Goal: Task Accomplishment & Management: Use online tool/utility

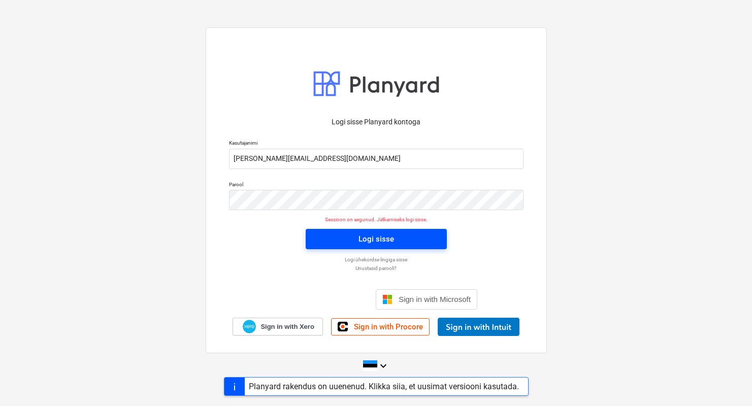
click at [318, 236] on span "Logi sisse" at bounding box center [376, 239] width 117 height 13
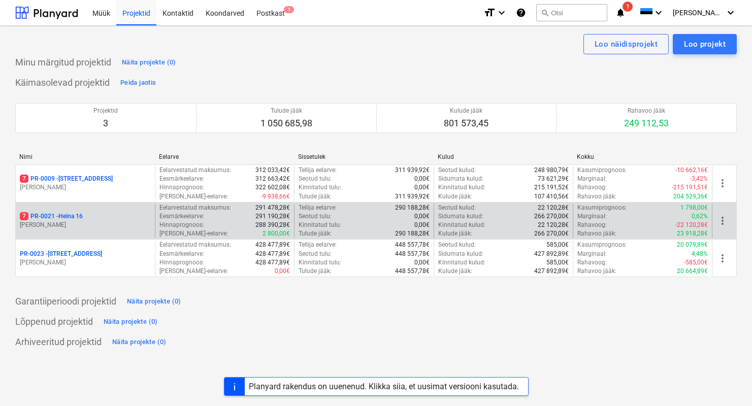
click at [50, 220] on p "7 PR-0021 - Heina 16" at bounding box center [51, 216] width 63 height 9
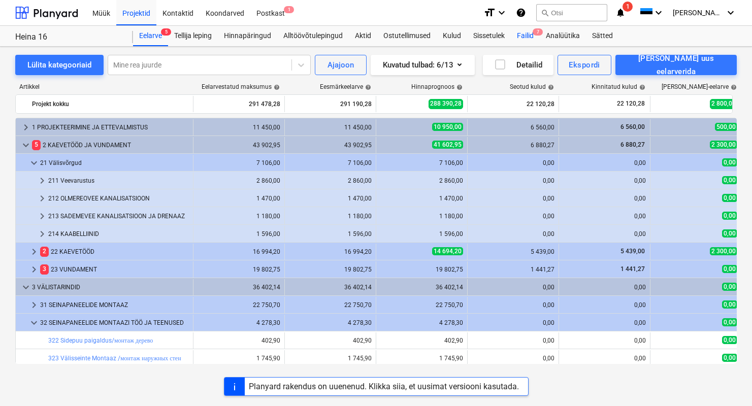
click at [533, 33] on div "Failid 7" at bounding box center [525, 36] width 29 height 20
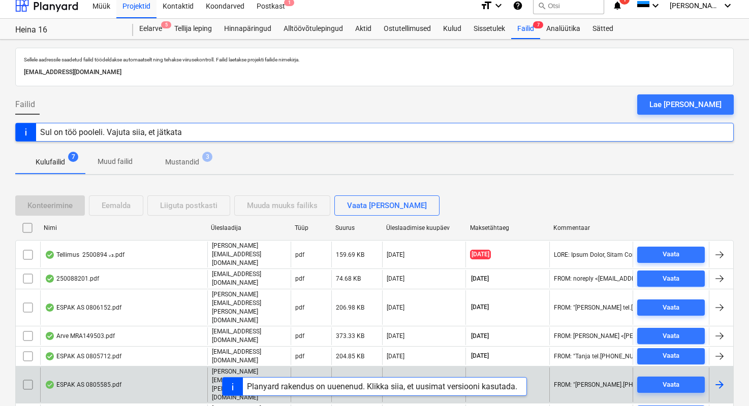
scroll to position [10, 0]
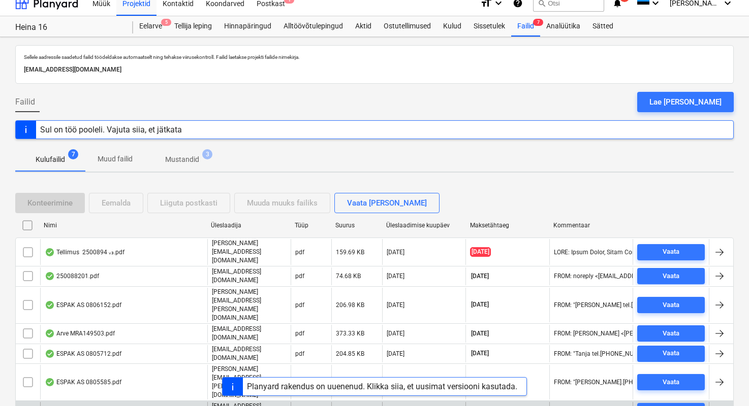
click at [81, 406] on div "arve 25036.pdf" at bounding box center [71, 411] width 53 height 8
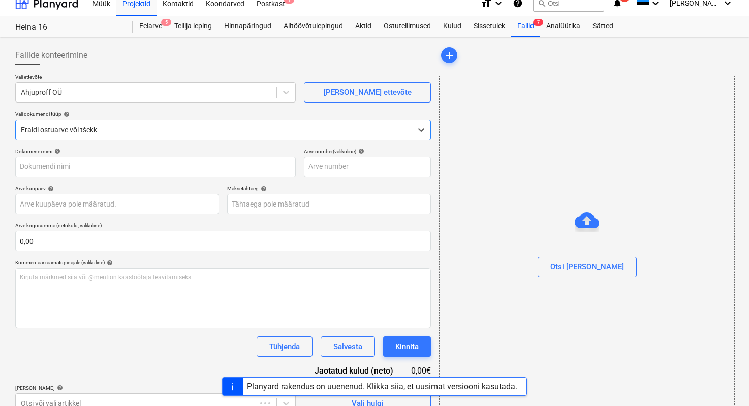
type input "25036"
type input "[DATE]"
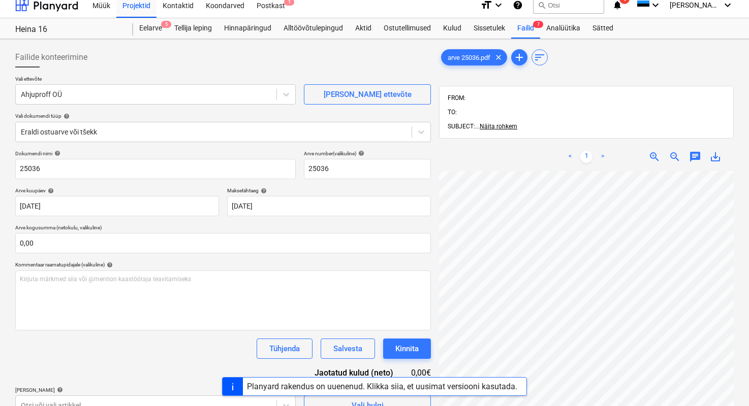
scroll to position [233, 62]
click at [520, 27] on div "Failid 7" at bounding box center [525, 28] width 29 height 20
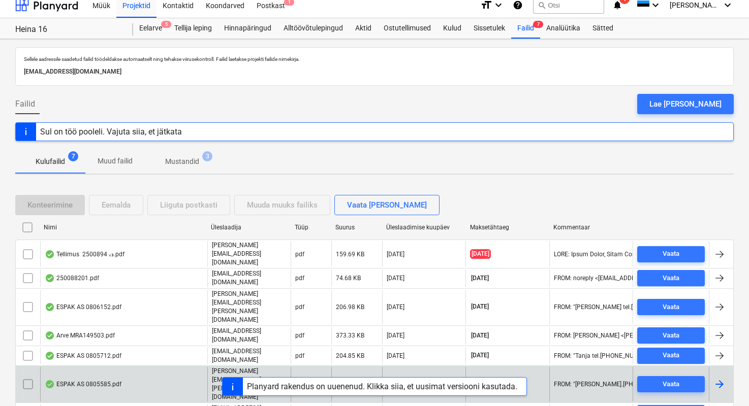
click at [109, 380] on div "ESPAK AS 0805585.pdf" at bounding box center [83, 384] width 77 height 8
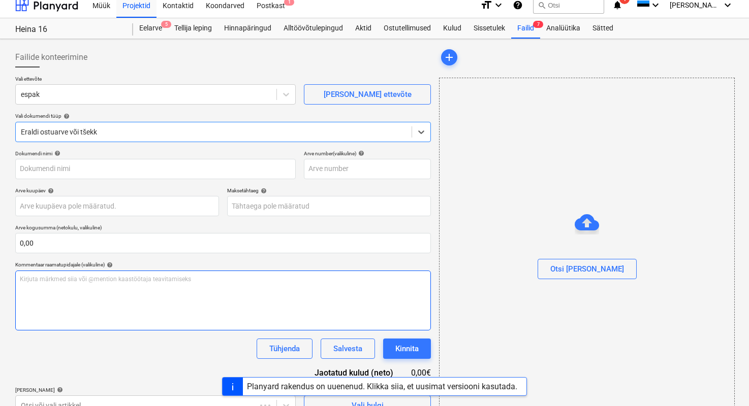
type input "0805585"
type input "[DATE]"
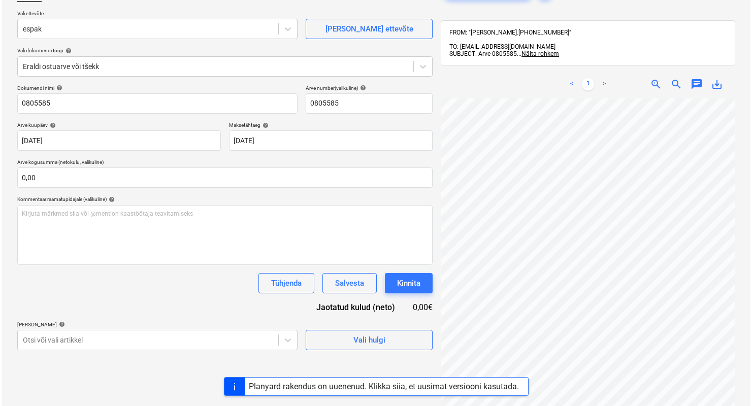
scroll to position [144, 0]
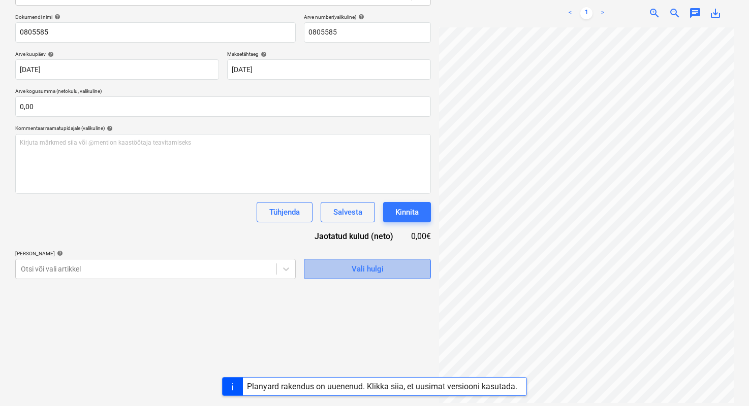
click at [403, 276] on button "Vali hulgi" at bounding box center [367, 269] width 127 height 20
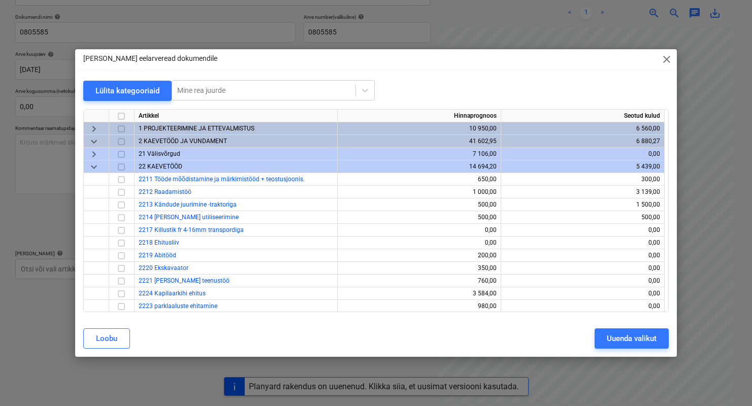
click at [96, 168] on span "keyboard_arrow_down" at bounding box center [94, 167] width 12 height 12
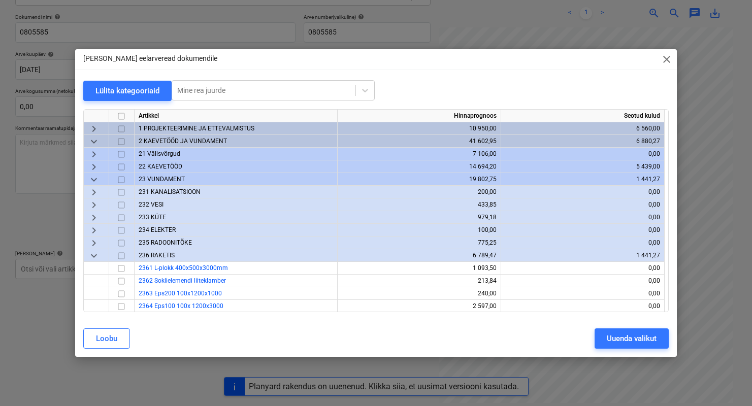
click at [158, 178] on span "23 VUNDAMENT" at bounding box center [162, 179] width 46 height 7
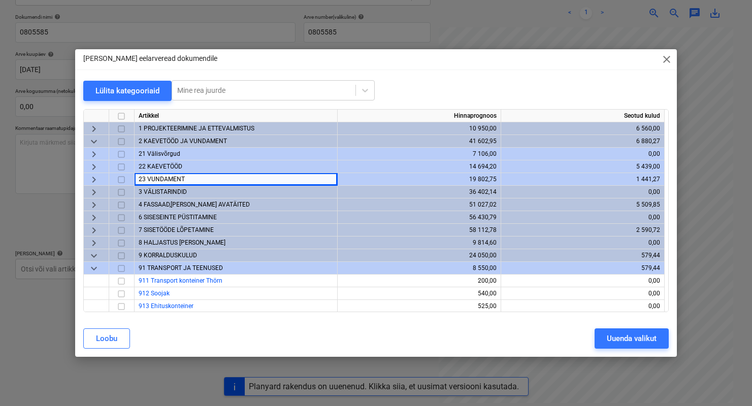
click at [151, 178] on span "23 VUNDAMENT" at bounding box center [162, 179] width 46 height 7
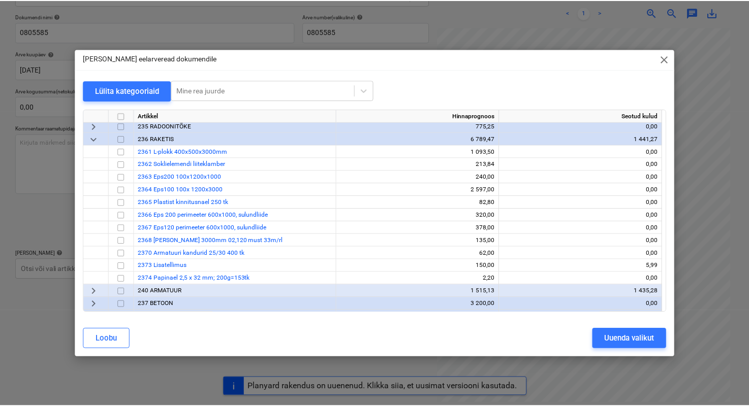
scroll to position [119, 0]
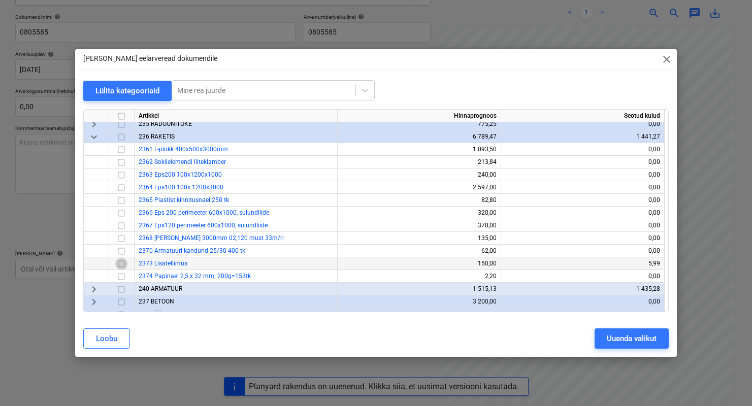
click at [124, 262] on input "checkbox" at bounding box center [121, 264] width 12 height 12
click at [607, 339] on div "Uuenda valikut" at bounding box center [632, 338] width 50 height 13
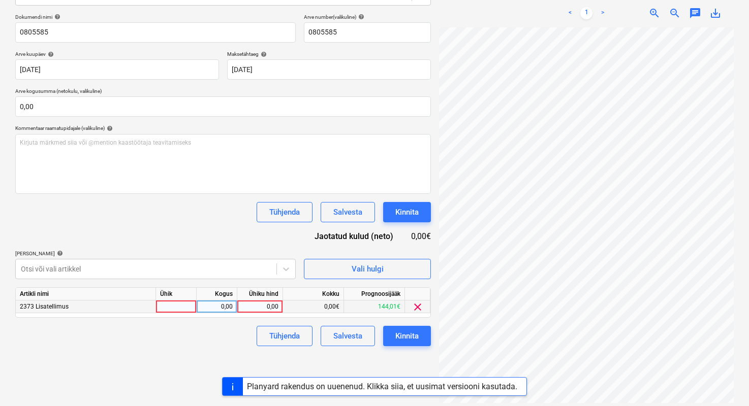
click at [174, 308] on div at bounding box center [176, 307] width 41 height 13
type input "1"
click at [225, 304] on div "0,00" at bounding box center [217, 307] width 32 height 13
type input "1"
click at [262, 307] on div "0,00" at bounding box center [259, 307] width 37 height 13
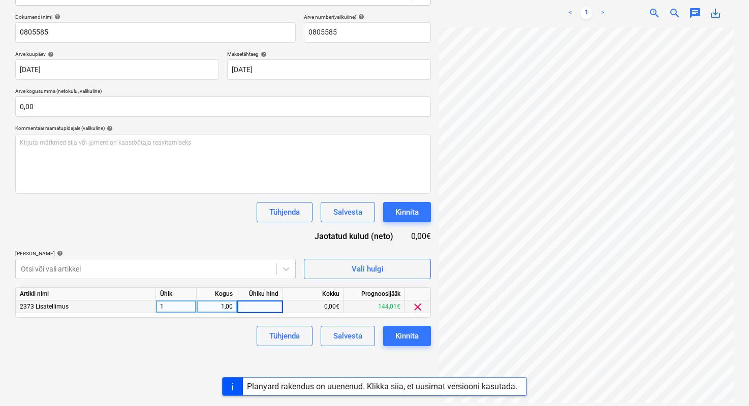
type input "1"
click at [328, 307] on div "0,00€" at bounding box center [313, 307] width 61 height 13
click at [328, 306] on div "0,00€" at bounding box center [313, 307] width 61 height 13
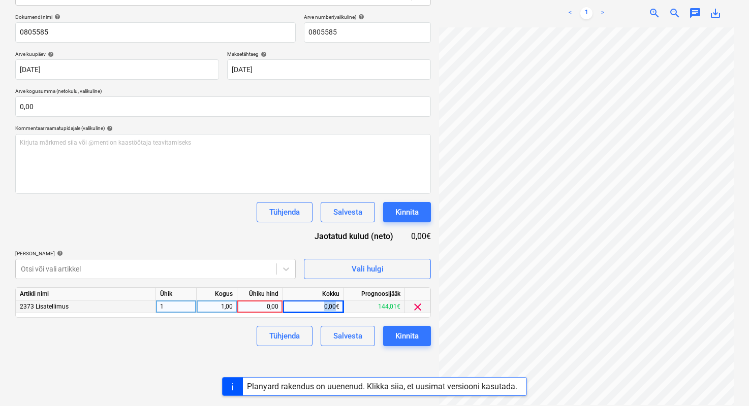
click at [328, 305] on div "0,00€" at bounding box center [313, 307] width 61 height 13
click at [270, 306] on div "0,00" at bounding box center [259, 307] width 37 height 13
type input "147,88"
click at [419, 337] on button "Kinnita" at bounding box center [407, 336] width 48 height 20
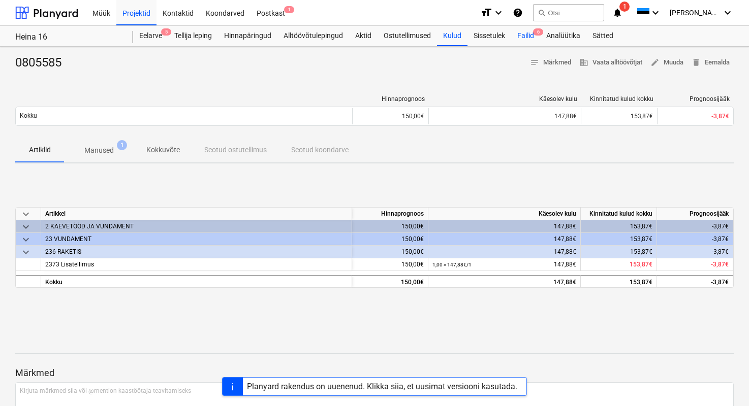
click at [535, 38] on div "Failid 6" at bounding box center [525, 36] width 29 height 20
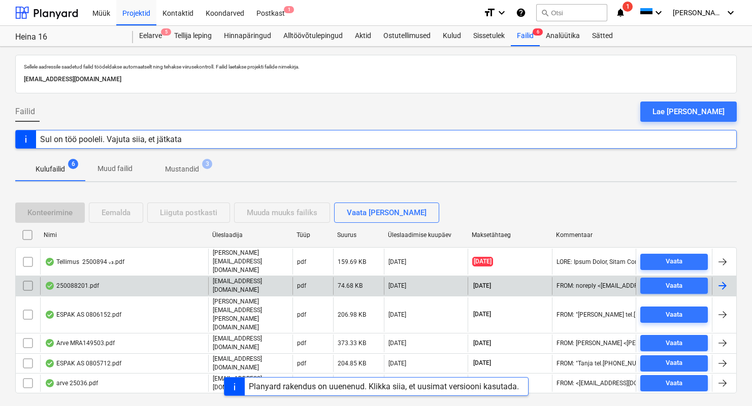
click at [78, 282] on div "250088201.pdf" at bounding box center [72, 286] width 54 height 8
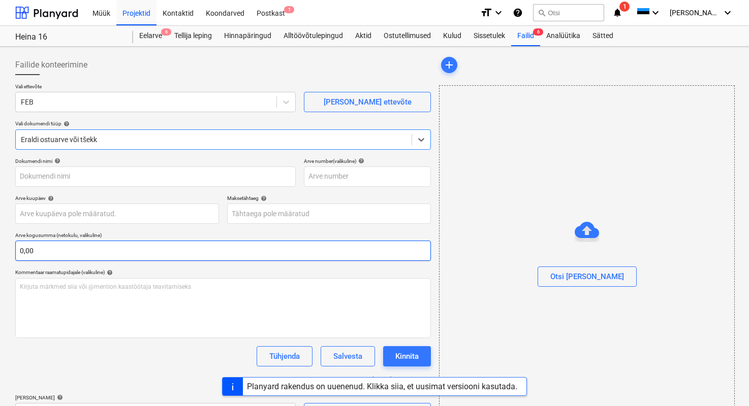
type input "250088201"
type input "[DATE]"
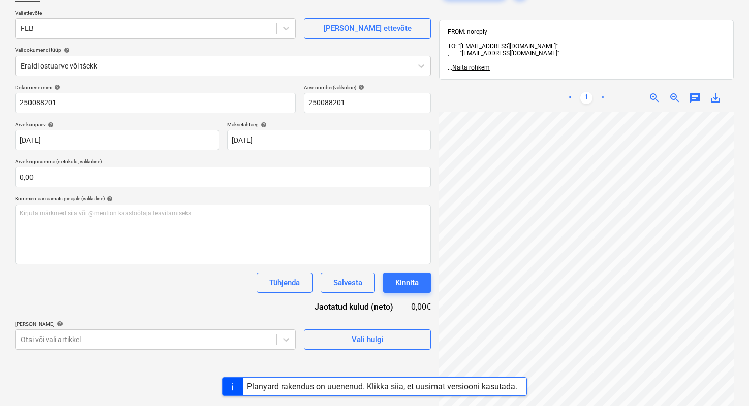
scroll to position [84, 0]
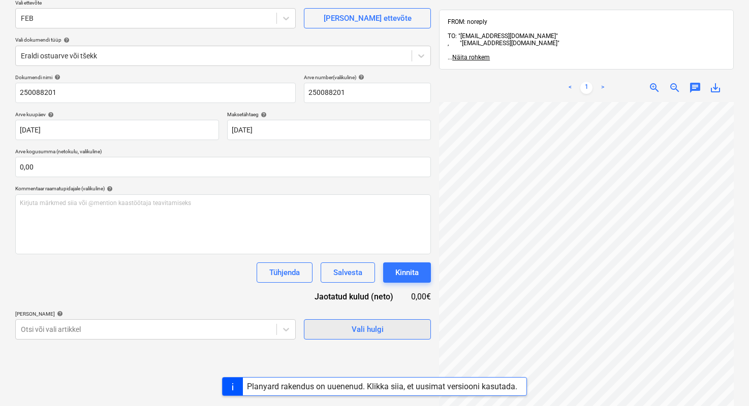
click at [390, 326] on span "Vali hulgi" at bounding box center [367, 329] width 102 height 13
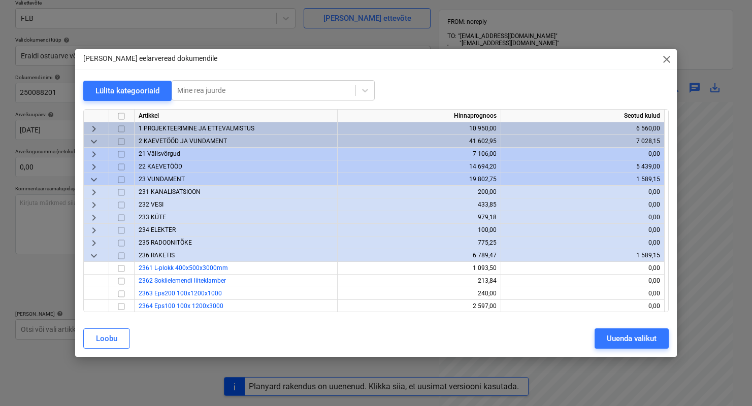
click at [175, 190] on span "231 KANALISATSIOON" at bounding box center [170, 191] width 62 height 7
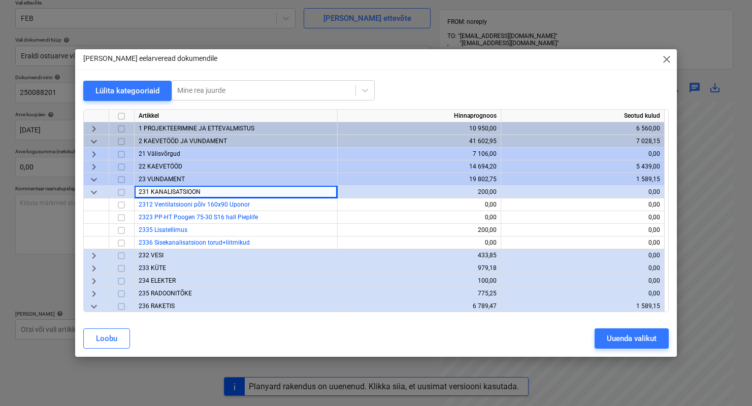
click at [123, 191] on input "checkbox" at bounding box center [121, 192] width 12 height 12
click at [605, 346] on button "Uuenda valikut" at bounding box center [632, 339] width 74 height 20
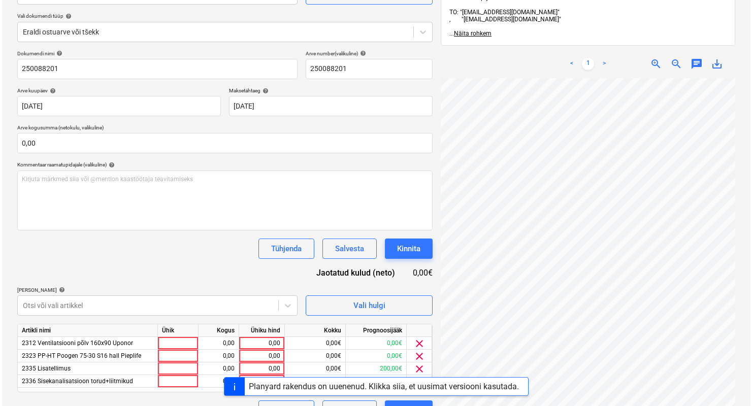
scroll to position [144, 0]
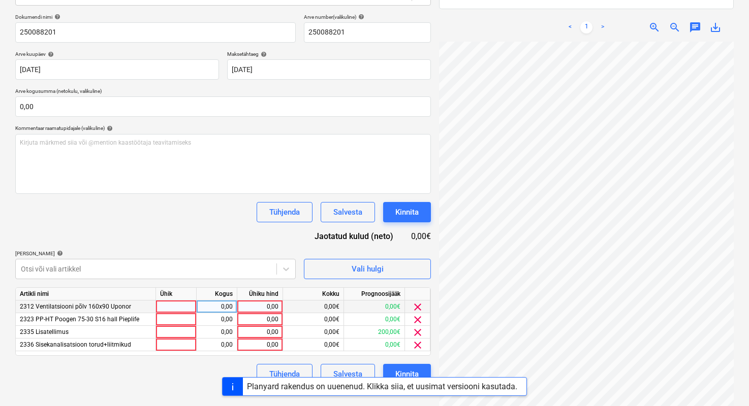
click at [421, 307] on span "clear" at bounding box center [417, 307] width 12 height 12
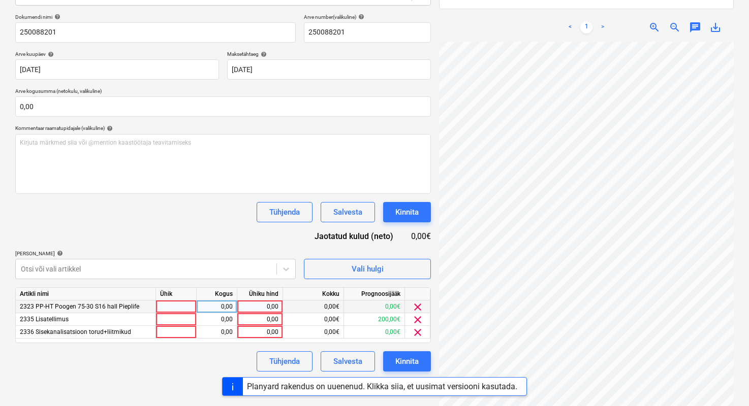
click at [421, 307] on span "clear" at bounding box center [417, 307] width 12 height 12
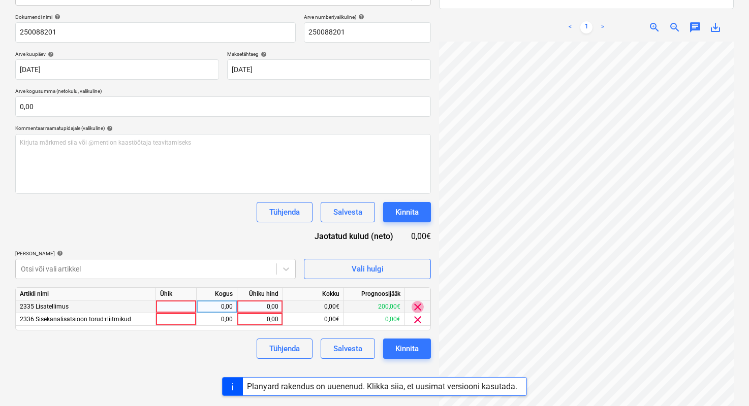
click at [421, 307] on span "clear" at bounding box center [417, 307] width 12 height 12
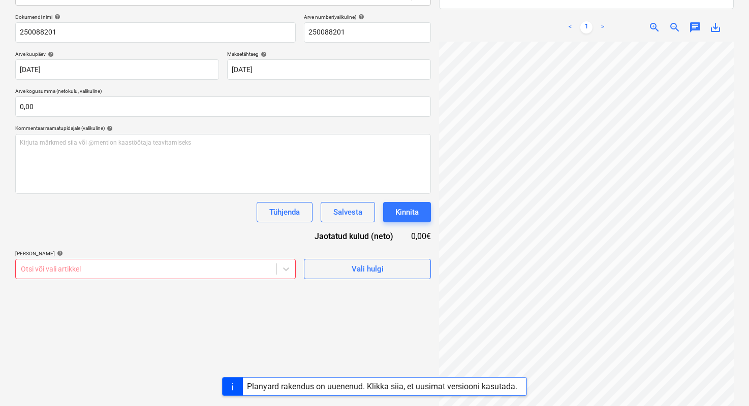
click at [421, 307] on div "Failide konteerimine Vali ettevõte FEB [PERSON_NAME] uus ettevõte Vali dokumend…" at bounding box center [223, 165] width 424 height 517
click at [399, 276] on button "Vali hulgi" at bounding box center [367, 269] width 127 height 20
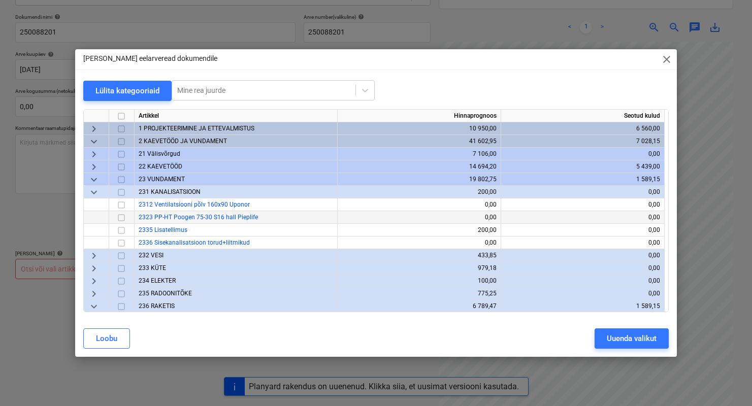
click at [122, 215] on input "checkbox" at bounding box center [121, 218] width 12 height 12
click at [124, 219] on input "checkbox" at bounding box center [121, 218] width 12 height 12
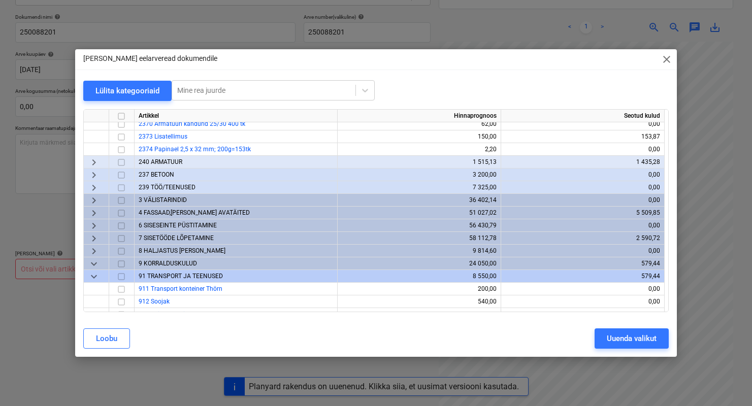
scroll to position [308, 0]
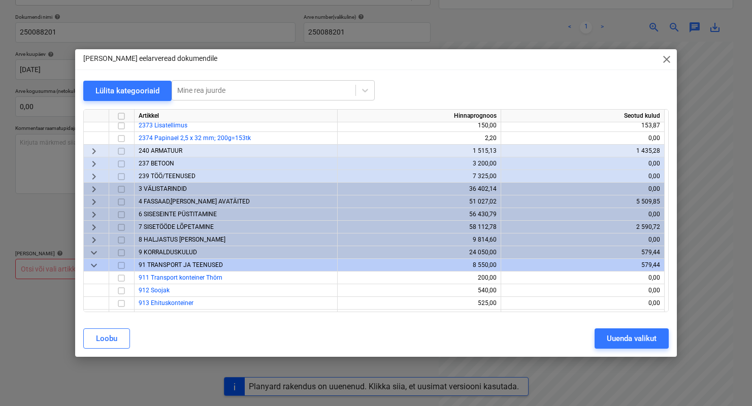
click at [175, 190] on span "3 VÄLISTARINDID" at bounding box center [163, 188] width 48 height 7
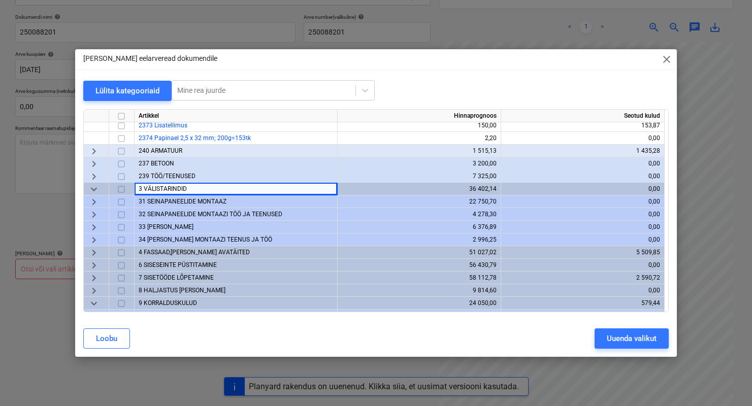
click at [94, 186] on span "keyboard_arrow_down" at bounding box center [94, 189] width 12 height 12
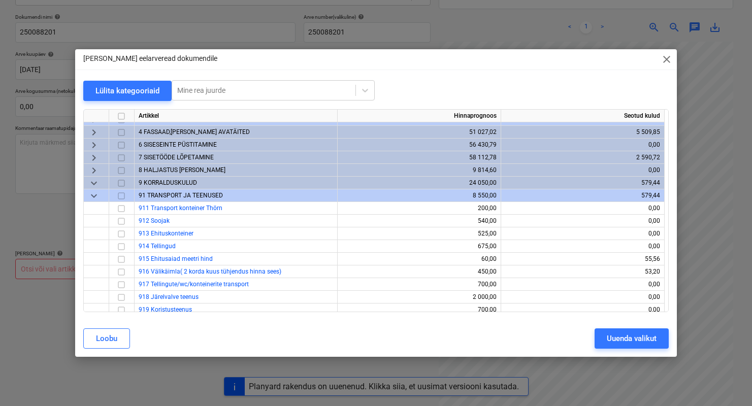
scroll to position [453, 0]
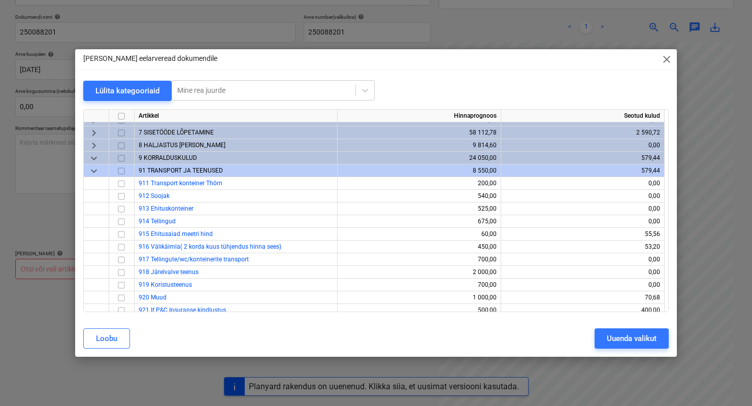
click at [92, 175] on span "keyboard_arrow_down" at bounding box center [94, 171] width 12 height 12
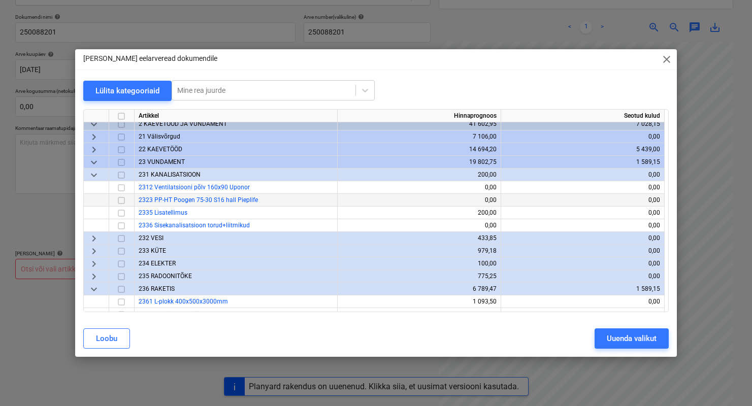
scroll to position [0, 0]
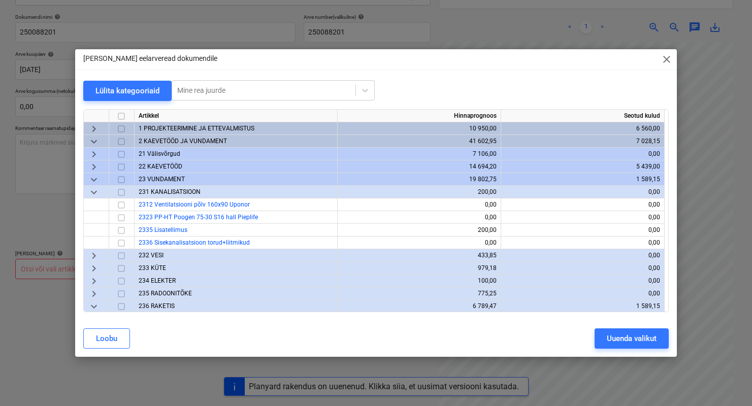
click at [93, 140] on span "keyboard_arrow_down" at bounding box center [94, 142] width 12 height 12
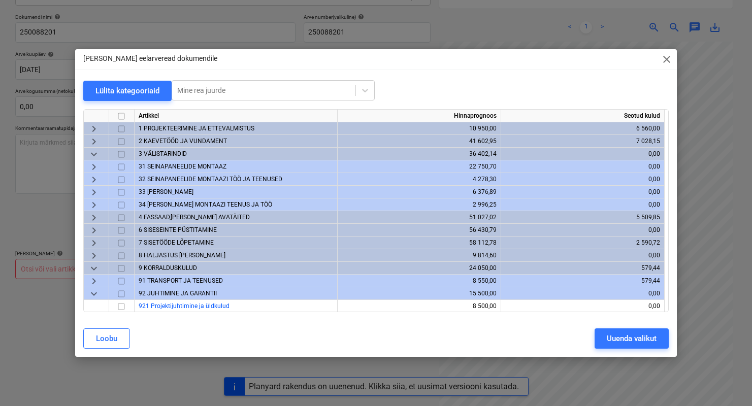
click at [178, 169] on span "31 SEINAPANEELIDE MONTAAZ" at bounding box center [183, 166] width 88 height 7
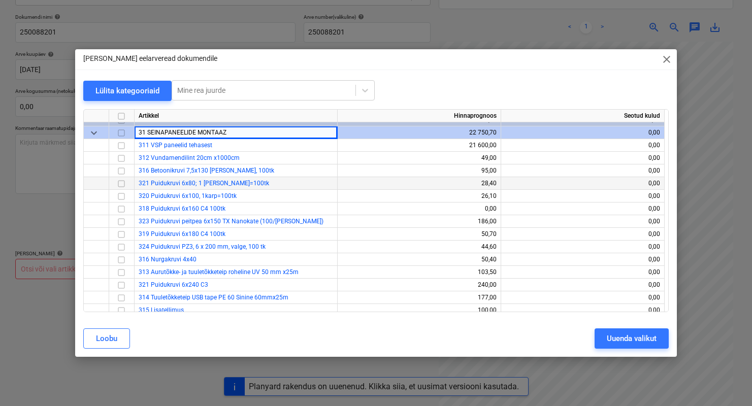
scroll to position [31, 0]
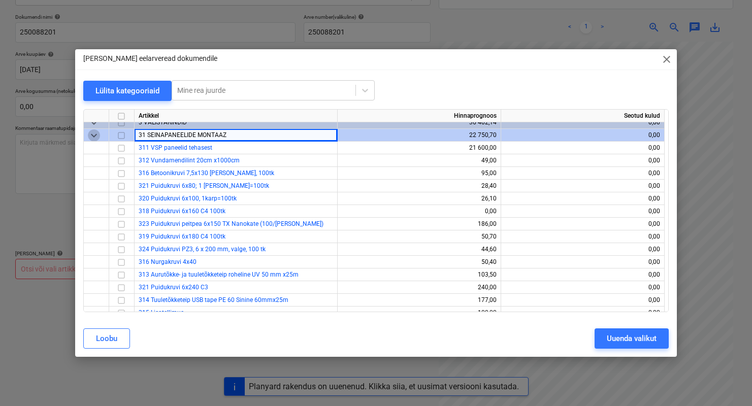
click at [94, 137] on span "keyboard_arrow_down" at bounding box center [94, 136] width 12 height 12
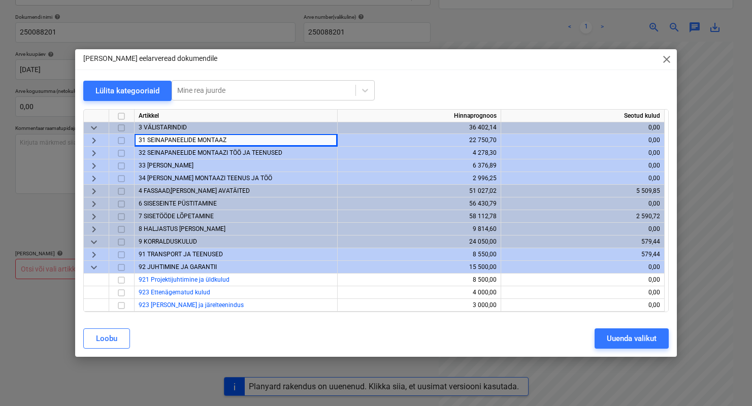
click at [165, 152] on span "32 SEINAPANEELIDE MONTAAZI TÖÖ JA TEENUSED" at bounding box center [211, 152] width 144 height 7
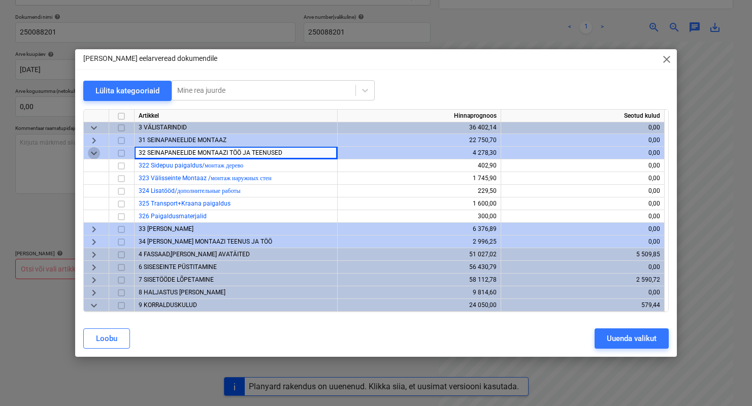
click at [97, 150] on span "keyboard_arrow_down" at bounding box center [94, 153] width 12 height 12
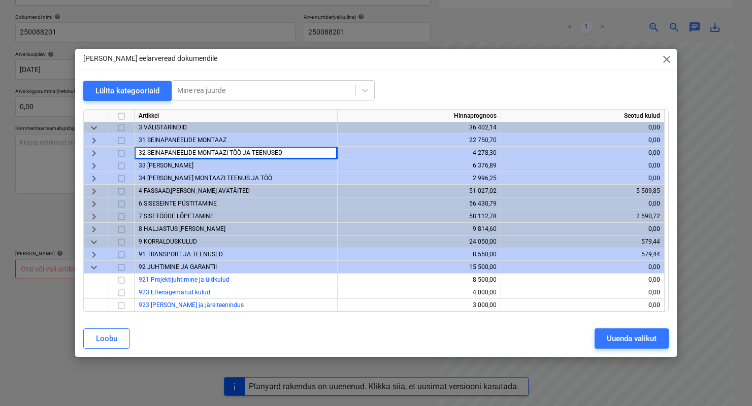
click at [180, 201] on span "6 SISESEINTE PÜSTITAMINE" at bounding box center [178, 203] width 78 height 7
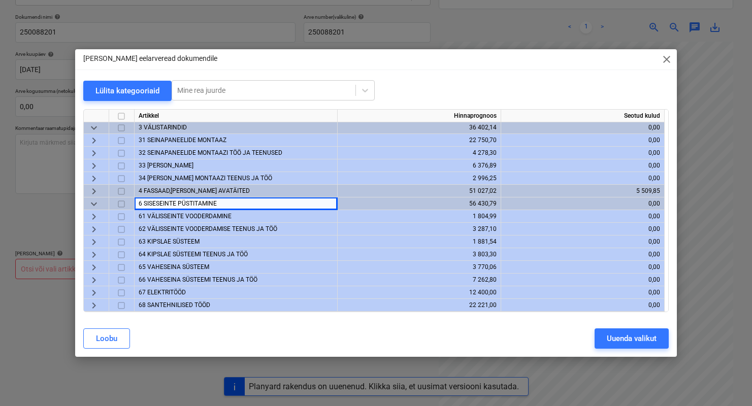
click at [97, 203] on span "keyboard_arrow_down" at bounding box center [94, 204] width 12 height 12
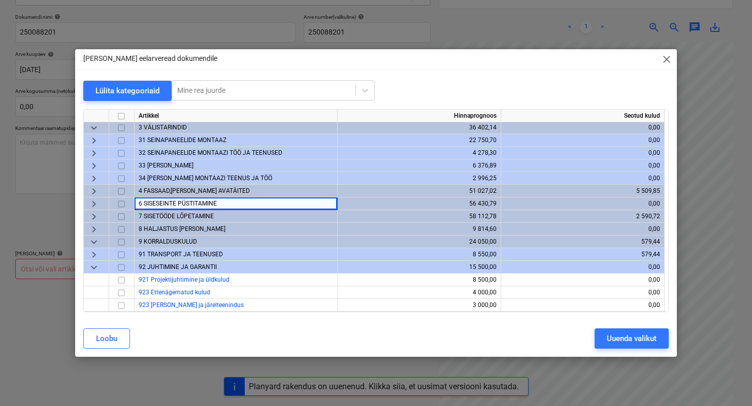
click at [162, 214] on span "7 SISETÖÖDE LÕPETAMINE" at bounding box center [176, 216] width 75 height 7
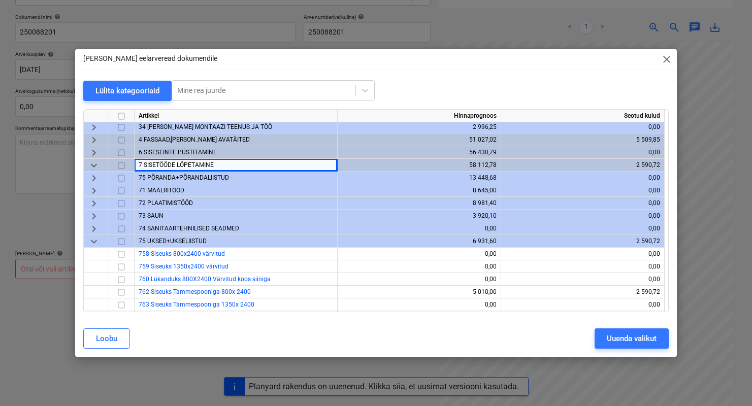
scroll to position [91, 0]
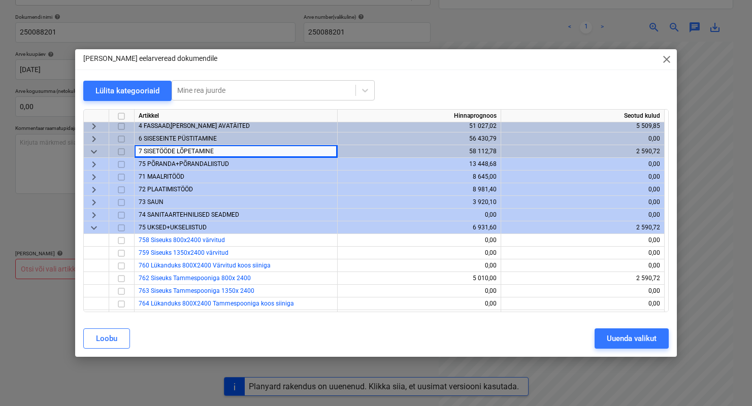
click at [163, 215] on span "74 SANITAARTEHNILISED SEADMED" at bounding box center [189, 214] width 101 height 7
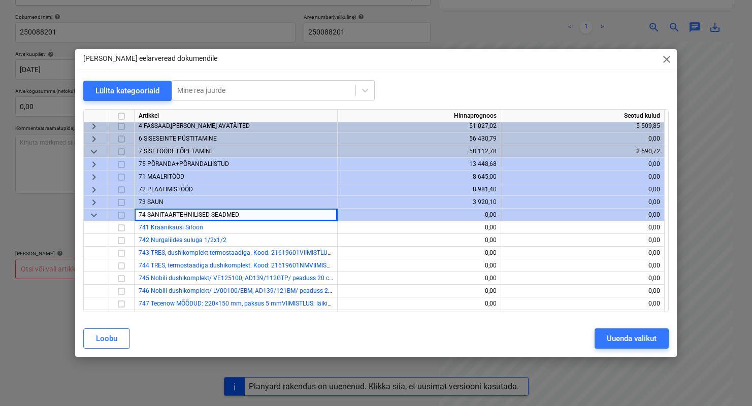
click at [91, 214] on span "keyboard_arrow_down" at bounding box center [94, 215] width 12 height 12
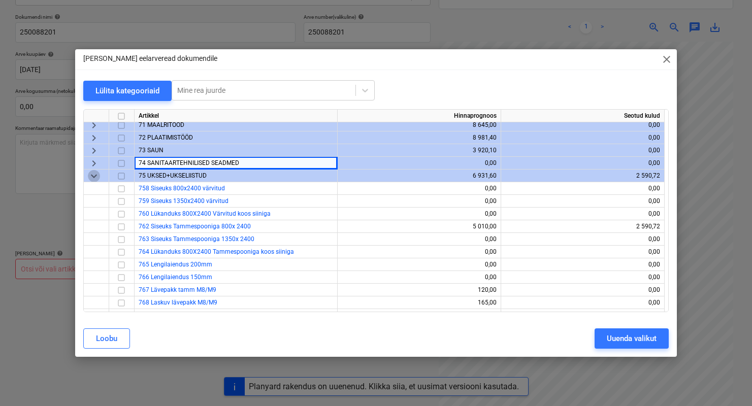
click at [91, 178] on span "keyboard_arrow_down" at bounding box center [94, 176] width 12 height 12
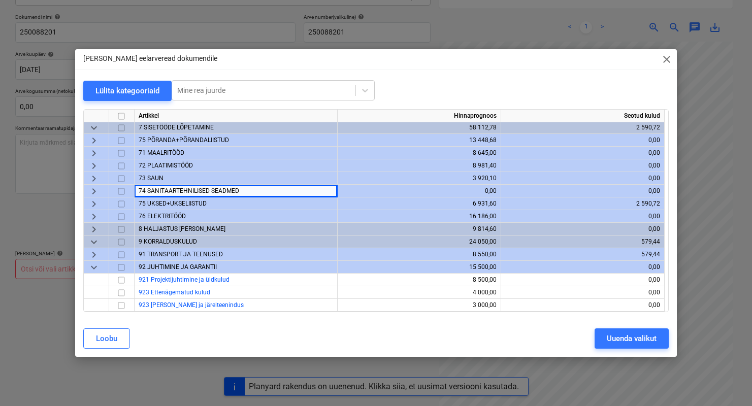
click at [95, 267] on span "keyboard_arrow_down" at bounding box center [94, 268] width 12 height 12
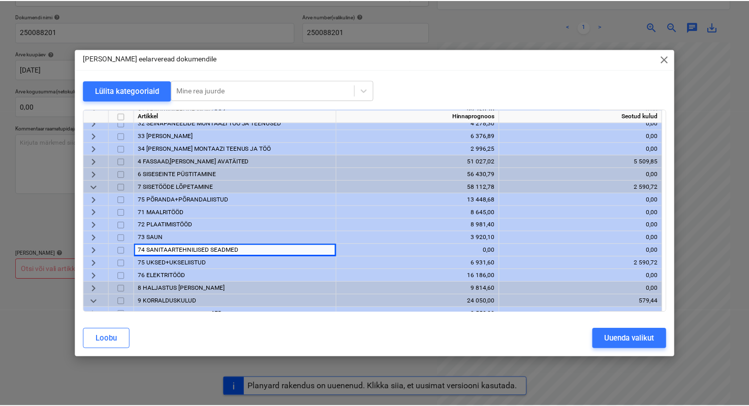
scroll to position [0, 0]
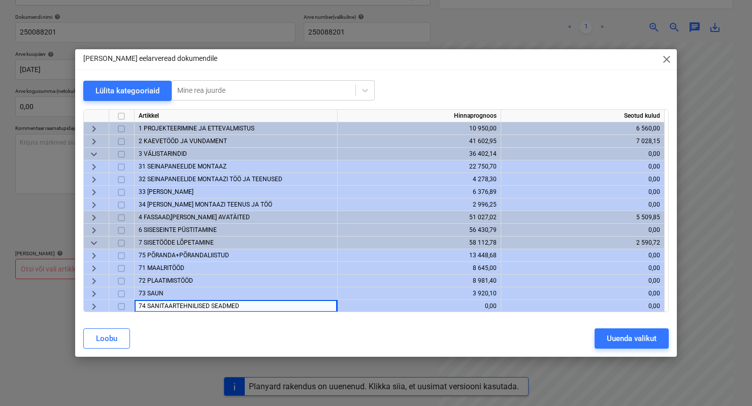
click at [100, 243] on span "keyboard_arrow_down" at bounding box center [94, 243] width 12 height 12
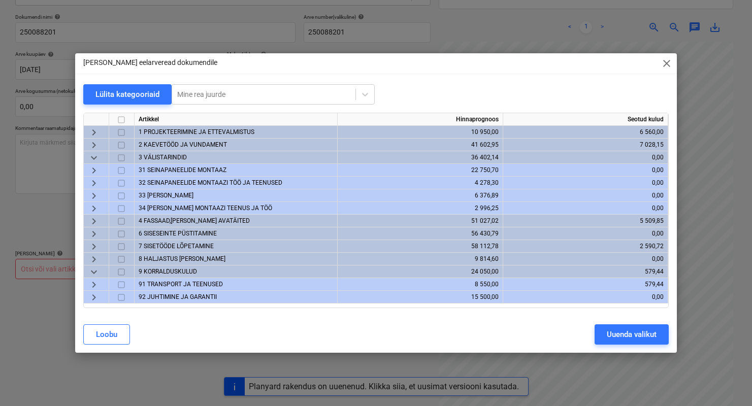
click at [95, 157] on span "keyboard_arrow_down" at bounding box center [94, 158] width 12 height 12
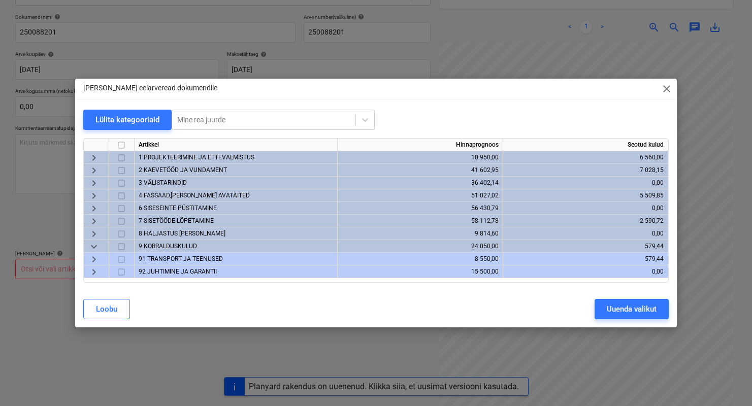
click at [164, 168] on span "2 KAEVETÖÖD JA VUNDAMENT" at bounding box center [183, 170] width 88 height 7
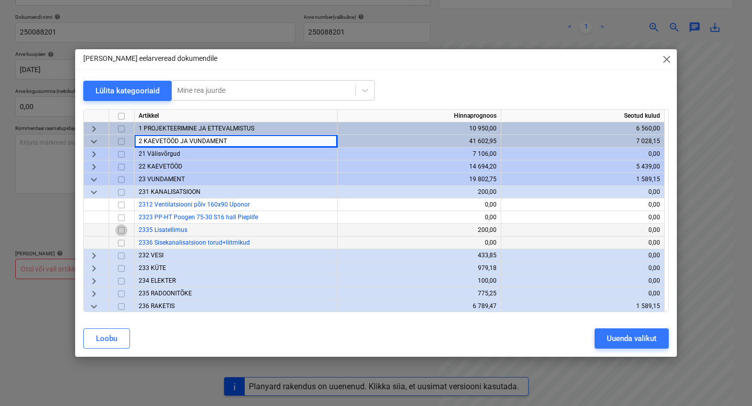
click at [118, 229] on input "checkbox" at bounding box center [121, 231] width 12 height 12
click at [600, 336] on button "Uuenda valikut" at bounding box center [632, 339] width 74 height 20
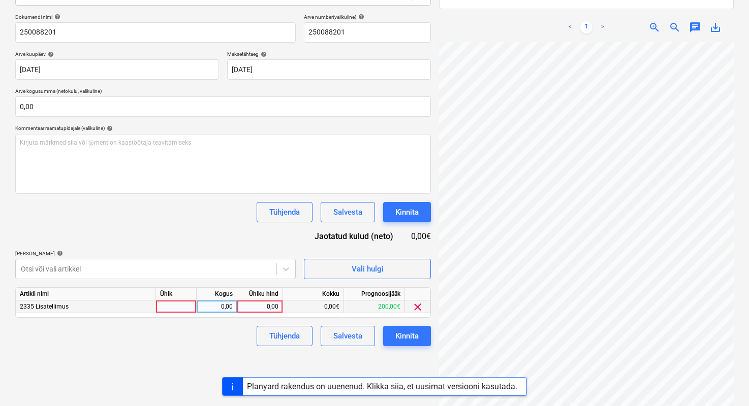
click at [187, 309] on div at bounding box center [176, 307] width 41 height 13
click at [220, 308] on div "0,00" at bounding box center [217, 307] width 32 height 13
click at [261, 310] on div "0,00" at bounding box center [259, 307] width 37 height 13
click at [264, 304] on div "0,00" at bounding box center [259, 307] width 37 height 13
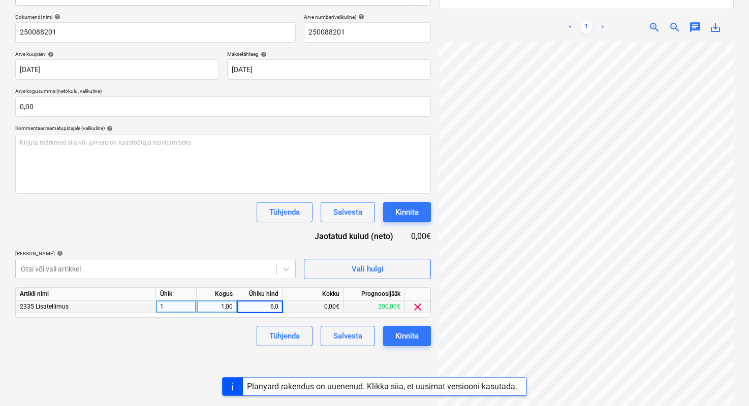
type input "6,03"
click at [399, 353] on div "Failide konteerimine Vali ettevõte FEB [PERSON_NAME] uus ettevõte Vali dokumend…" at bounding box center [223, 165] width 424 height 517
click at [399, 345] on button "Kinnita" at bounding box center [407, 336] width 48 height 20
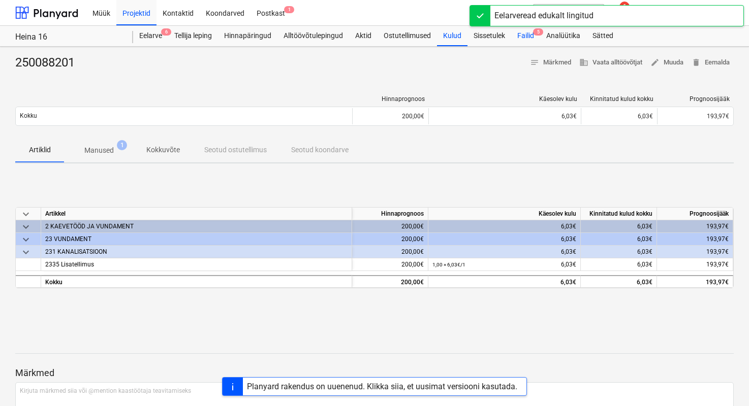
click at [520, 41] on div "Failid 5" at bounding box center [525, 36] width 29 height 20
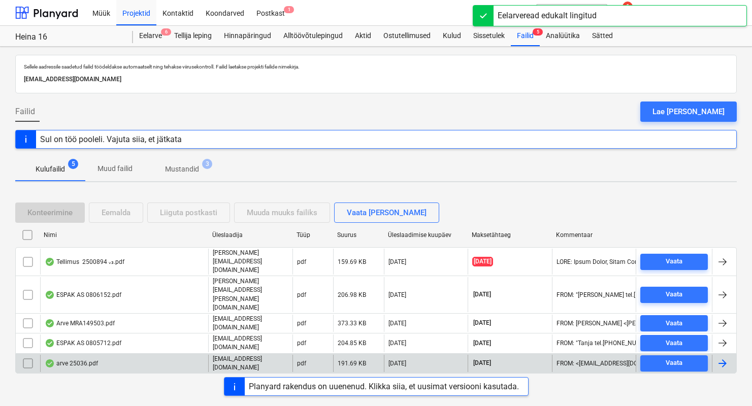
click at [94, 360] on div "arve 25036.pdf" at bounding box center [71, 364] width 53 height 8
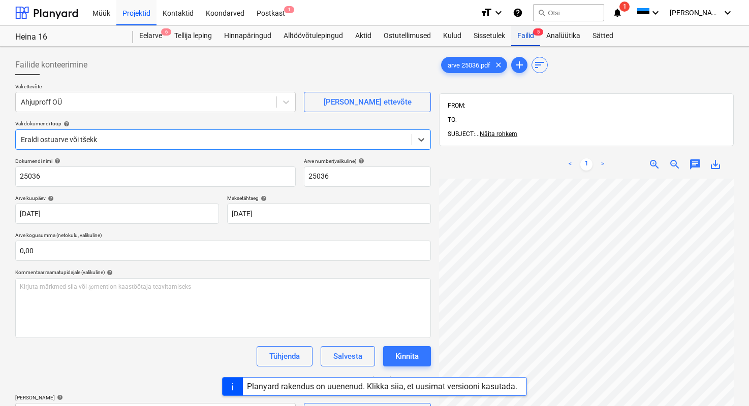
click at [524, 34] on div "Failid 5" at bounding box center [525, 36] width 29 height 20
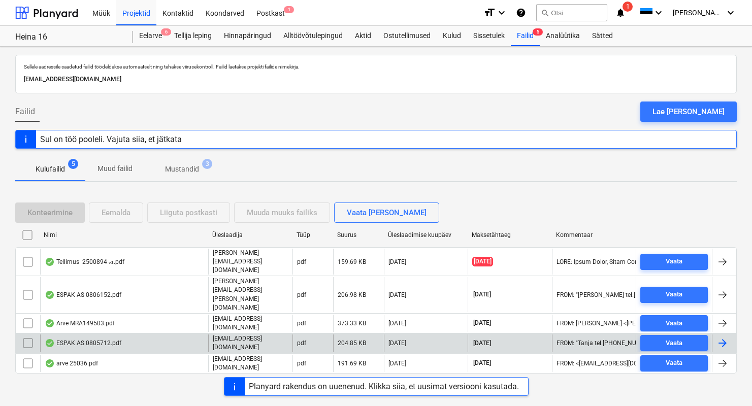
click at [110, 339] on div "ESPAK AS 0805712.pdf" at bounding box center [83, 343] width 77 height 8
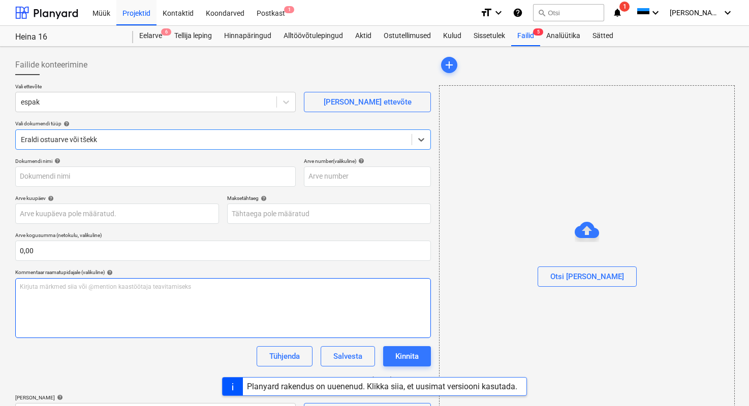
type input "0805712"
type input "[DATE]"
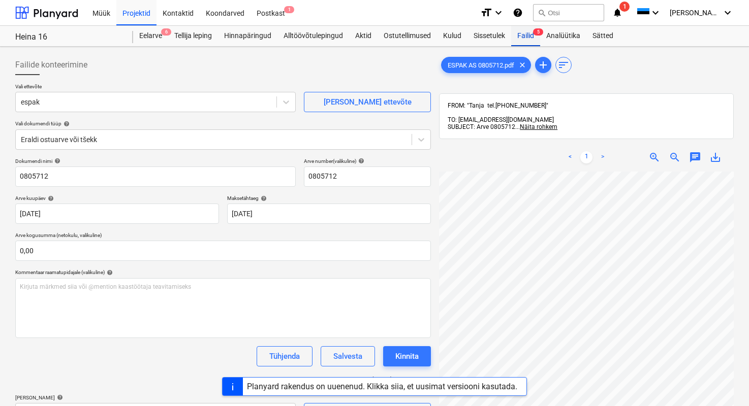
click at [525, 33] on div "Failid 5" at bounding box center [525, 36] width 29 height 20
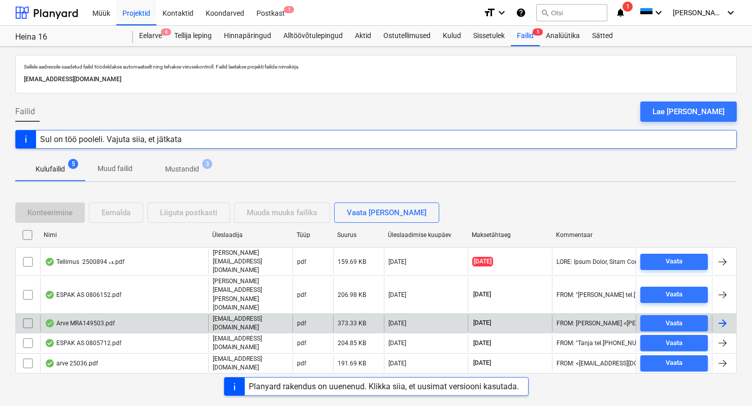
click at [265, 315] on p "[EMAIL_ADDRESS][DOMAIN_NAME]" at bounding box center [251, 323] width 76 height 17
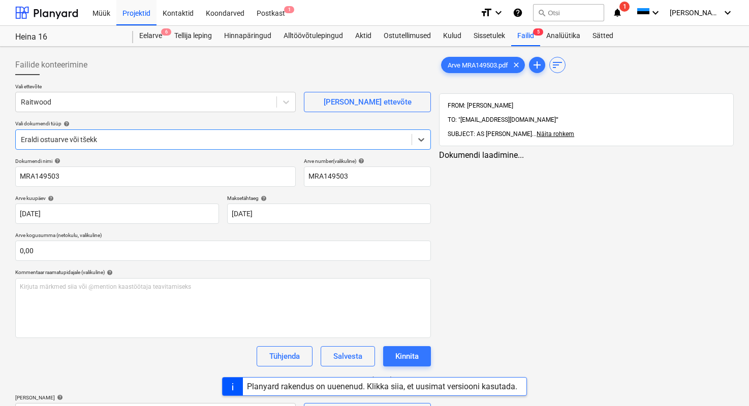
type input "MRA149503"
type input "[DATE]"
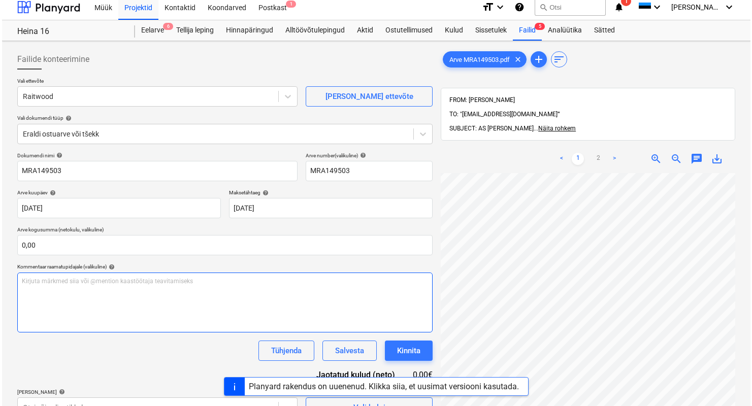
scroll to position [144, 0]
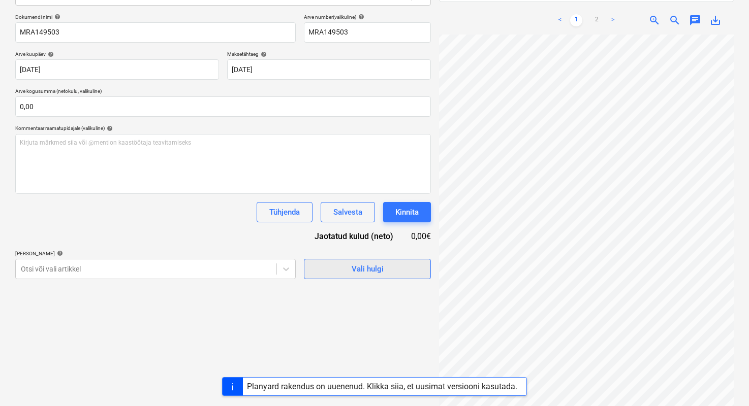
click at [397, 278] on button "Vali hulgi" at bounding box center [367, 269] width 127 height 20
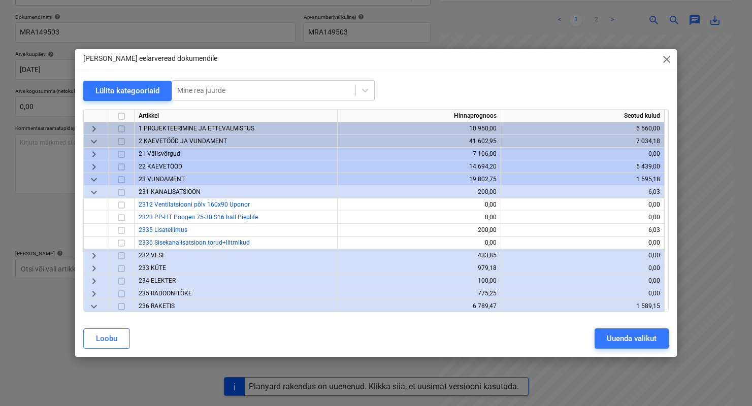
click at [96, 196] on span "keyboard_arrow_down" at bounding box center [94, 192] width 12 height 12
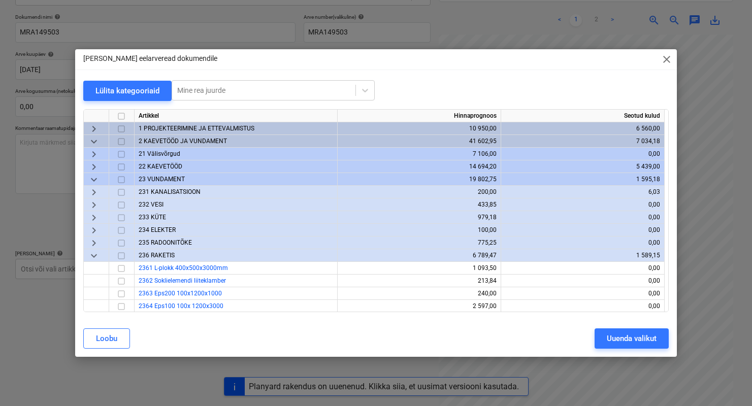
click at [97, 174] on span "keyboard_arrow_down" at bounding box center [94, 180] width 12 height 12
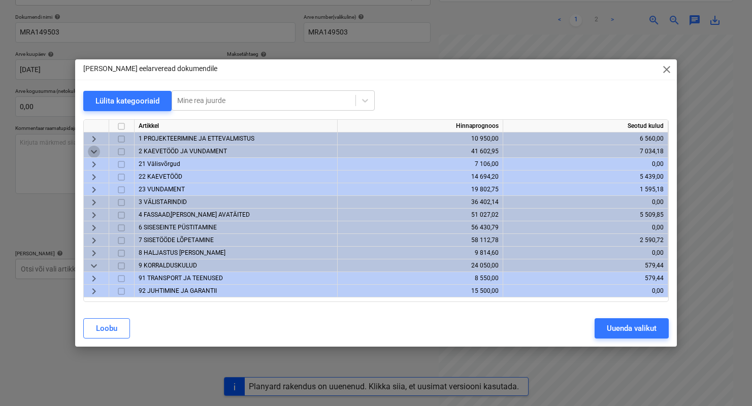
click at [92, 152] on span "keyboard_arrow_down" at bounding box center [94, 152] width 12 height 12
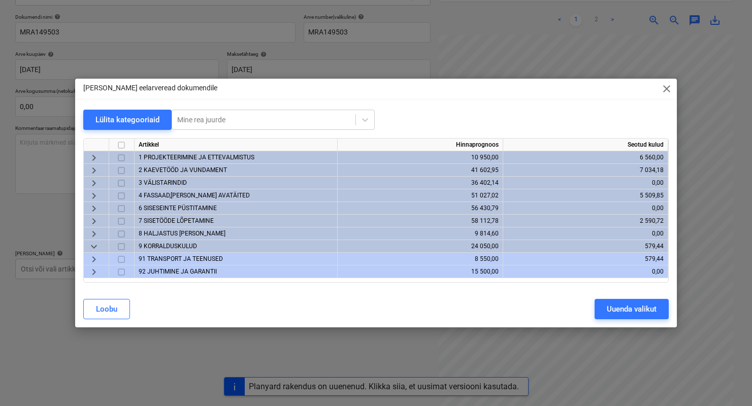
click at [163, 179] on span "3 VÄLISTARINDID" at bounding box center [163, 182] width 48 height 7
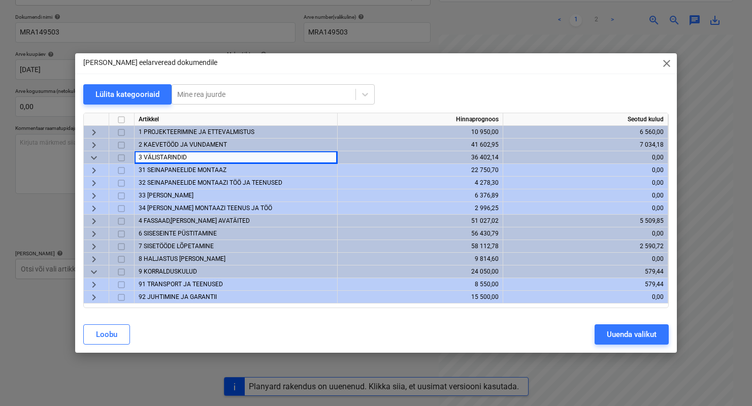
click at [122, 170] on input "checkbox" at bounding box center [121, 171] width 12 height 12
click at [121, 193] on input "checkbox" at bounding box center [121, 196] width 12 height 12
click at [122, 217] on input "checkbox" at bounding box center [121, 221] width 12 height 12
click at [122, 221] on input "checkbox" at bounding box center [121, 221] width 12 height 12
click at [143, 221] on span "4 FASSAAD,[PERSON_NAME] AVATÄITED" at bounding box center [194, 220] width 111 height 7
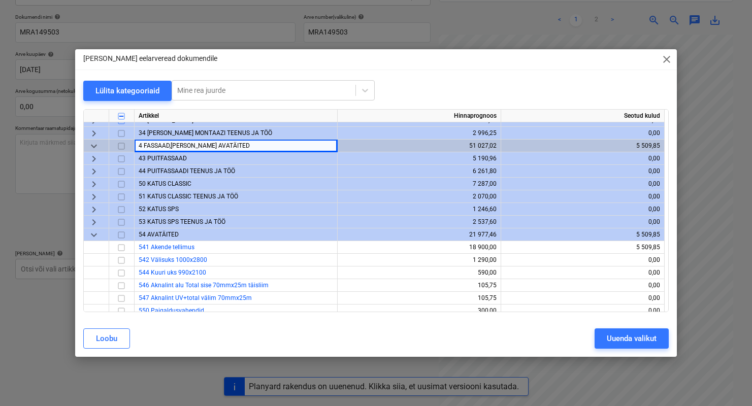
scroll to position [66, 0]
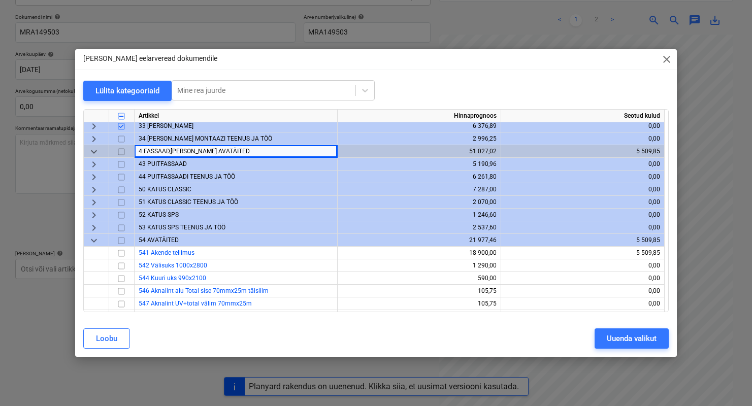
click at [177, 167] on span "43 PUITFASSAAD" at bounding box center [163, 164] width 48 height 7
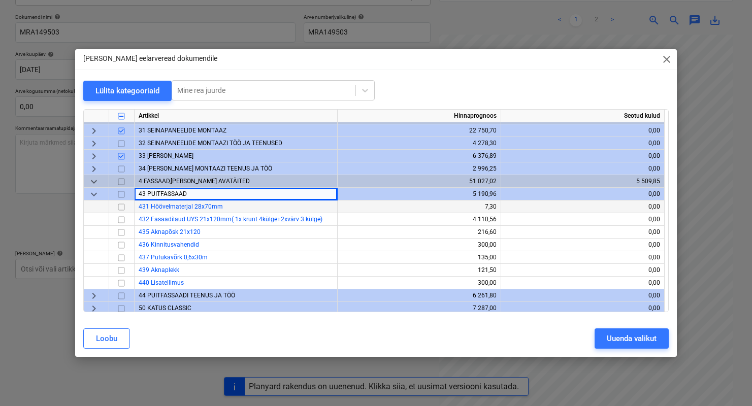
scroll to position [0, 0]
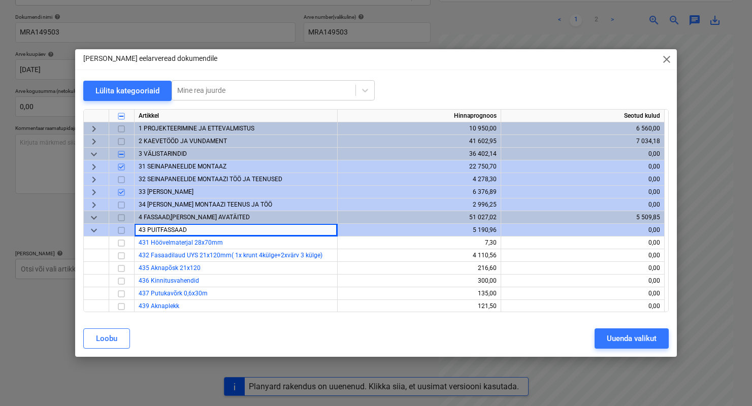
click at [152, 167] on span "31 SEINAPANEELIDE MONTAAZ" at bounding box center [183, 166] width 88 height 7
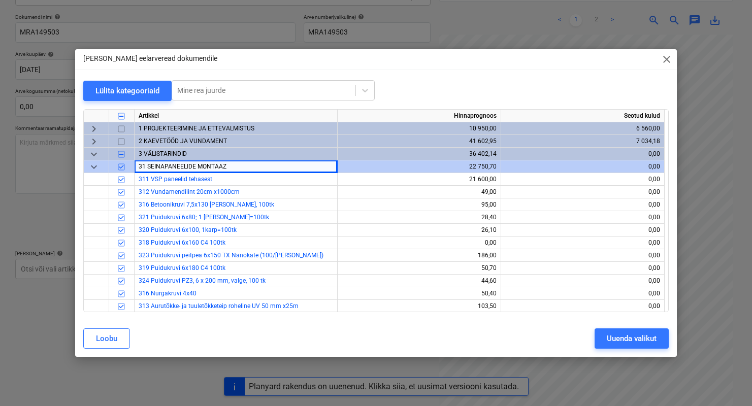
click at [125, 166] on input "checkbox" at bounding box center [121, 167] width 12 height 12
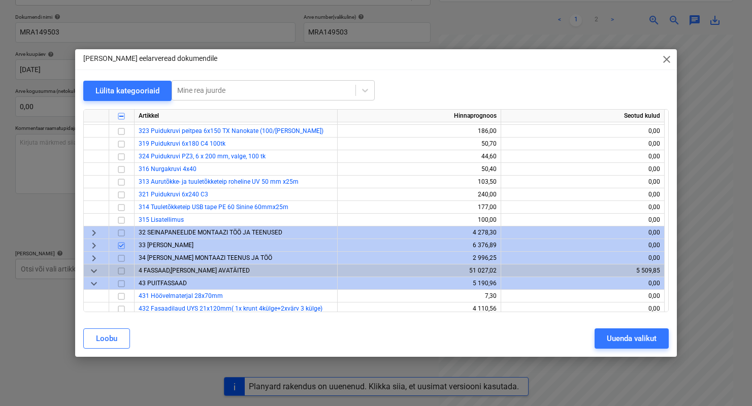
scroll to position [122, 0]
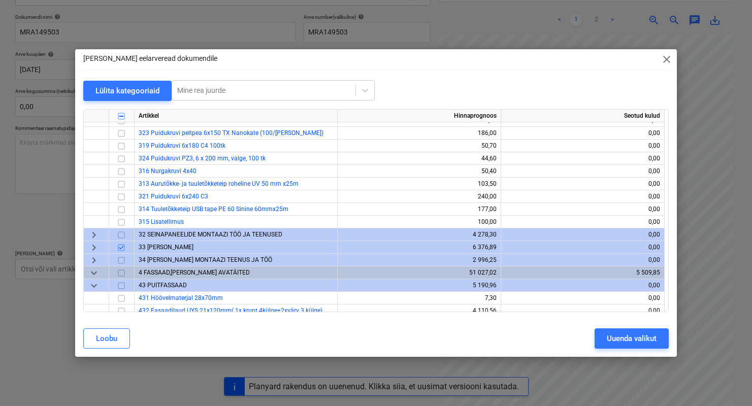
click at [145, 234] on span "32 SEINAPANEELIDE MONTAAZI TÖÖ JA TEENUSED" at bounding box center [211, 234] width 144 height 7
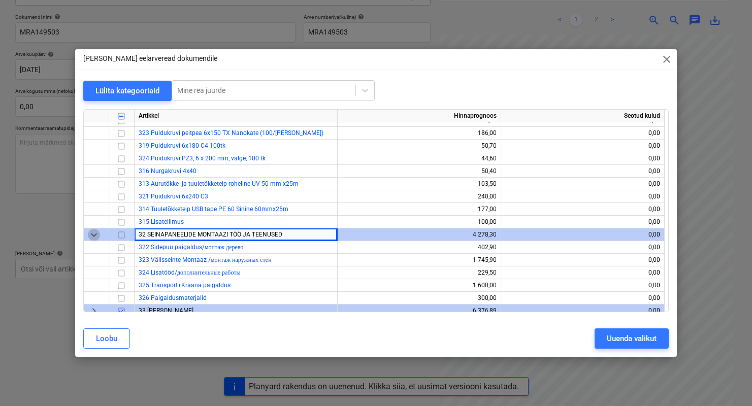
click at [100, 235] on span "keyboard_arrow_down" at bounding box center [94, 235] width 12 height 12
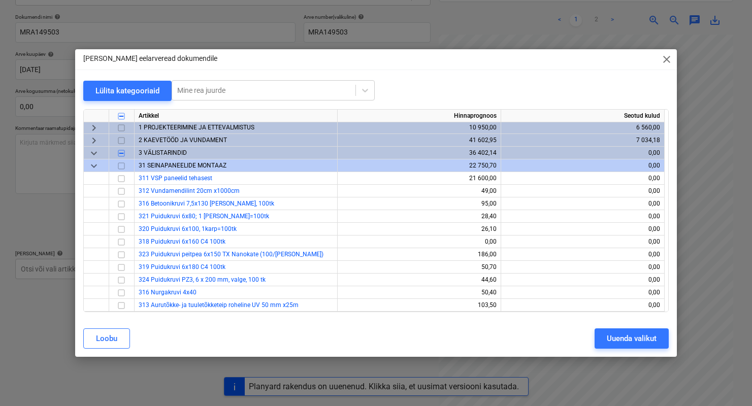
scroll to position [0, 0]
click at [101, 165] on div "keyboard_arrow_down" at bounding box center [96, 167] width 25 height 13
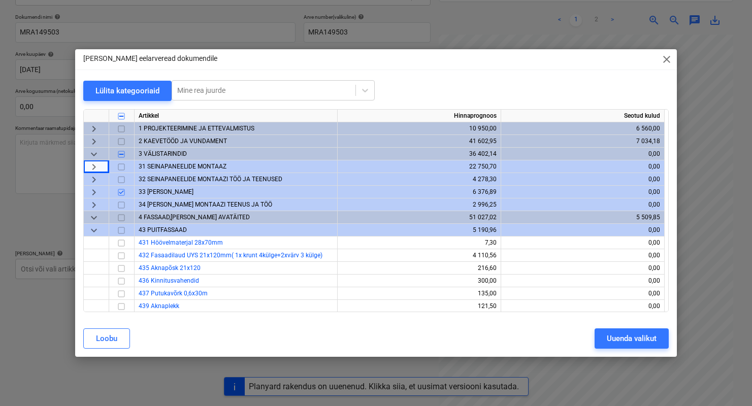
click at [120, 168] on input "checkbox" at bounding box center [121, 167] width 12 height 12
click at [157, 218] on span "4 FASSAAD,[PERSON_NAME] AVATÄITED" at bounding box center [194, 217] width 111 height 7
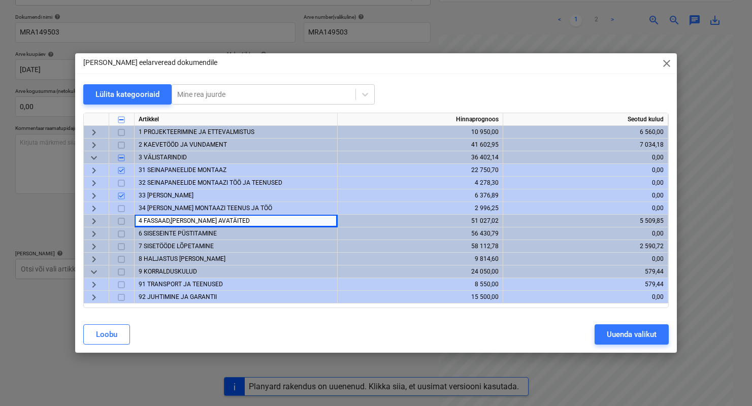
click at [97, 221] on span "keyboard_arrow_right" at bounding box center [94, 221] width 12 height 12
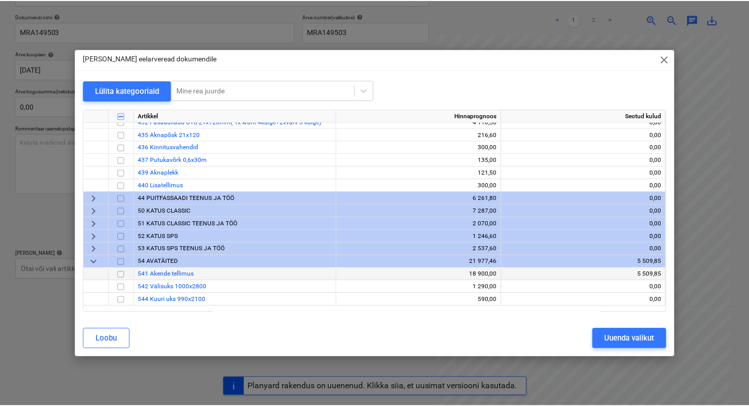
scroll to position [75, 0]
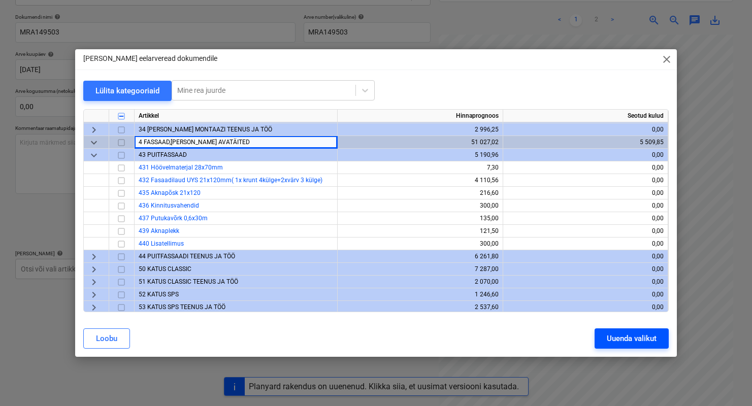
click at [641, 345] on button "Uuenda valikut" at bounding box center [632, 339] width 74 height 20
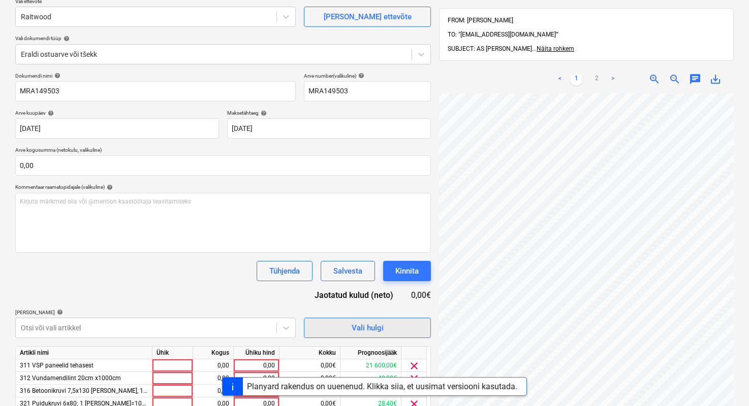
scroll to position [270, 0]
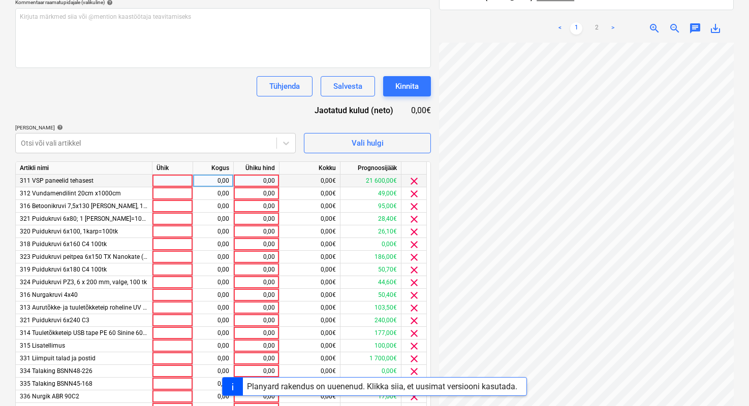
click at [416, 181] on span "clear" at bounding box center [414, 181] width 12 height 12
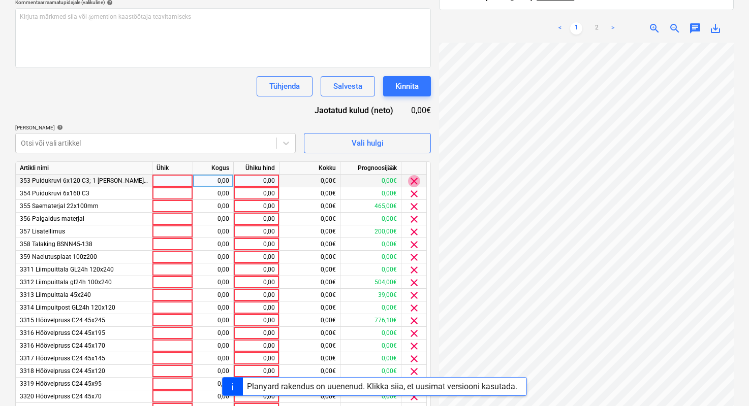
click at [416, 181] on span "clear" at bounding box center [414, 181] width 12 height 12
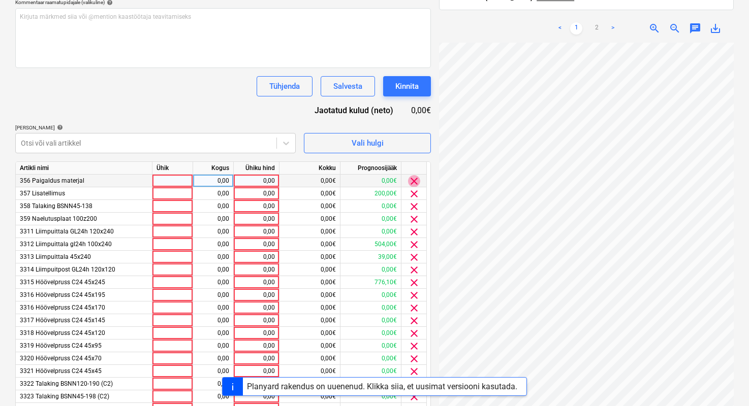
click at [415, 181] on span "clear" at bounding box center [414, 181] width 12 height 12
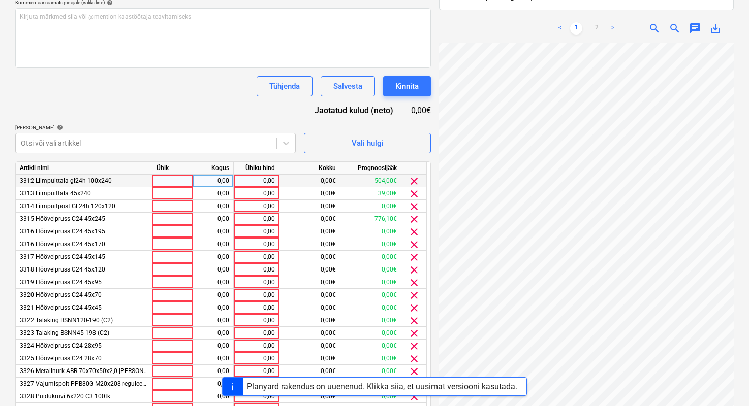
click at [415, 181] on span "clear" at bounding box center [414, 181] width 12 height 12
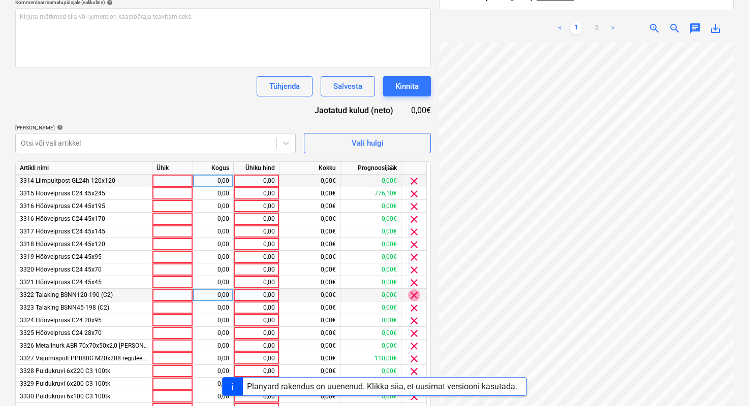
click at [412, 295] on span "clear" at bounding box center [414, 296] width 12 height 12
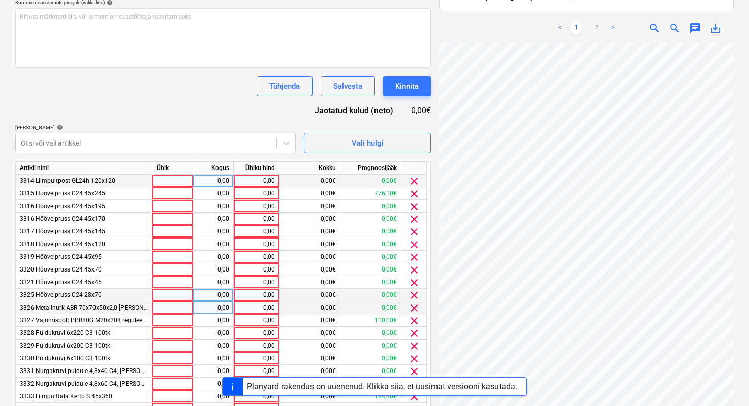
click at [414, 311] on span "clear" at bounding box center [414, 308] width 12 height 12
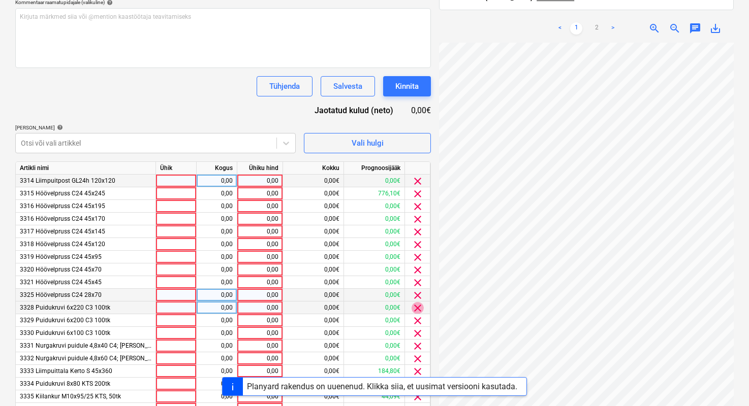
click at [414, 311] on span "clear" at bounding box center [417, 308] width 12 height 12
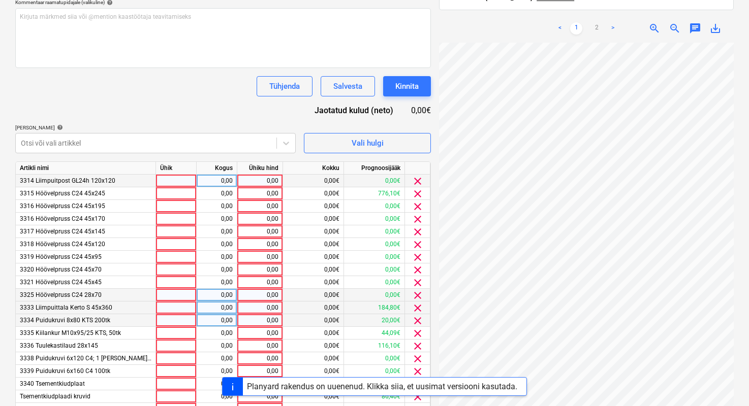
click at [415, 319] on span "clear" at bounding box center [417, 321] width 12 height 12
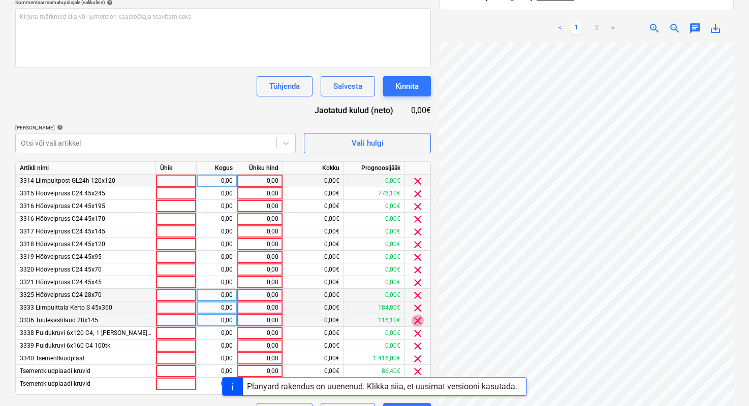
click at [415, 319] on span "clear" at bounding box center [417, 321] width 12 height 12
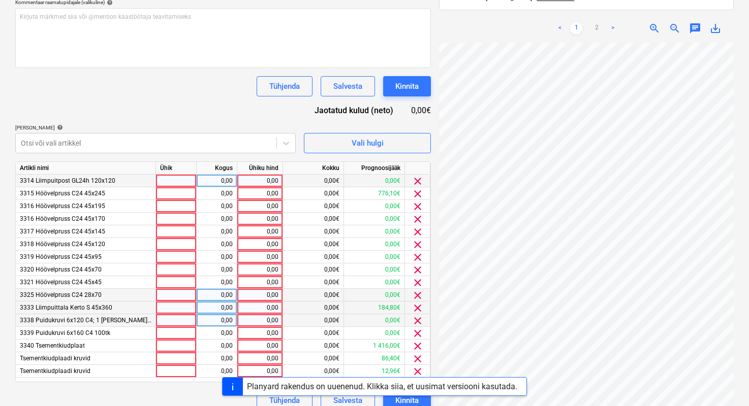
click at [415, 319] on span "clear" at bounding box center [417, 321] width 12 height 12
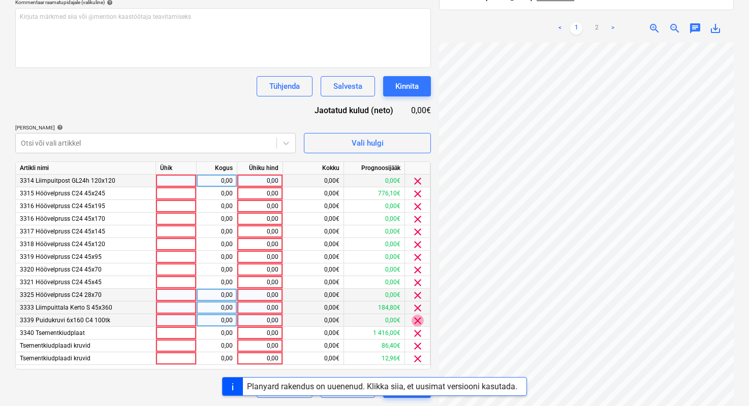
click at [418, 319] on span "clear" at bounding box center [417, 321] width 12 height 12
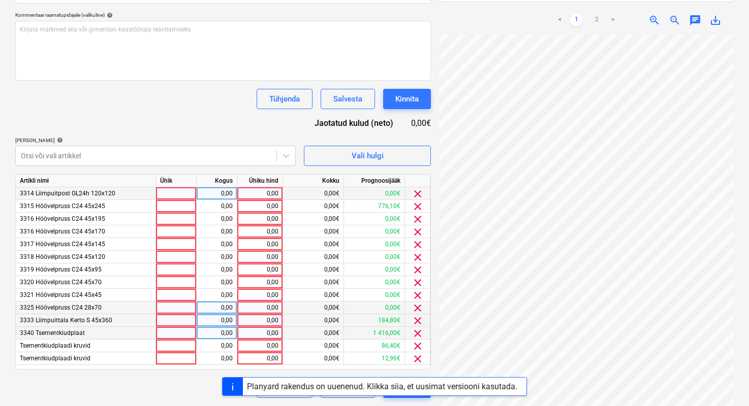
click at [417, 334] on span "clear" at bounding box center [417, 334] width 12 height 12
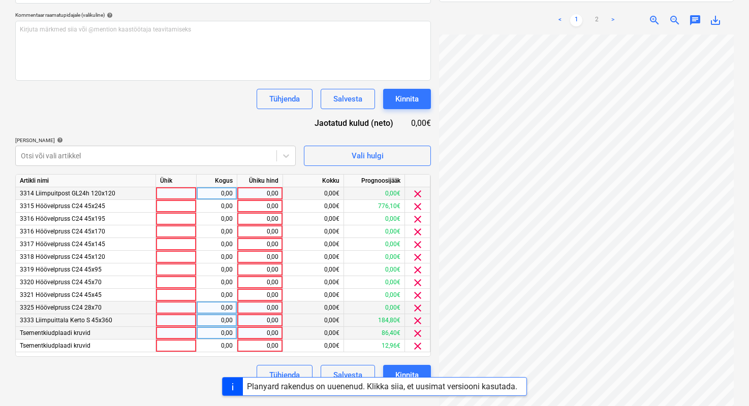
scroll to position [249, 0]
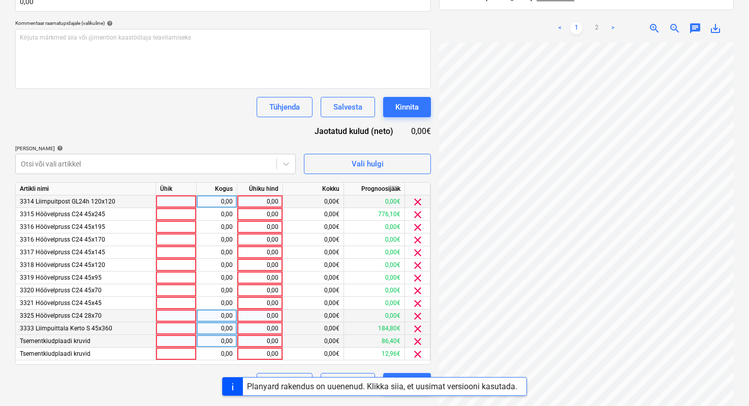
click at [417, 334] on span "clear" at bounding box center [417, 329] width 12 height 12
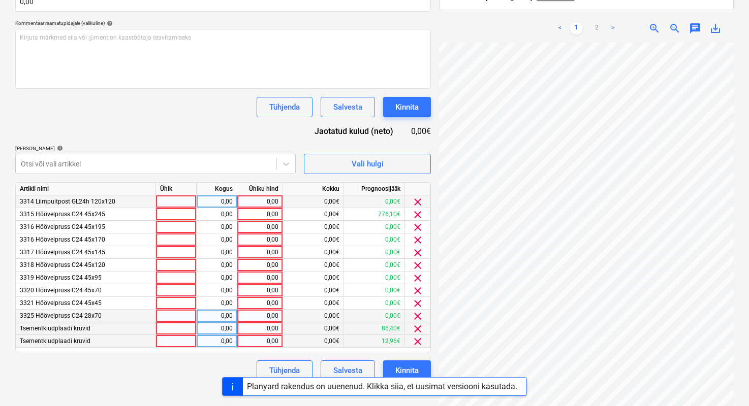
click at [416, 333] on span "clear" at bounding box center [417, 329] width 12 height 12
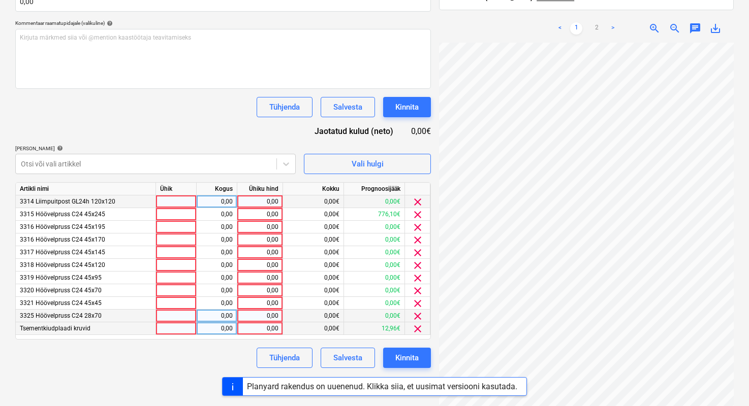
click at [416, 333] on span "clear" at bounding box center [417, 329] width 12 height 12
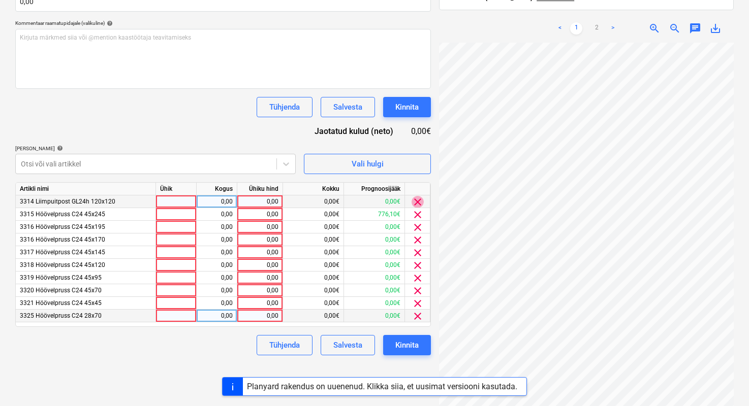
click at [420, 199] on span "clear" at bounding box center [417, 202] width 12 height 12
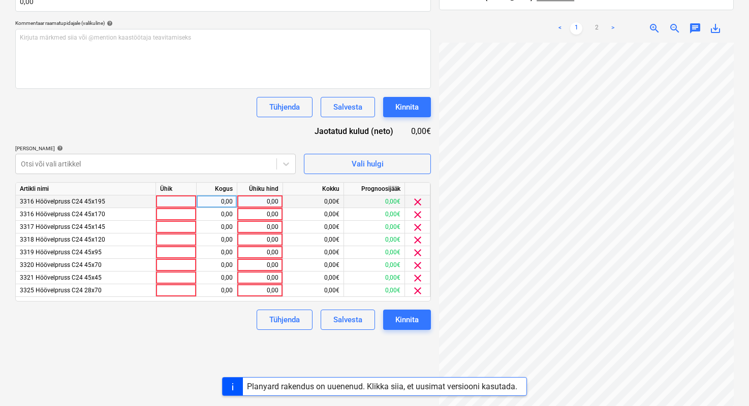
click at [420, 199] on span "clear" at bounding box center [417, 202] width 12 height 12
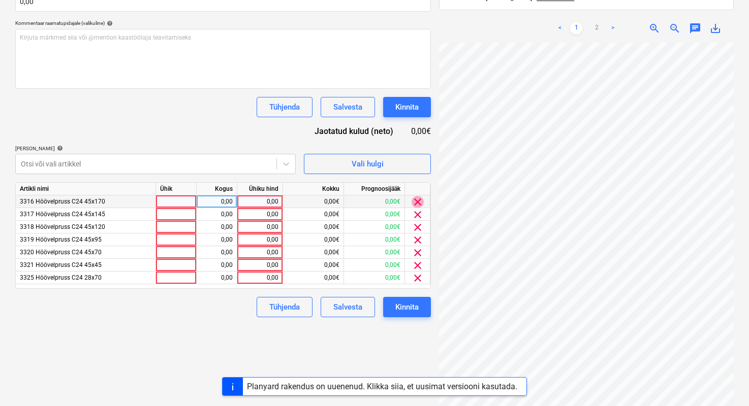
click at [420, 199] on span "clear" at bounding box center [417, 202] width 12 height 12
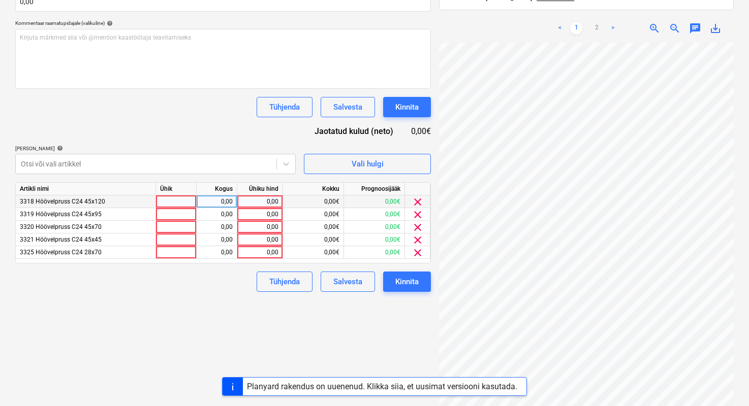
click at [420, 199] on span "clear" at bounding box center [417, 202] width 12 height 12
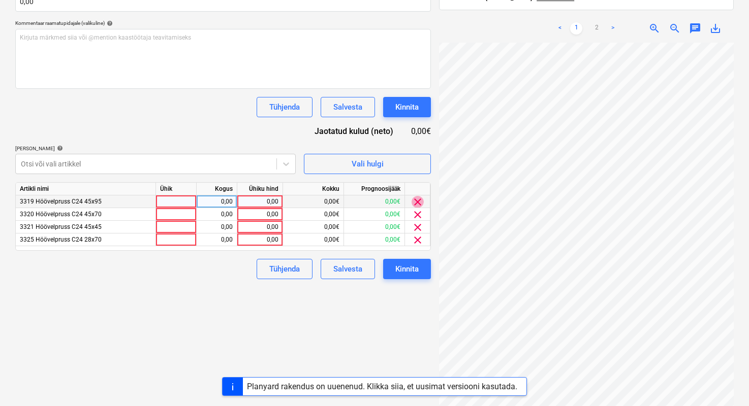
click at [420, 199] on span "clear" at bounding box center [417, 202] width 12 height 12
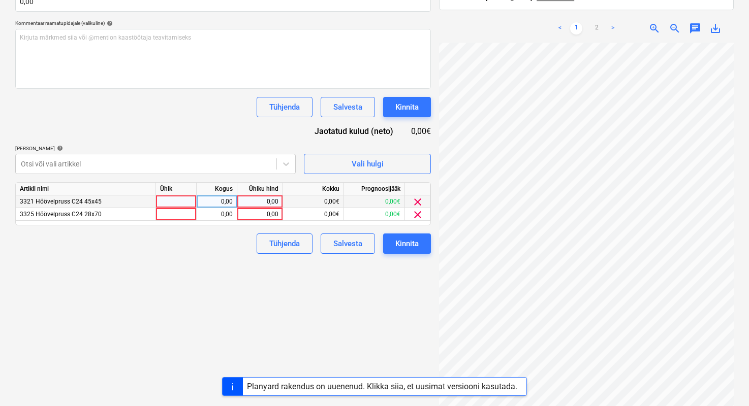
click at [420, 199] on span "clear" at bounding box center [417, 202] width 12 height 12
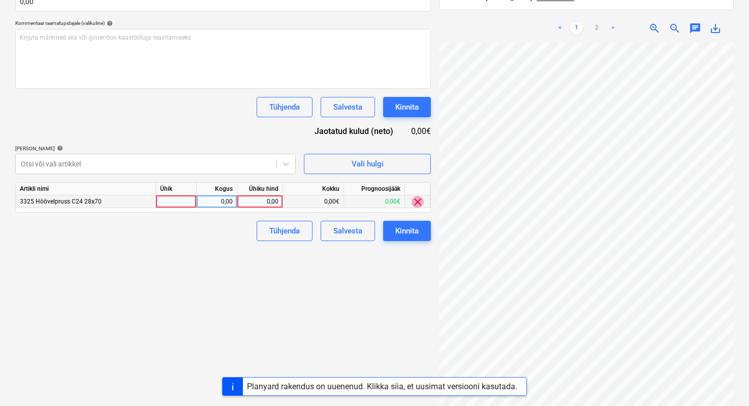
click at [420, 199] on span "clear" at bounding box center [417, 202] width 12 height 12
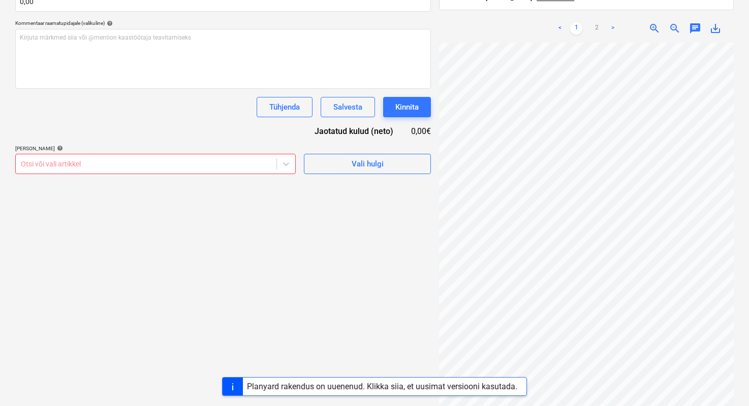
click at [420, 199] on div "Failide konteerimine Vali ettevõte Raitwood [PERSON_NAME] uus ettevõte Vali dok…" at bounding box center [223, 49] width 424 height 496
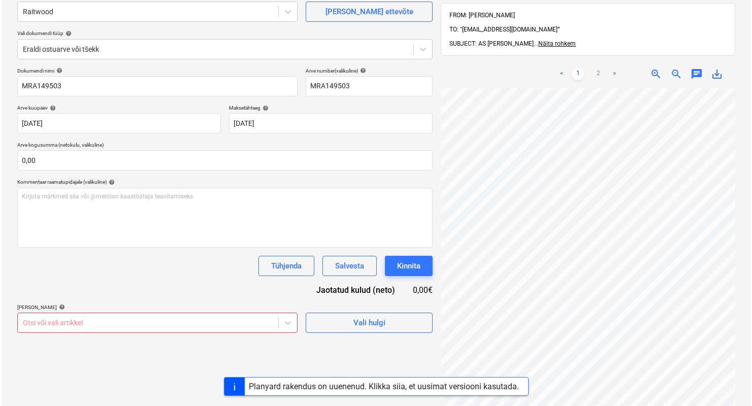
scroll to position [91, 0]
click at [410, 328] on span "Vali hulgi" at bounding box center [367, 322] width 102 height 13
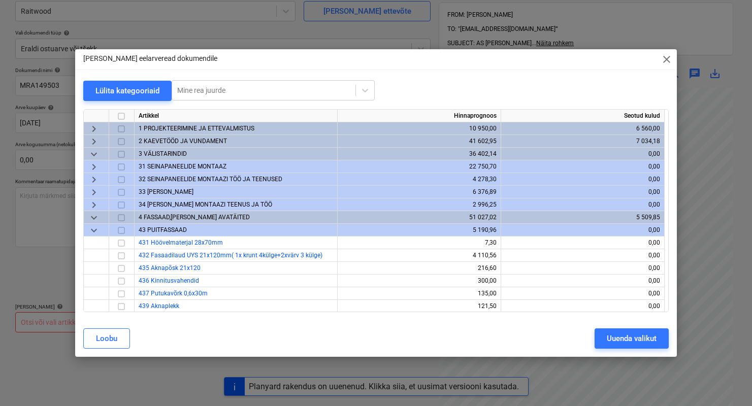
click at [99, 156] on span "keyboard_arrow_down" at bounding box center [94, 154] width 12 height 12
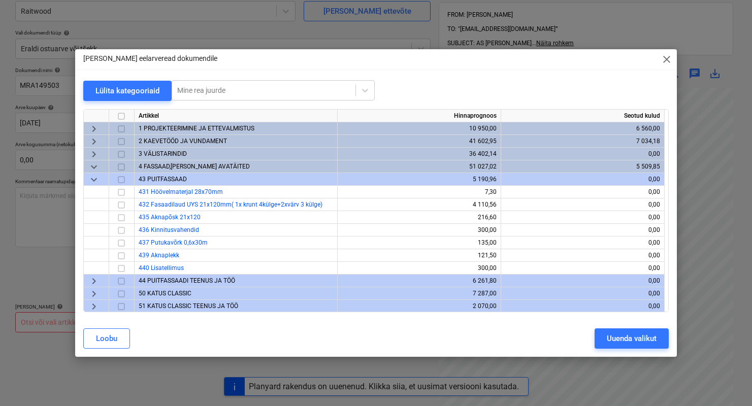
click at [95, 185] on span "keyboard_arrow_down" at bounding box center [94, 180] width 12 height 12
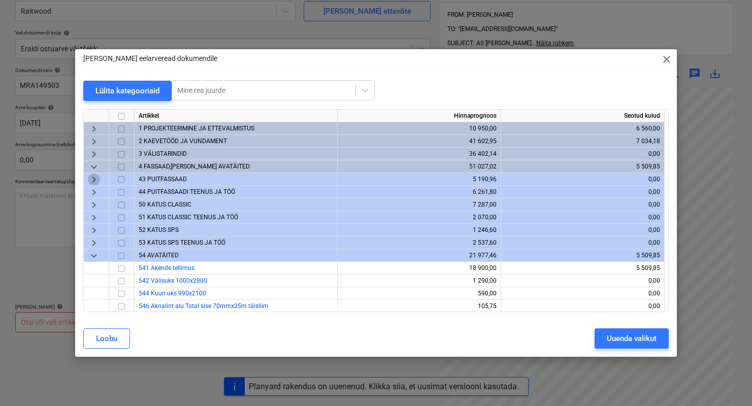
click at [95, 184] on span "keyboard_arrow_right" at bounding box center [94, 180] width 12 height 12
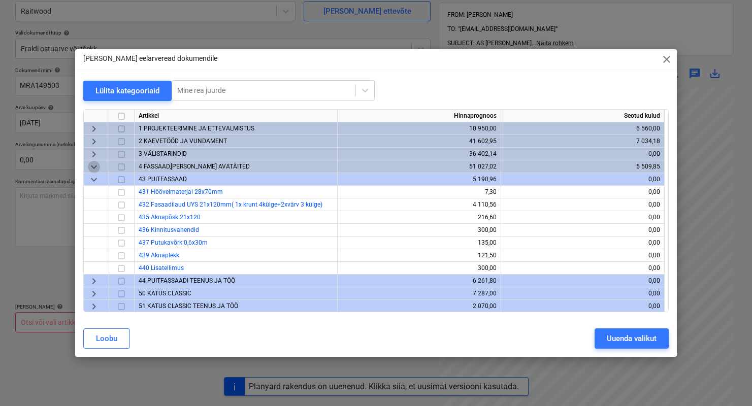
click at [95, 169] on span "keyboard_arrow_down" at bounding box center [94, 167] width 12 height 12
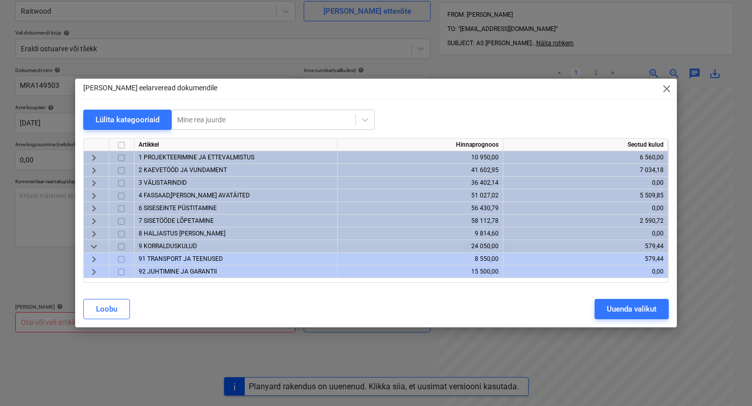
click at [90, 246] on span "keyboard_arrow_down" at bounding box center [94, 247] width 12 height 12
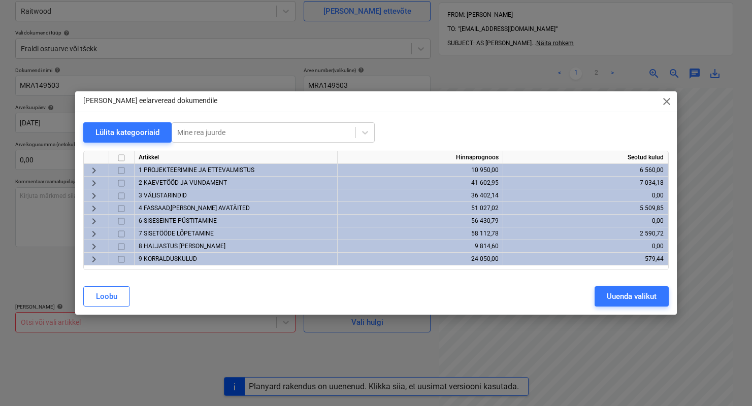
click at [178, 196] on span "3 VÄLISTARINDID" at bounding box center [163, 195] width 48 height 7
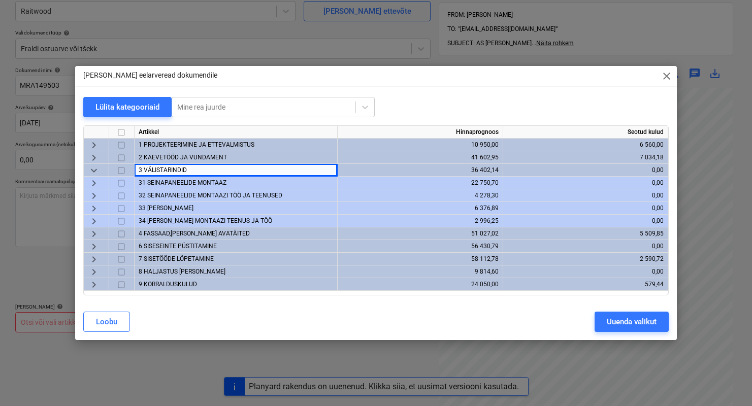
click at [178, 184] on span "31 SEINAPANEELIDE MONTAAZ" at bounding box center [183, 182] width 88 height 7
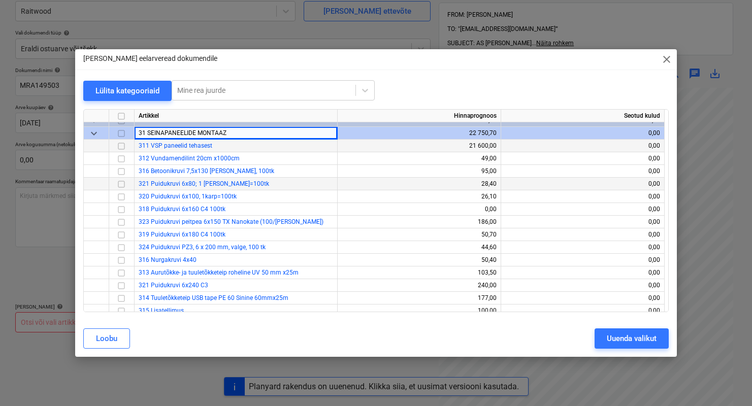
scroll to position [33, 0]
click at [102, 134] on div "keyboard_arrow_down" at bounding box center [96, 133] width 25 height 13
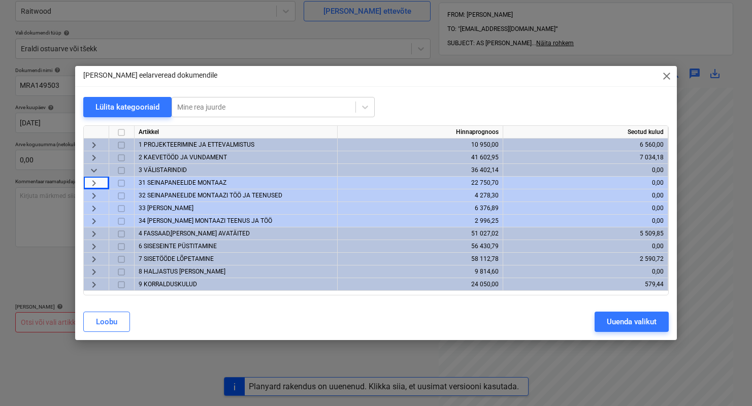
click at [162, 208] on span "33 [PERSON_NAME]" at bounding box center [166, 208] width 55 height 7
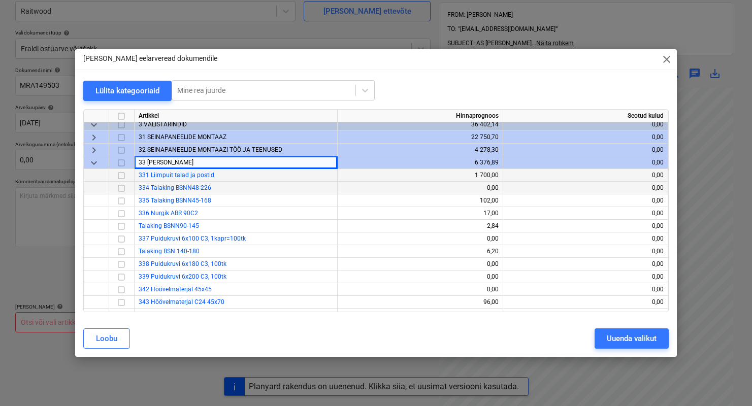
scroll to position [36, 0]
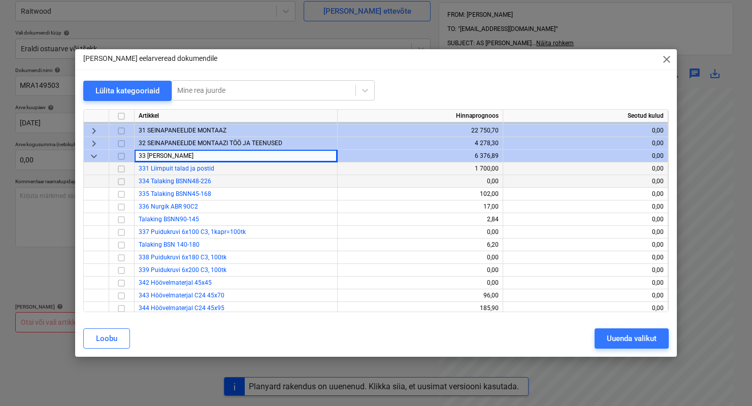
click at [121, 170] on input "checkbox" at bounding box center [121, 169] width 12 height 12
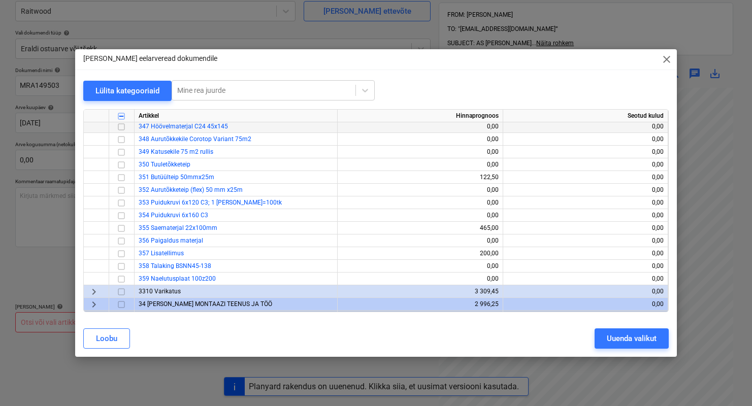
scroll to position [258, 0]
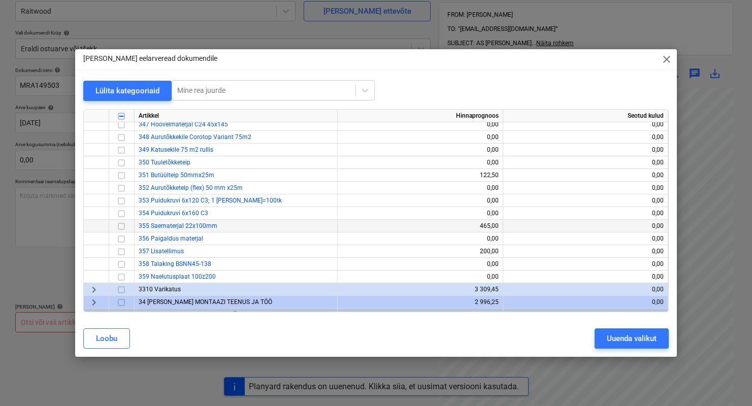
click at [120, 227] on input "checkbox" at bounding box center [121, 226] width 12 height 12
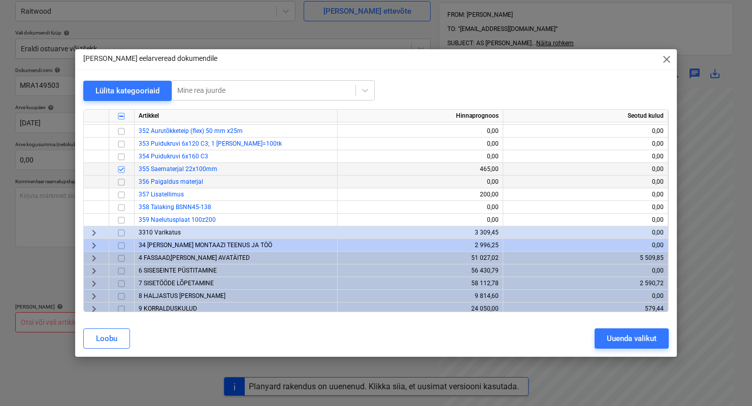
scroll to position [321, 0]
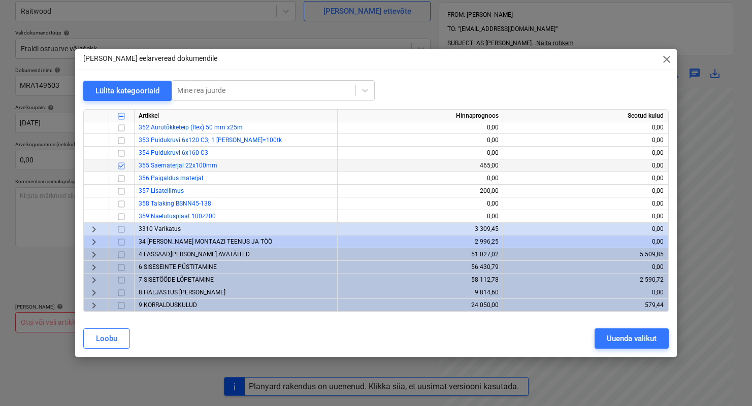
click at [176, 228] on span "3310 Varikatus" at bounding box center [160, 229] width 42 height 7
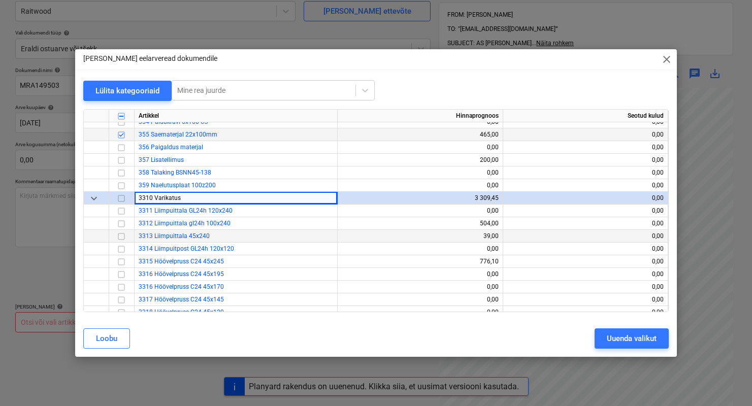
scroll to position [350, 0]
click at [117, 221] on input "checkbox" at bounding box center [121, 223] width 12 height 12
click at [122, 235] on input "checkbox" at bounding box center [121, 236] width 12 height 12
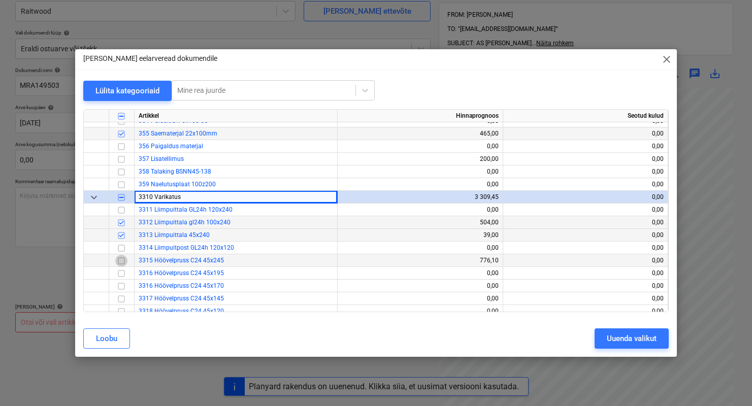
click at [122, 262] on input "checkbox" at bounding box center [121, 261] width 12 height 12
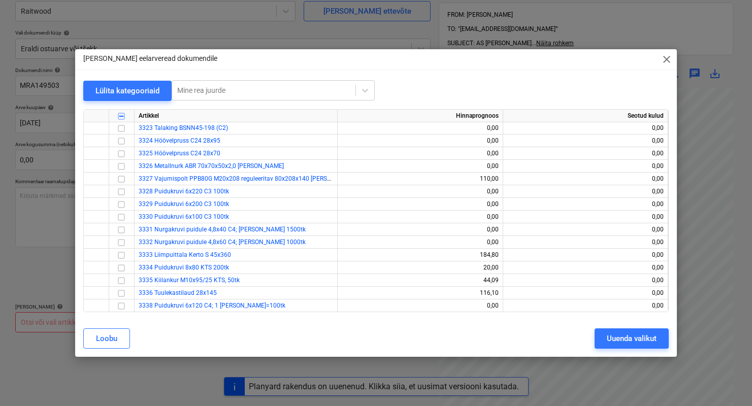
scroll to position [609, 0]
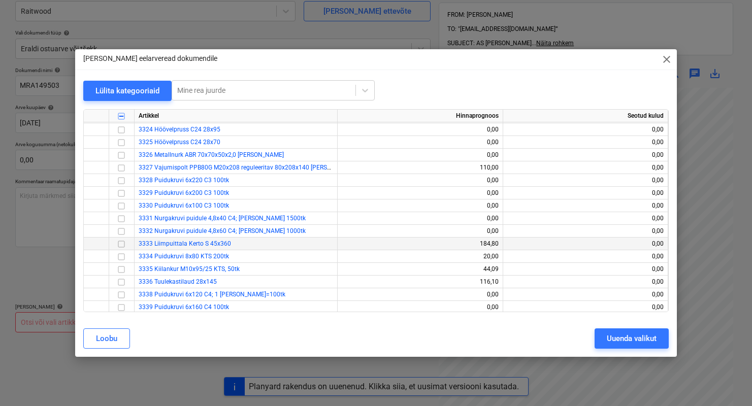
click at [119, 246] on input "checkbox" at bounding box center [121, 244] width 12 height 12
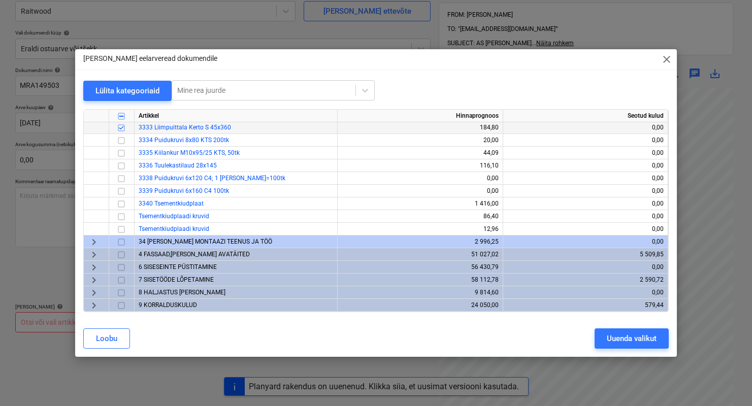
scroll to position [728, 0]
click at [168, 238] on span "34 [PERSON_NAME] MONTAAZI TEENUS JA TÖÖ" at bounding box center [206, 241] width 134 height 7
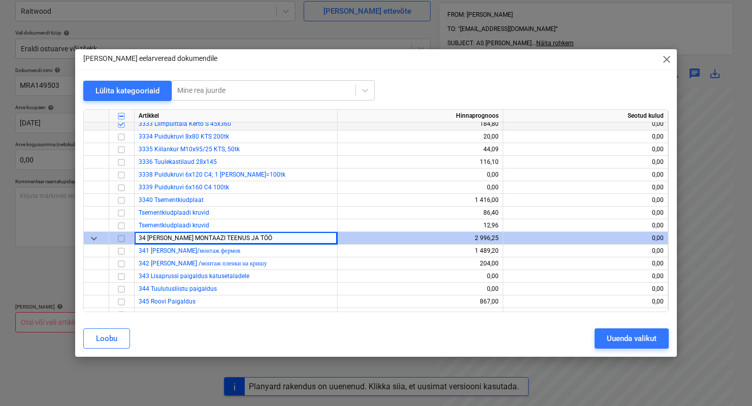
click at [99, 241] on span "keyboard_arrow_down" at bounding box center [94, 239] width 12 height 12
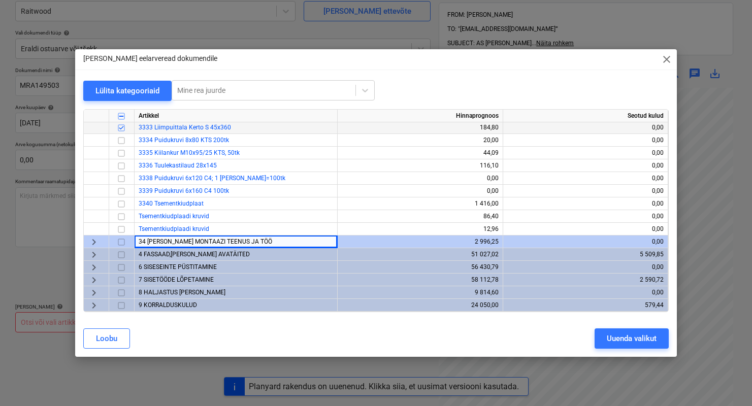
click at [180, 252] on span "4 FASSAAD,[PERSON_NAME] AVATÄITED" at bounding box center [194, 254] width 111 height 7
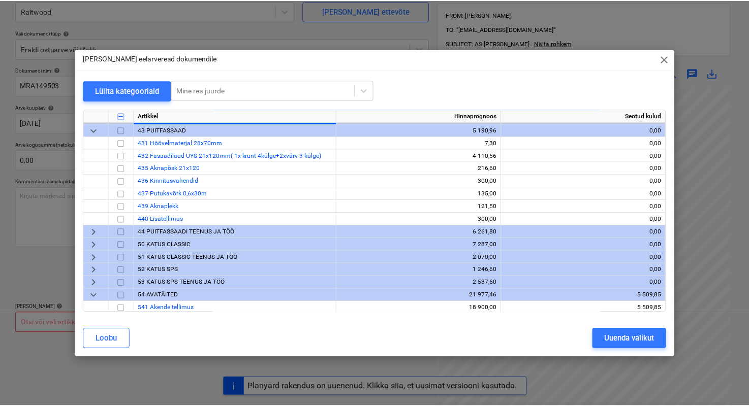
scroll to position [863, 0]
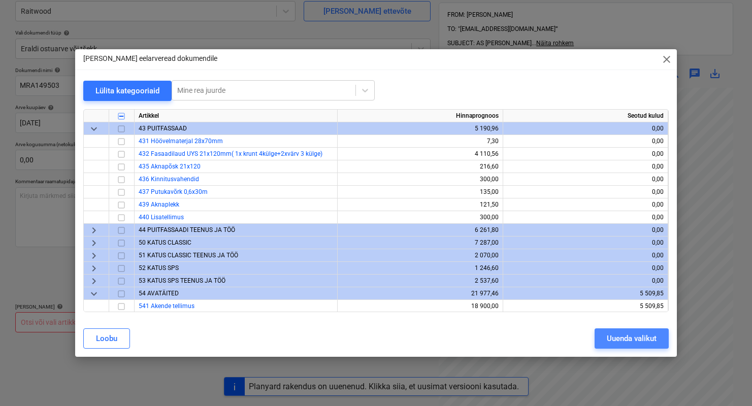
click at [617, 342] on div "Uuenda valikut" at bounding box center [632, 338] width 50 height 13
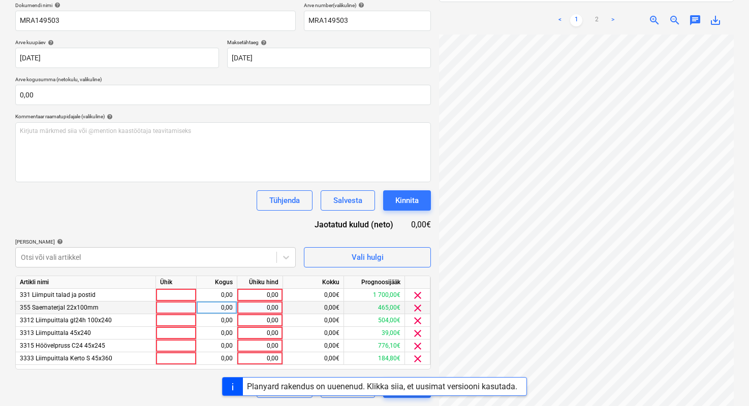
scroll to position [173, 88]
click at [179, 307] on div at bounding box center [176, 308] width 41 height 13
type input "1"
click at [207, 306] on div "0,00" at bounding box center [217, 308] width 32 height 13
type input "930"
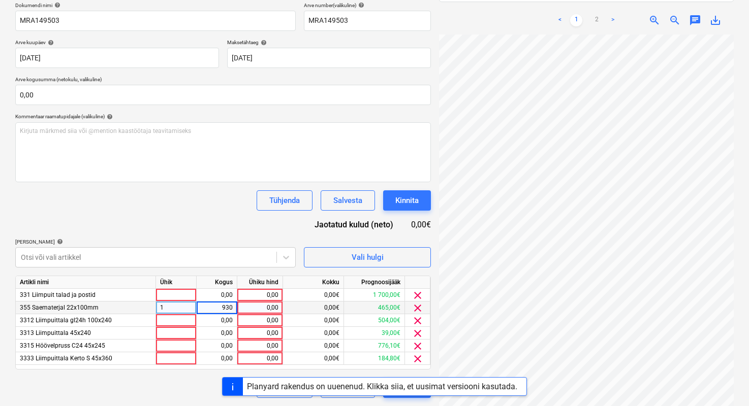
click at [272, 303] on div "0,00" at bounding box center [259, 308] width 37 height 13
click at [258, 305] on div "0,00" at bounding box center [259, 308] width 37 height 13
type input "0,55"
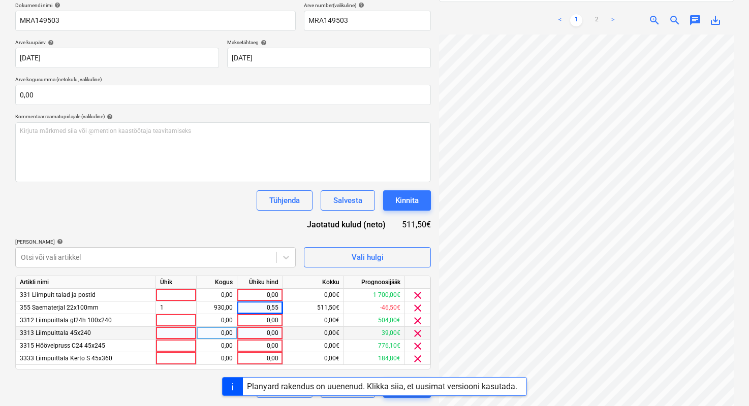
click at [324, 333] on div "0,00€" at bounding box center [313, 333] width 61 height 13
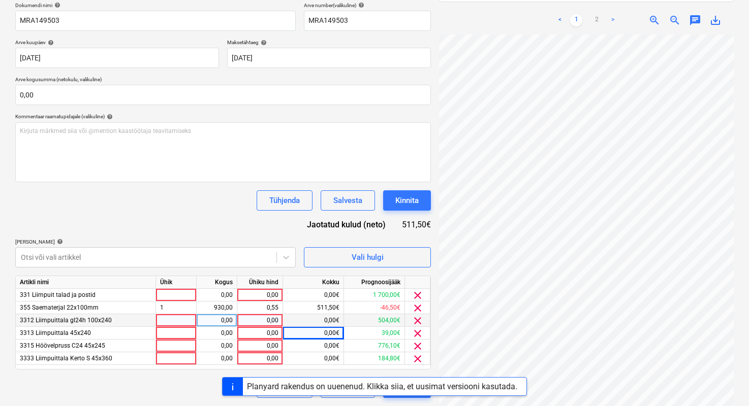
click at [188, 324] on div at bounding box center [176, 320] width 41 height 13
type input "1"
click at [215, 320] on div "0,00" at bounding box center [217, 320] width 32 height 13
click at [216, 322] on div "1,00" at bounding box center [217, 320] width 32 height 13
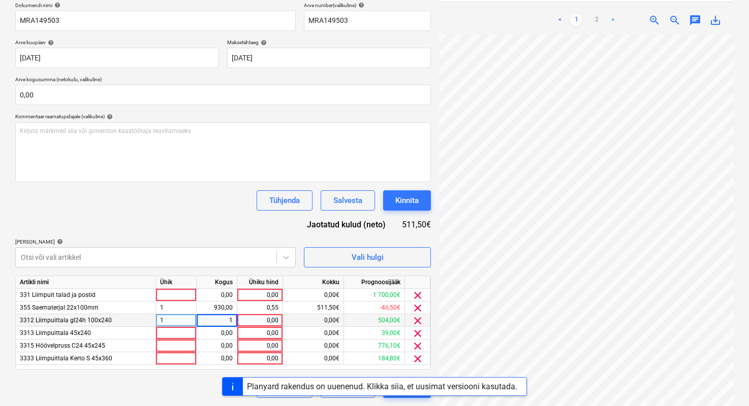
type input "3"
click at [271, 320] on div "0,00" at bounding box center [259, 320] width 37 height 13
click at [222, 316] on div "3,00" at bounding box center [217, 320] width 32 height 13
type input "15"
click at [272, 322] on div "0,00" at bounding box center [259, 320] width 37 height 13
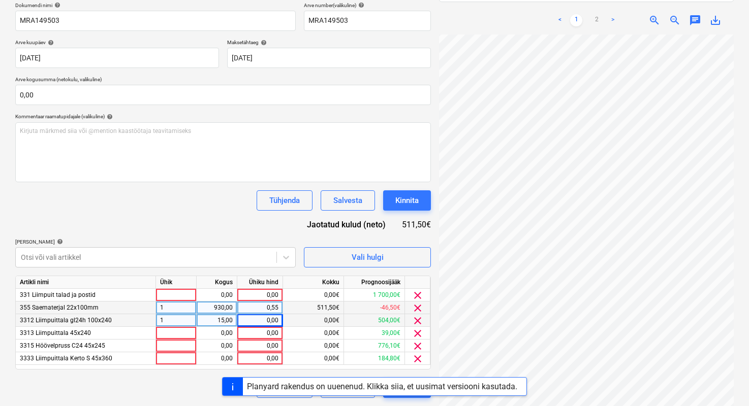
scroll to position [181, 151]
click at [268, 319] on div "0,00" at bounding box center [259, 320] width 37 height 13
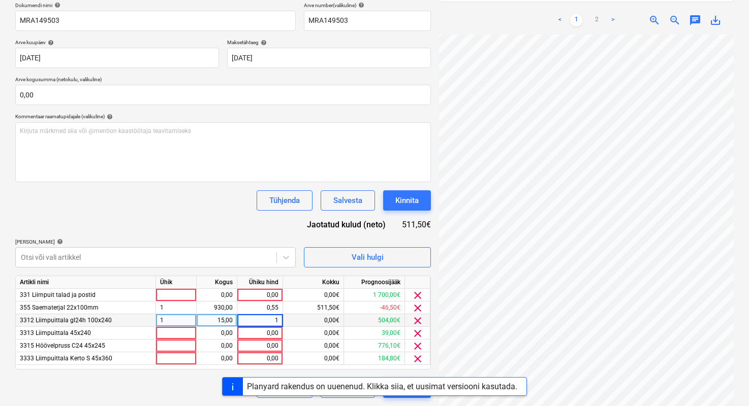
type input "17"
click at [305, 350] on div "0,00€" at bounding box center [313, 346] width 61 height 13
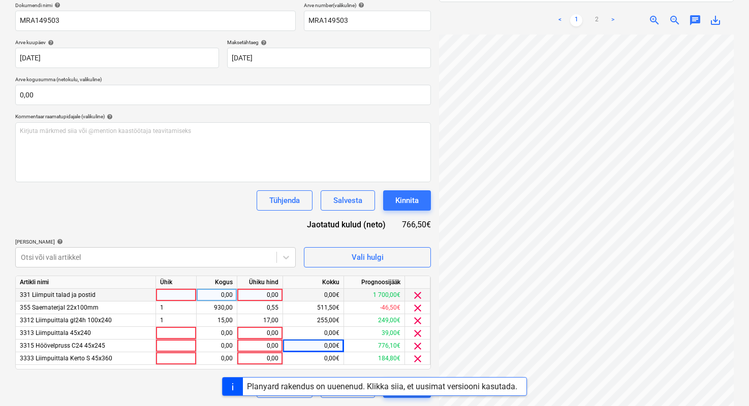
click at [419, 299] on span "clear" at bounding box center [417, 296] width 12 height 12
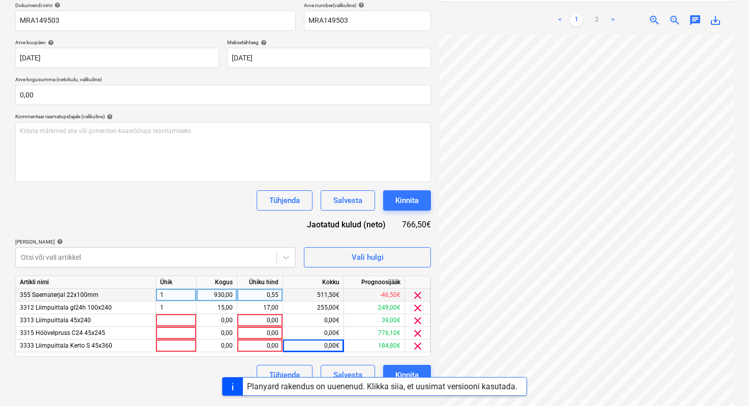
click at [419, 299] on span "clear" at bounding box center [417, 296] width 12 height 12
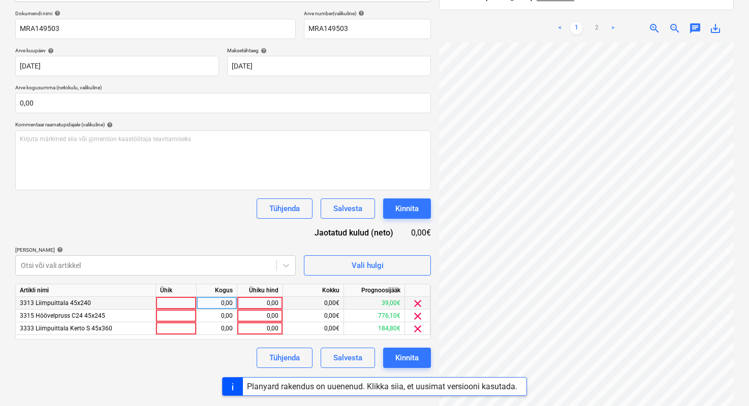
click at [418, 300] on span "clear" at bounding box center [417, 304] width 12 height 12
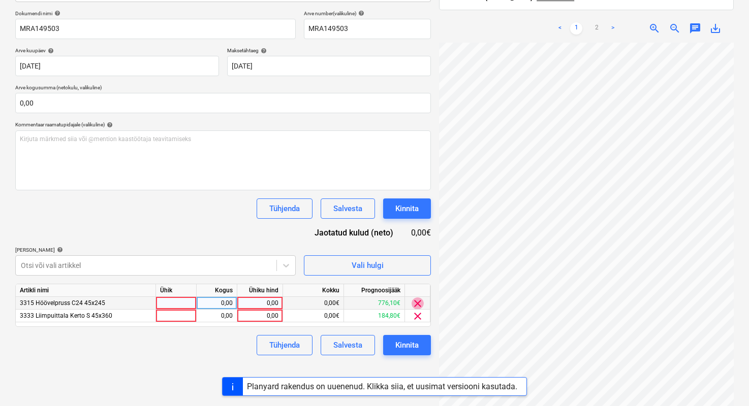
click at [418, 300] on span "clear" at bounding box center [417, 304] width 12 height 12
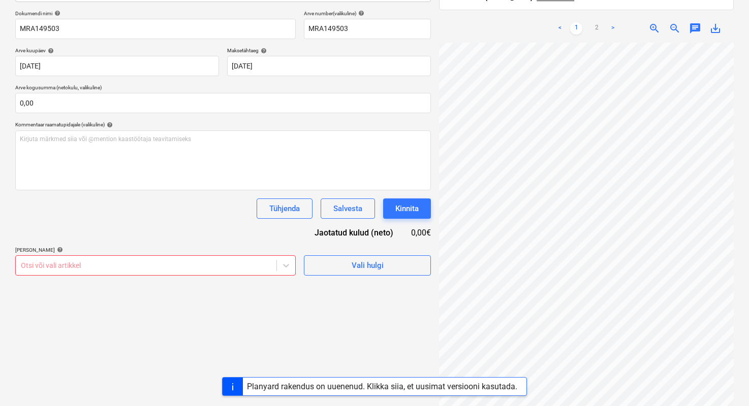
click at [418, 300] on div "Failide konteerimine Vali ettevõte Raitwood [PERSON_NAME] uus ettevõte Vali dok…" at bounding box center [223, 151] width 424 height 496
click at [386, 276] on div "Failide konteerimine Vali ettevõte Raitwood [PERSON_NAME] uus ettevõte Vali dok…" at bounding box center [223, 151] width 424 height 496
click at [386, 271] on button "Vali hulgi" at bounding box center [367, 265] width 127 height 20
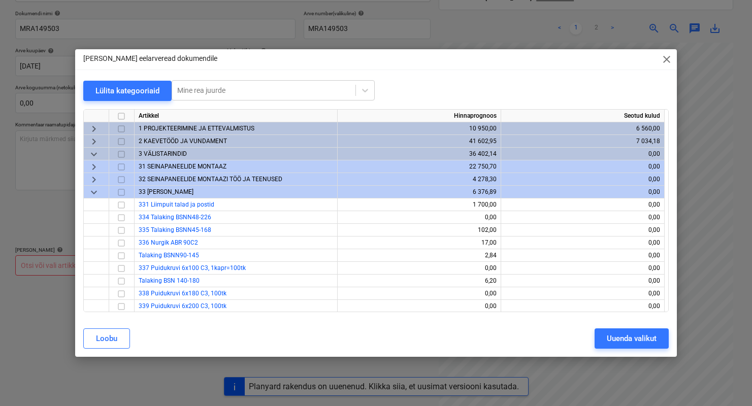
click at [100, 189] on span "keyboard_arrow_down" at bounding box center [94, 192] width 12 height 12
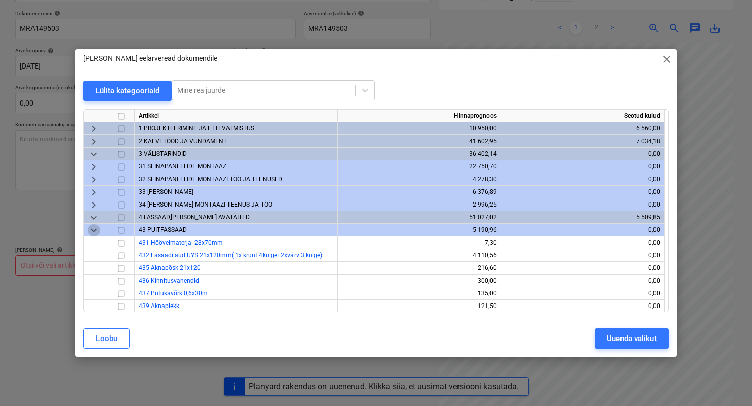
click at [95, 226] on span "keyboard_arrow_down" at bounding box center [94, 231] width 12 height 12
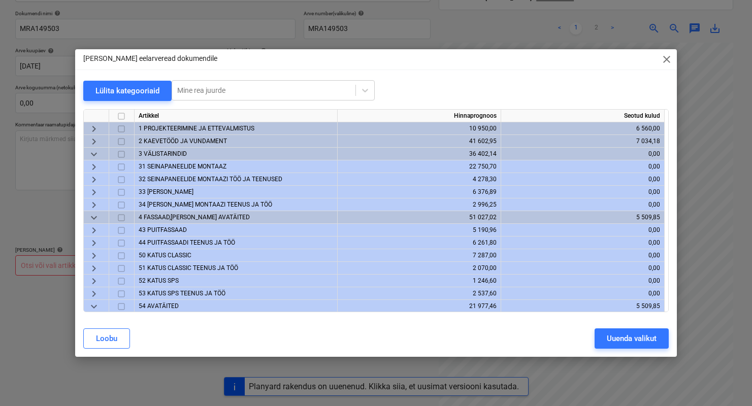
click at [172, 169] on span "31 SEINAPANEELIDE MONTAAZ" at bounding box center [183, 166] width 88 height 7
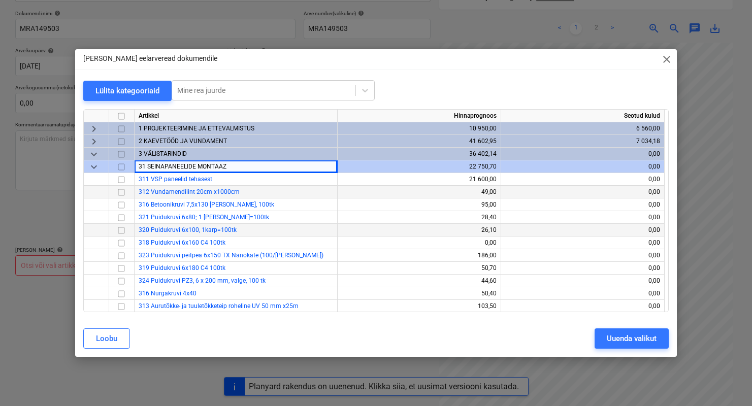
click at [95, 164] on span "keyboard_arrow_down" at bounding box center [94, 167] width 12 height 12
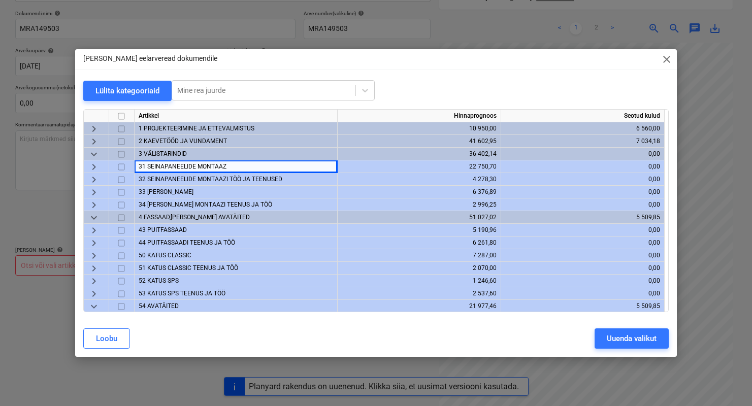
click at [157, 232] on span "43 PUITFASSAAD" at bounding box center [163, 230] width 48 height 7
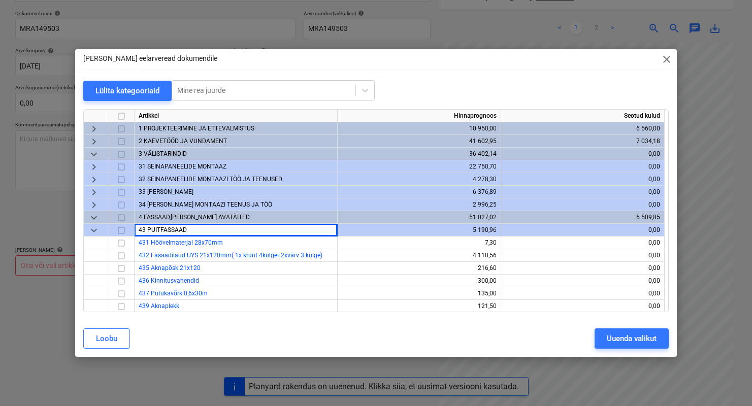
click at [97, 227] on span "keyboard_arrow_down" at bounding box center [94, 231] width 12 height 12
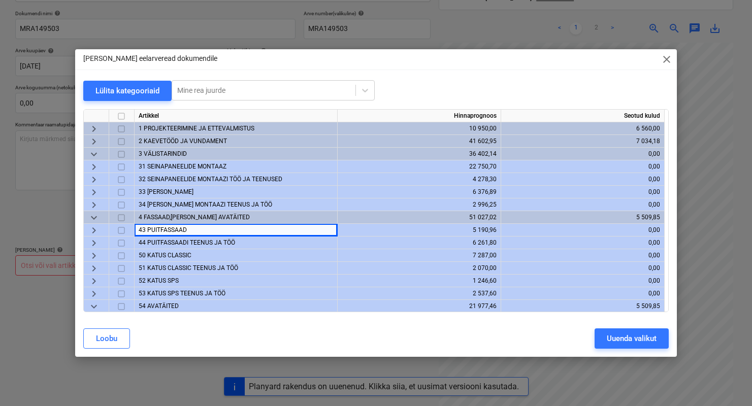
click at [97, 217] on span "keyboard_arrow_down" at bounding box center [94, 218] width 12 height 12
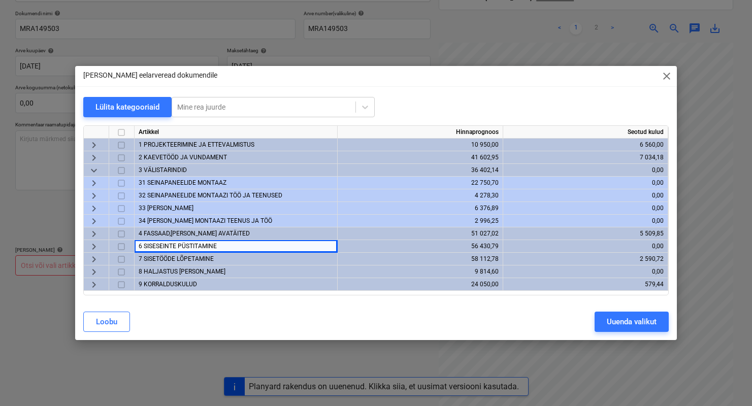
click at [98, 168] on span "keyboard_arrow_down" at bounding box center [94, 171] width 12 height 12
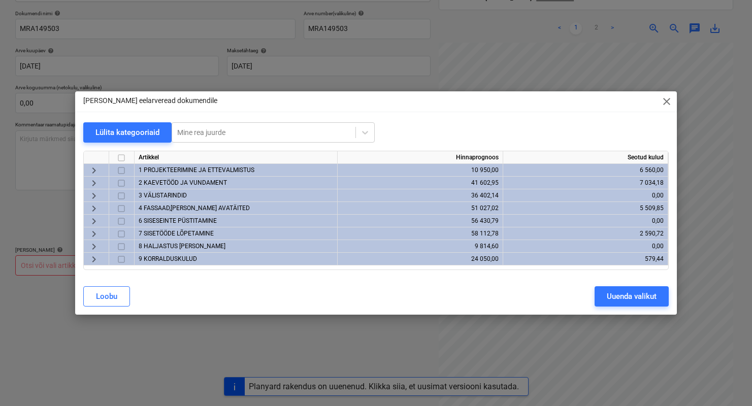
click at [169, 194] on span "3 VÄLISTARINDID" at bounding box center [163, 195] width 48 height 7
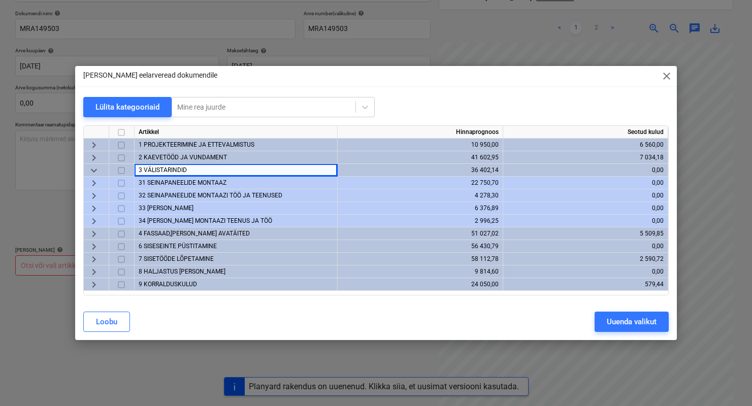
click at [172, 184] on span "31 SEINAPANEELIDE MONTAAZ" at bounding box center [183, 182] width 88 height 7
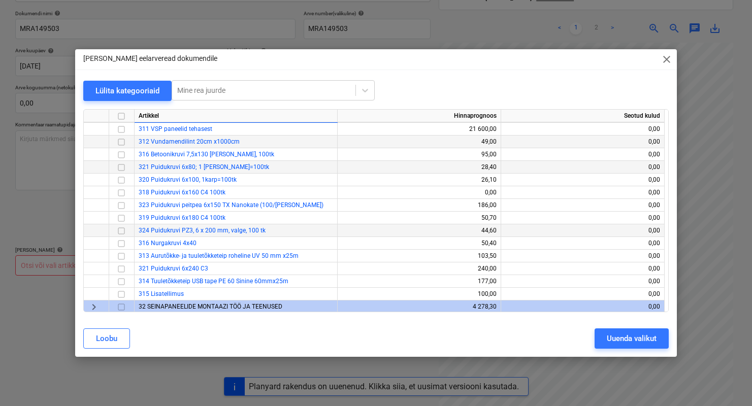
scroll to position [80, 0]
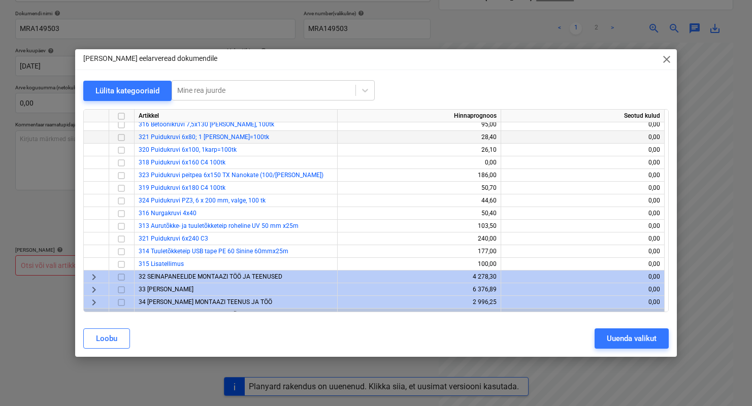
click at [164, 281] on div "32 SEINAPANEELIDE MONTAAZI TÖÖ JA TEENUSED" at bounding box center [236, 277] width 203 height 13
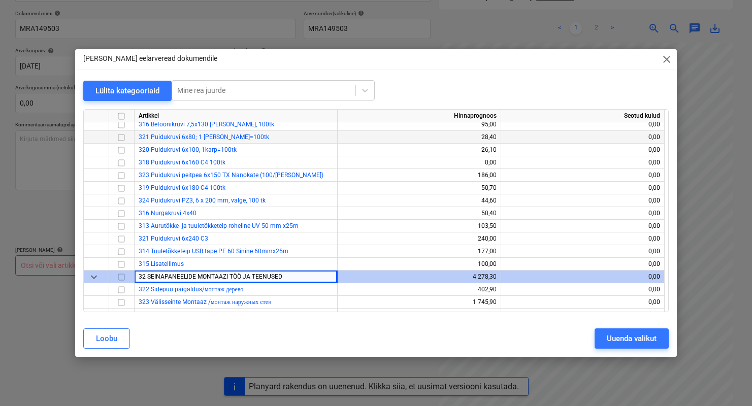
click at [98, 276] on span "keyboard_arrow_down" at bounding box center [94, 277] width 12 height 12
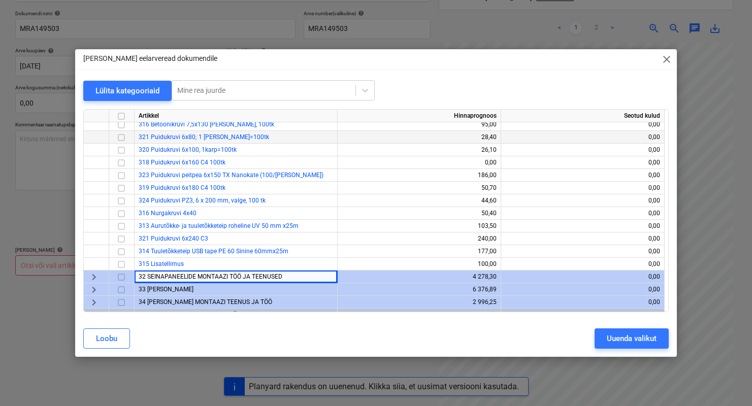
click at [180, 294] on div "33 [PERSON_NAME]" at bounding box center [236, 289] width 203 height 13
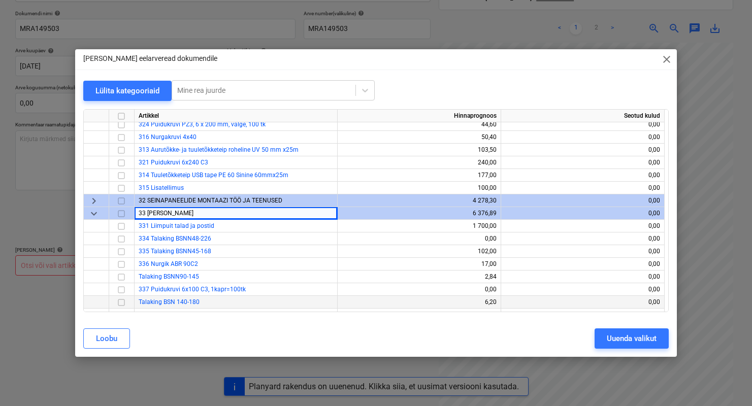
scroll to position [189, 0]
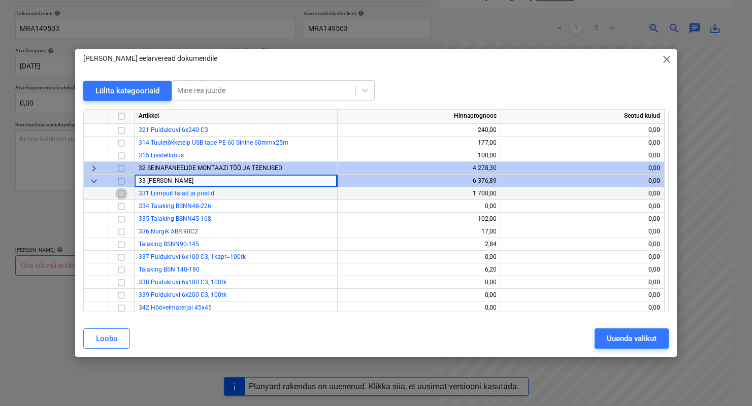
click at [124, 194] on input "checkbox" at bounding box center [121, 194] width 12 height 12
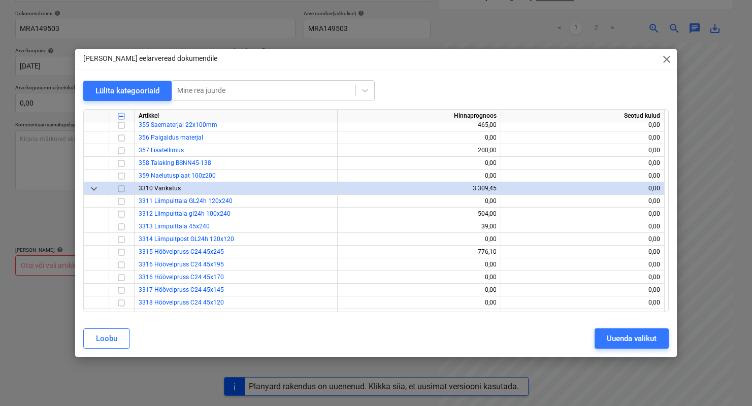
scroll to position [543, 0]
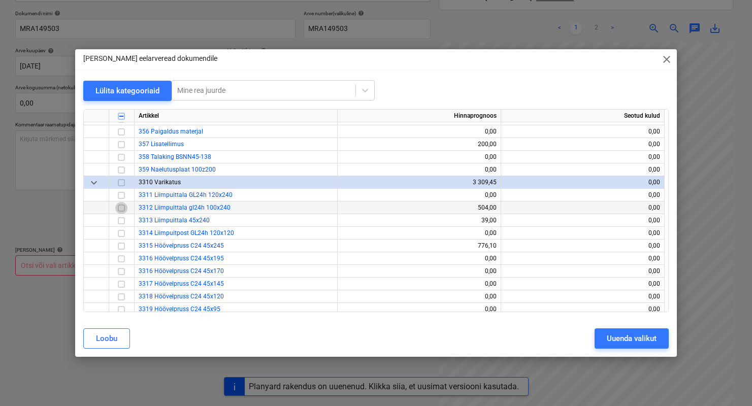
click at [119, 207] on input "checkbox" at bounding box center [121, 208] width 12 height 12
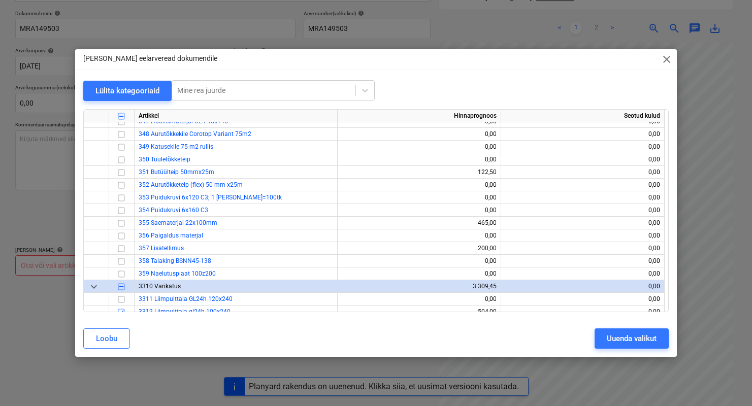
scroll to position [446, 0]
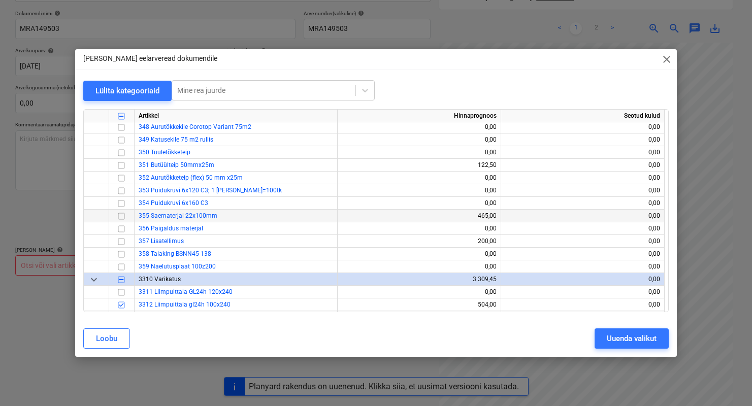
click at [124, 214] on input "checkbox" at bounding box center [121, 216] width 12 height 12
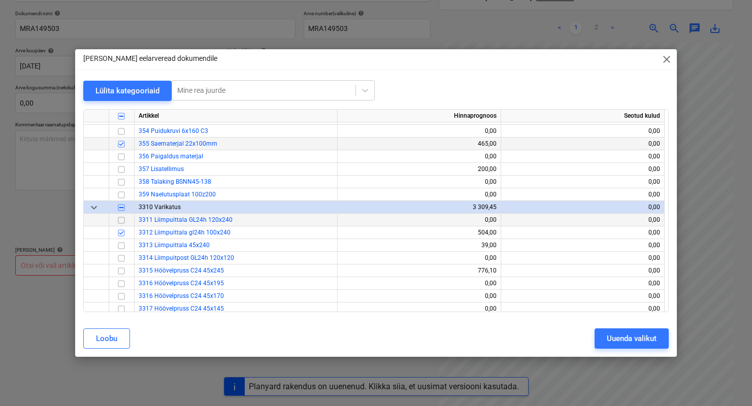
scroll to position [544, 0]
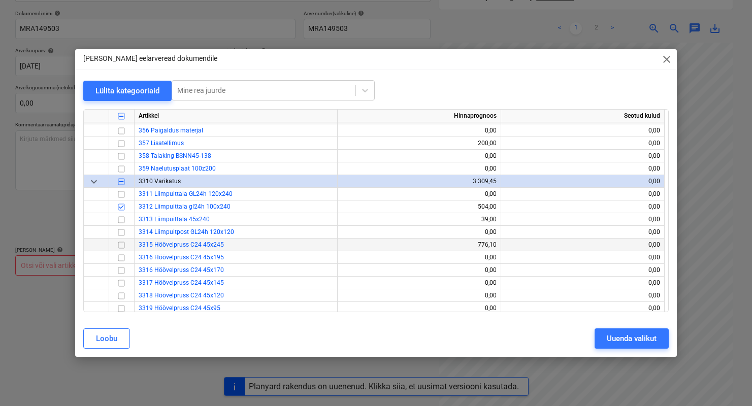
click at [120, 245] on input "checkbox" at bounding box center [121, 245] width 12 height 12
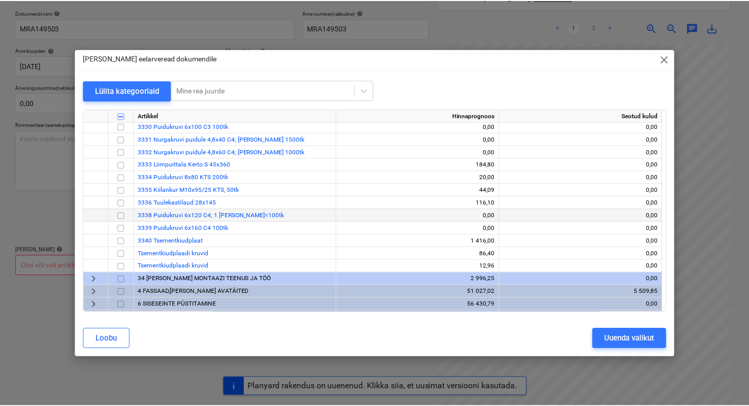
scroll to position [875, 0]
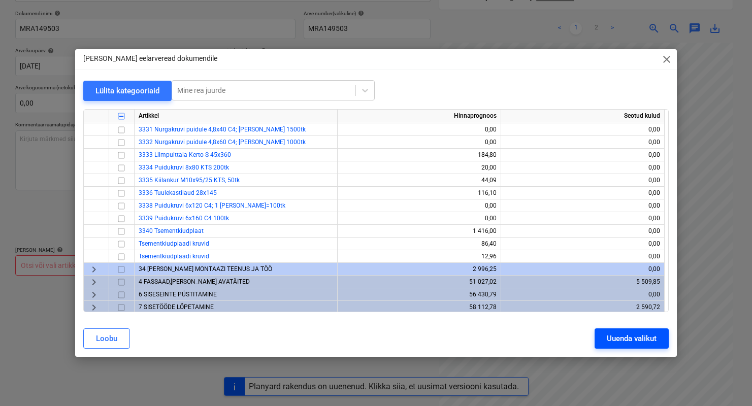
click at [617, 342] on div "Uuenda valikut" at bounding box center [632, 338] width 50 height 13
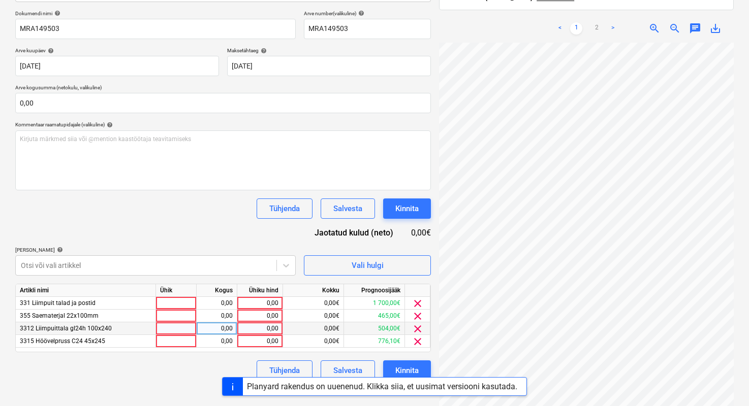
click at [182, 326] on div at bounding box center [176, 329] width 41 height 13
type input "1"
click at [217, 334] on div "0,00" at bounding box center [217, 329] width 32 height 13
type input "15"
click at [260, 331] on div "0,00" at bounding box center [259, 329] width 37 height 13
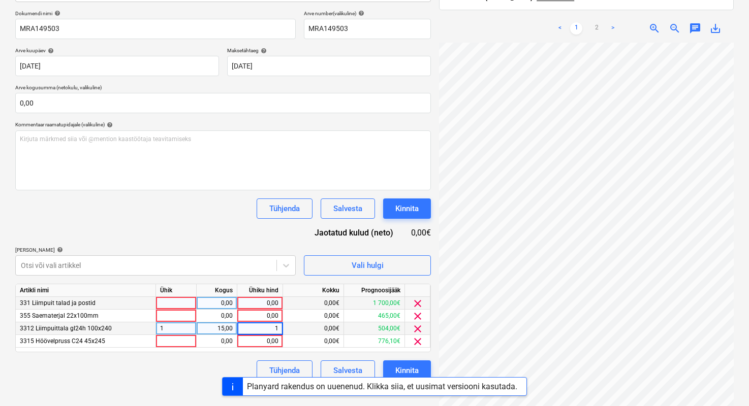
type input "17"
click at [297, 332] on div "0,00€" at bounding box center [313, 329] width 61 height 13
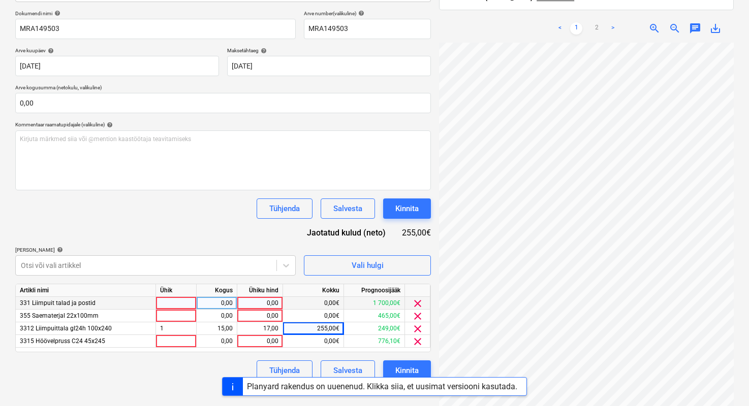
click at [187, 301] on div at bounding box center [176, 303] width 41 height 13
click at [714, 19] on div "Projekti nimekirja ületoomine ebaõnnestus" at bounding box center [606, 10] width 274 height 21
click at [716, 13] on div "Projekti nimekirja ületoomine ebaõnnestus" at bounding box center [606, 10] width 274 height 21
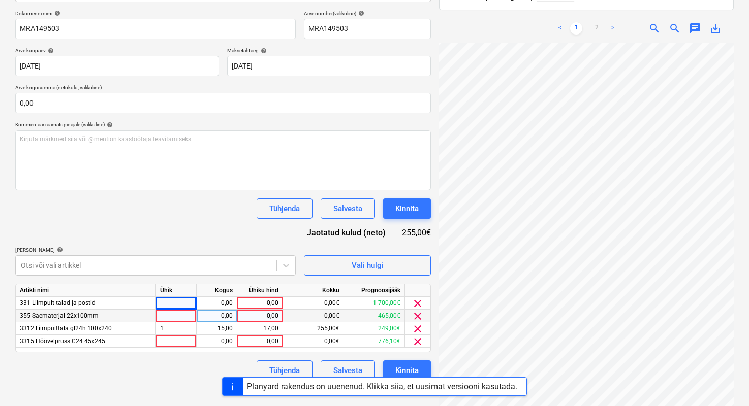
click at [163, 319] on div at bounding box center [176, 316] width 41 height 13
type input "1"
click at [204, 319] on div "0,00" at bounding box center [217, 316] width 32 height 13
type input "930"
click at [250, 321] on div "0,00" at bounding box center [259, 316] width 37 height 13
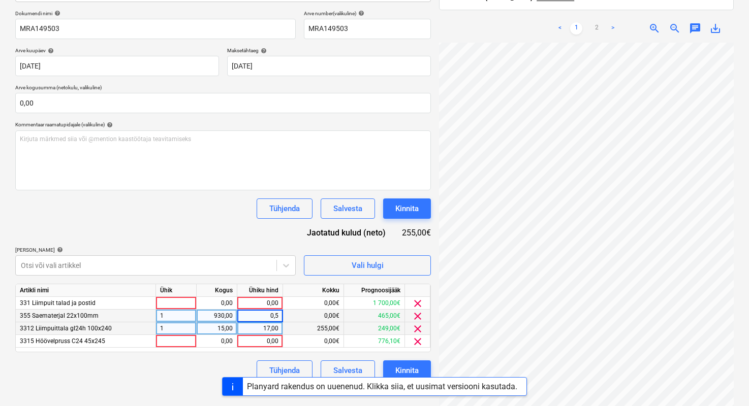
type input "0,55"
click at [221, 363] on div "Tühjenda Salvesta Kinnita" at bounding box center [222, 371] width 415 height 20
click at [183, 342] on div at bounding box center [176, 341] width 41 height 13
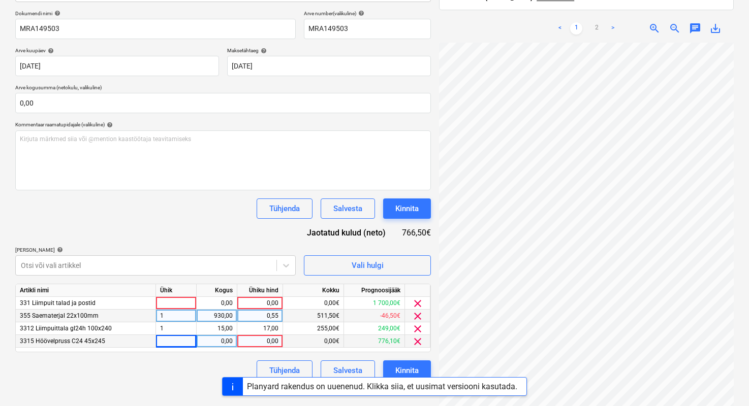
scroll to position [200, 119]
click at [175, 341] on div at bounding box center [176, 341] width 41 height 13
click at [212, 342] on div "0,00" at bounding box center [217, 341] width 32 height 13
type input "348"
click at [246, 340] on div "0,00" at bounding box center [259, 341] width 37 height 13
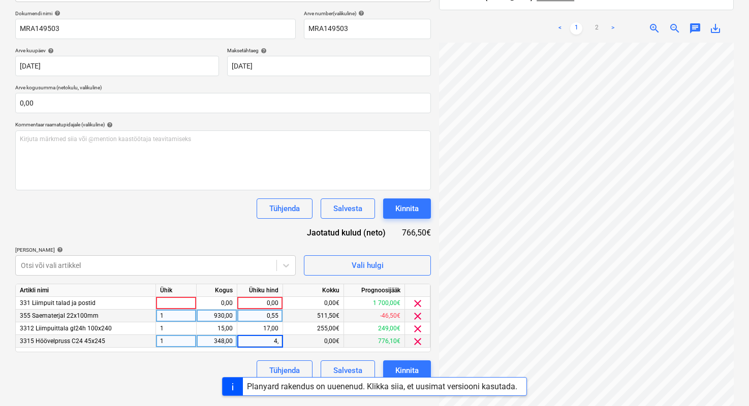
type input "4,1"
click at [210, 352] on div "Artikli nimi Ühik Kogus Ühiku hind Kokku Prognoosijääk 331 Liimpuit talad ja po…" at bounding box center [222, 318] width 415 height 69
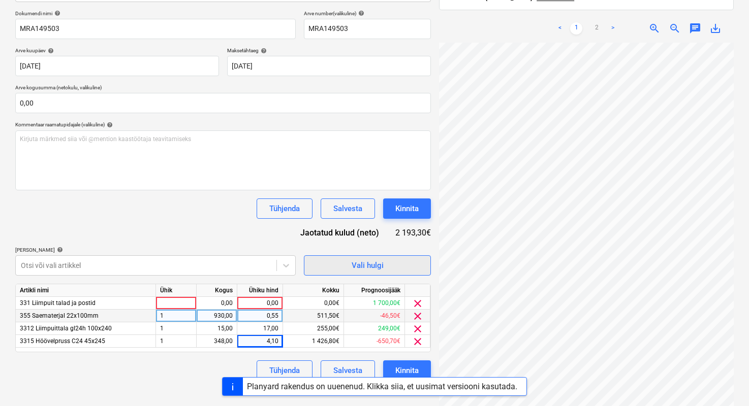
scroll to position [219, 78]
click at [183, 304] on div at bounding box center [176, 303] width 41 height 13
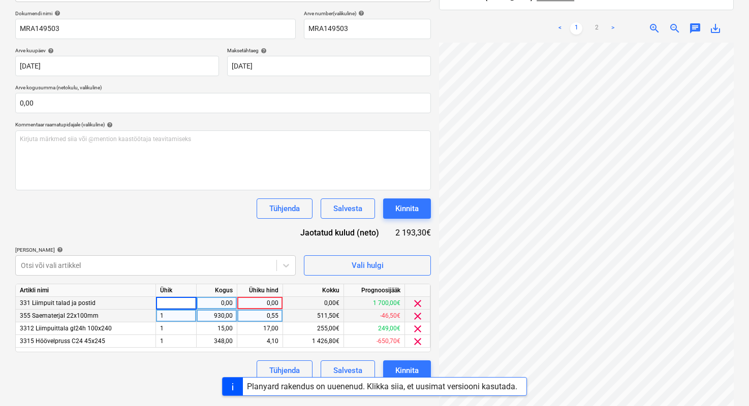
type input "1"
click at [214, 303] on div "0,00" at bounding box center [217, 303] width 32 height 13
type input "1"
click at [264, 306] on div "0,00" at bounding box center [259, 303] width 37 height 13
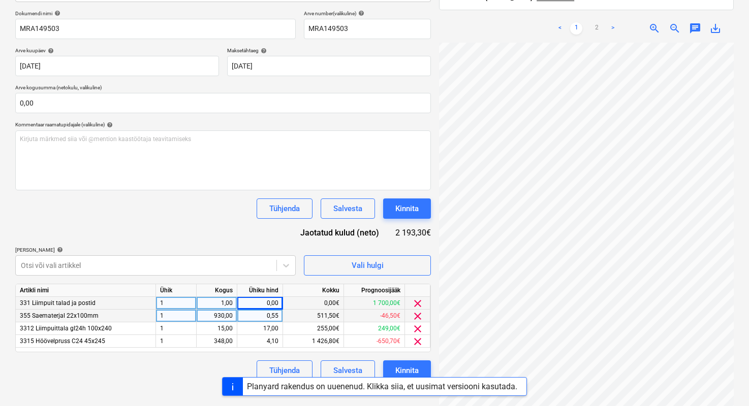
click at [253, 301] on div "0,00" at bounding box center [259, 303] width 37 height 13
type input "699,4"
click at [193, 361] on div "Tühjenda Salvesta Kinnita" at bounding box center [222, 371] width 415 height 20
click at [177, 357] on div "Dokumendi nimi help MRA149503 Arve number (valikuline) help MRA149503 Arve kuup…" at bounding box center [222, 195] width 415 height 371
click at [175, 359] on div "Dokumendi nimi help MRA149503 Arve number (valikuline) help MRA149503 Arve kuup…" at bounding box center [222, 195] width 415 height 371
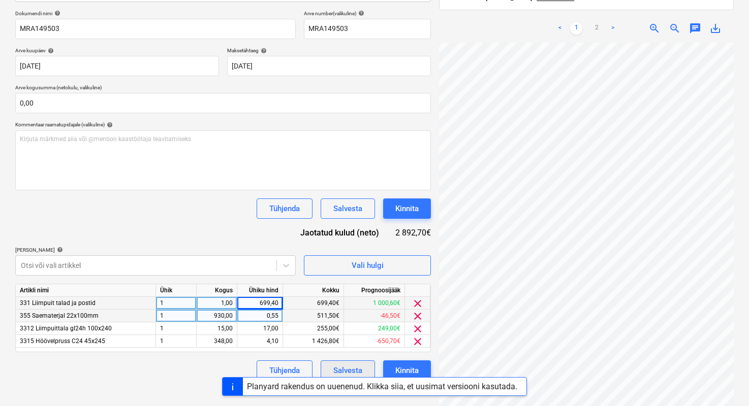
click at [333, 369] on div "Salvesta" at bounding box center [347, 370] width 29 height 13
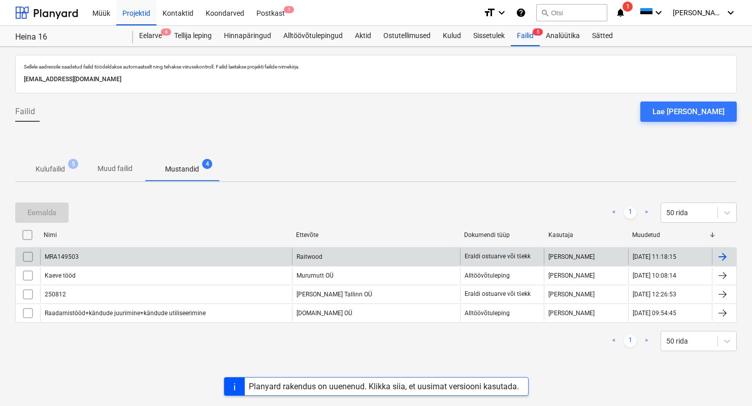
click at [151, 257] on div "MRA149503" at bounding box center [166, 257] width 252 height 16
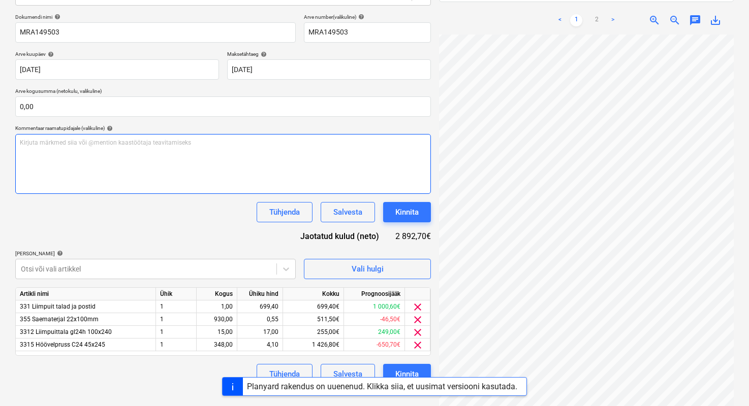
scroll to position [140, 54]
click at [220, 186] on div "Kirjuta märkmed siia või @mention kaastöötaja teavitamiseks ﻿" at bounding box center [222, 164] width 415 height 60
click at [209, 216] on div "Tühjenda Salvesta Kinnita" at bounding box center [222, 212] width 415 height 20
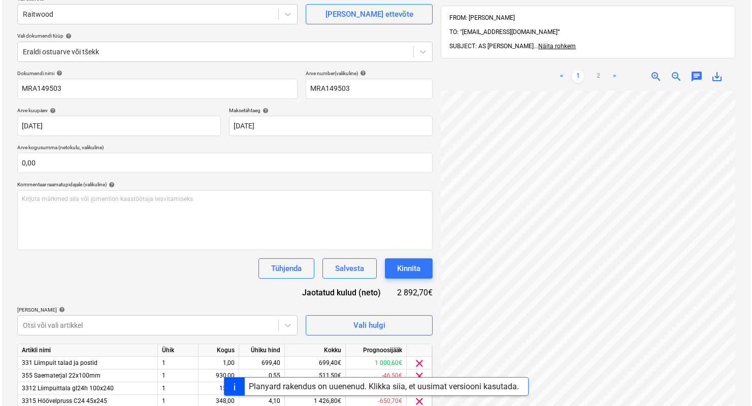
scroll to position [144, 0]
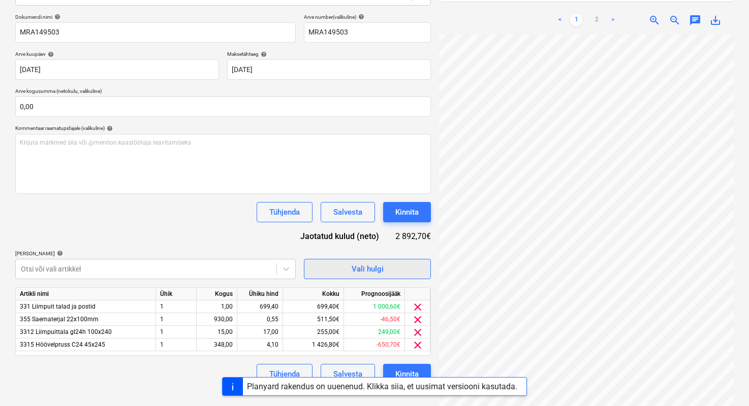
click at [362, 277] on button "Vali hulgi" at bounding box center [367, 269] width 127 height 20
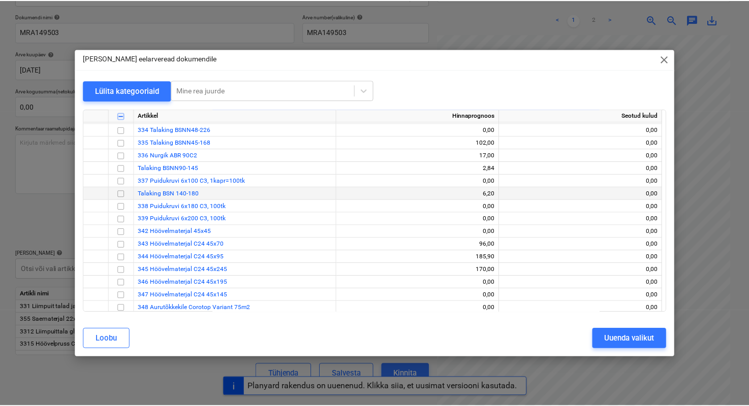
scroll to position [271, 0]
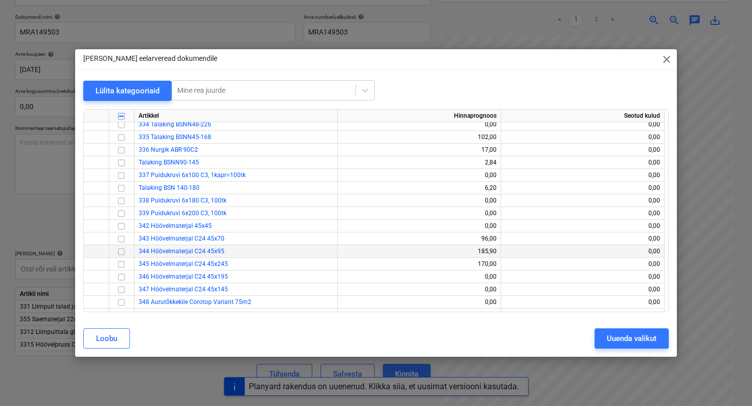
click at [122, 250] on input "checkbox" at bounding box center [121, 252] width 12 height 12
click at [607, 342] on div "Uuenda valikut" at bounding box center [632, 338] width 50 height 13
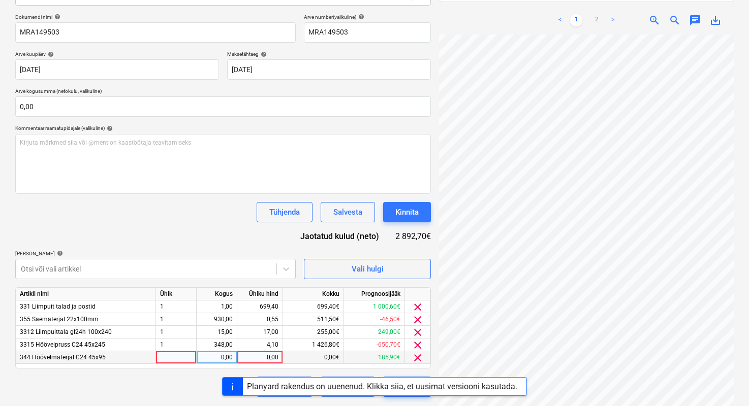
click at [182, 360] on div at bounding box center [176, 357] width 41 height 13
type input "1"
click at [226, 363] on div "0,00" at bounding box center [217, 357] width 32 height 13
type input "1"
click at [269, 355] on div "0,00" at bounding box center [259, 357] width 37 height 13
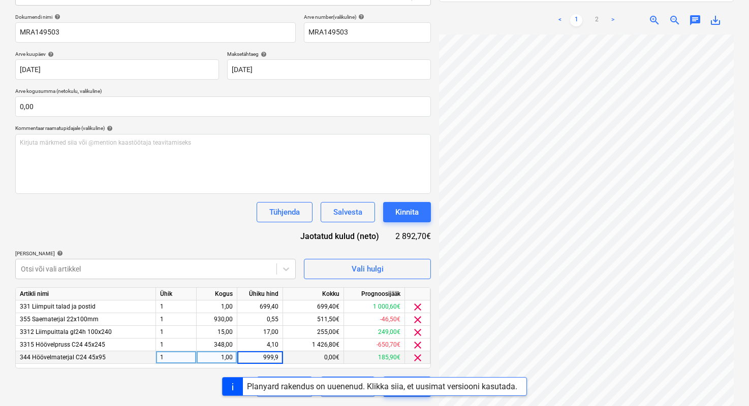
type input "999,92"
click at [150, 377] on div "Tühjenda Salvesta Kinnita" at bounding box center [222, 387] width 415 height 20
click at [195, 219] on div "Tühjenda Salvesta Kinnita" at bounding box center [222, 212] width 415 height 20
click at [413, 395] on div "Planyard rakendus on uuenenud. Klikka siia, et uusimat versiooni kasutada." at bounding box center [382, 387] width 278 height 18
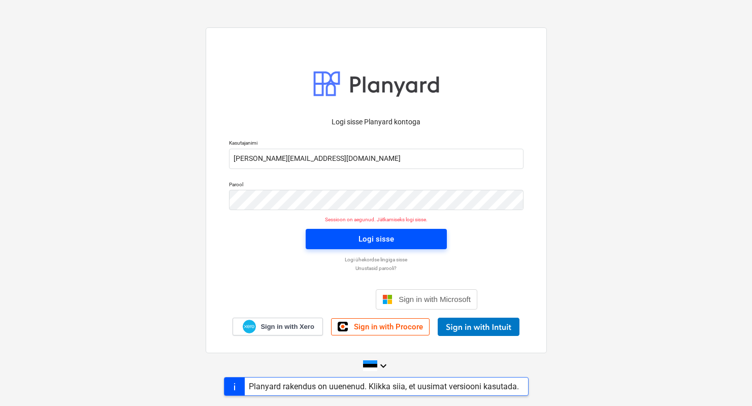
click at [421, 233] on span "Logi sisse" at bounding box center [376, 239] width 117 height 13
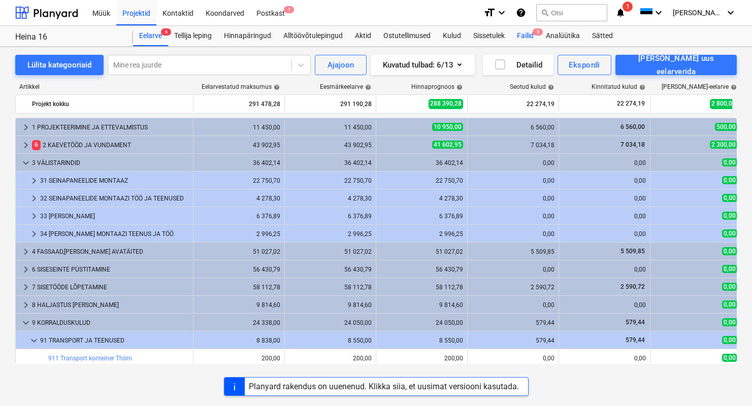
click at [534, 30] on span "5" at bounding box center [538, 31] width 10 height 7
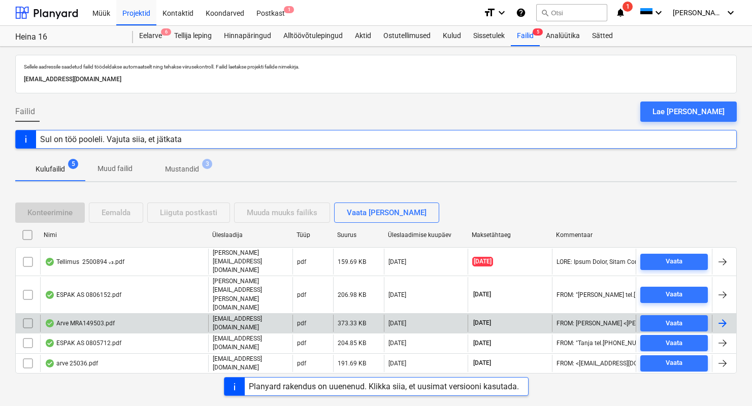
click at [260, 315] on p "[EMAIL_ADDRESS][DOMAIN_NAME]" at bounding box center [251, 323] width 76 height 17
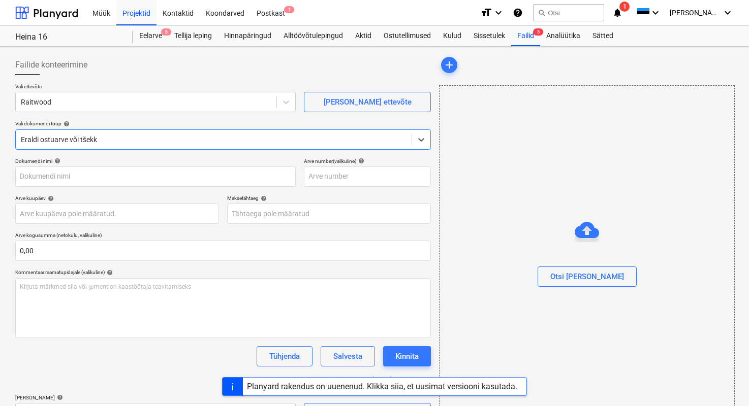
type input "MRA149503"
type input "[DATE]"
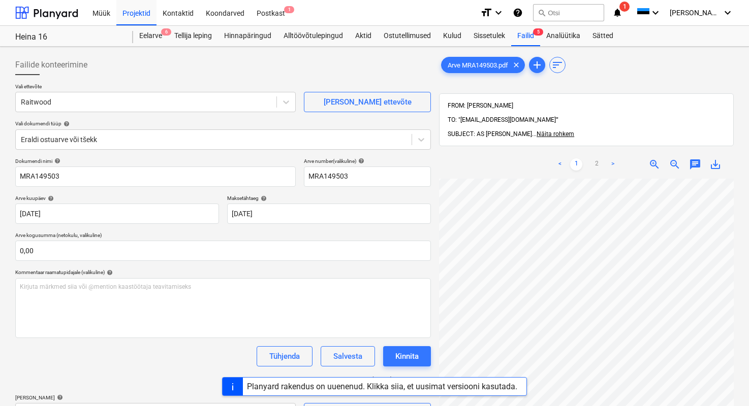
scroll to position [224, 12]
click at [712, 158] on span "save_alt" at bounding box center [715, 164] width 12 height 12
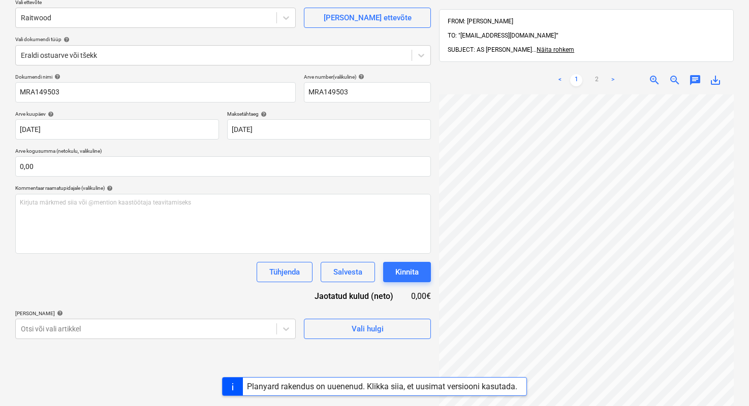
scroll to position [0, 0]
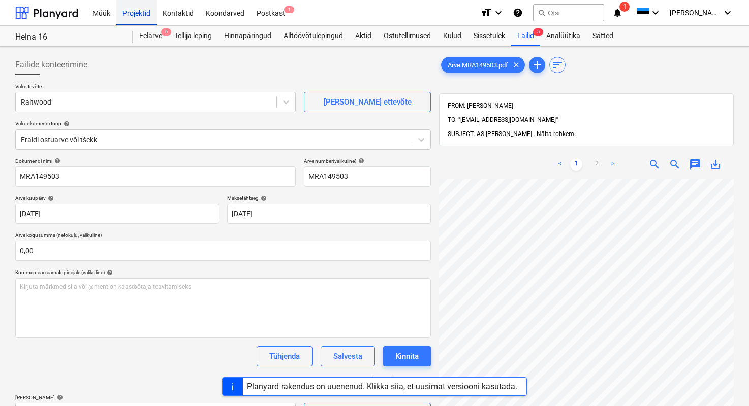
click at [137, 9] on div "Projektid" at bounding box center [136, 12] width 40 height 26
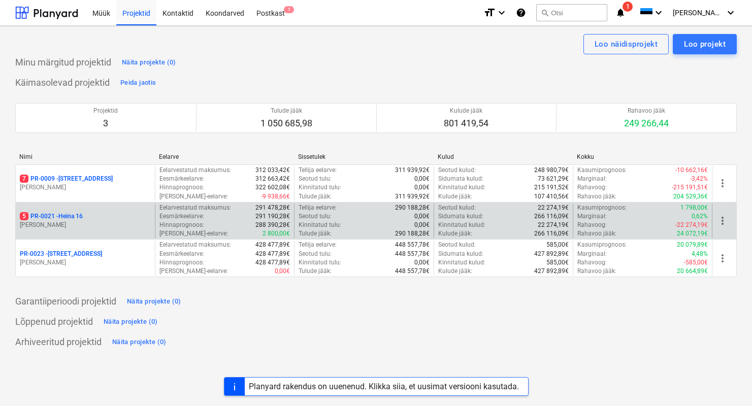
click at [75, 221] on p "[PERSON_NAME]" at bounding box center [85, 225] width 131 height 9
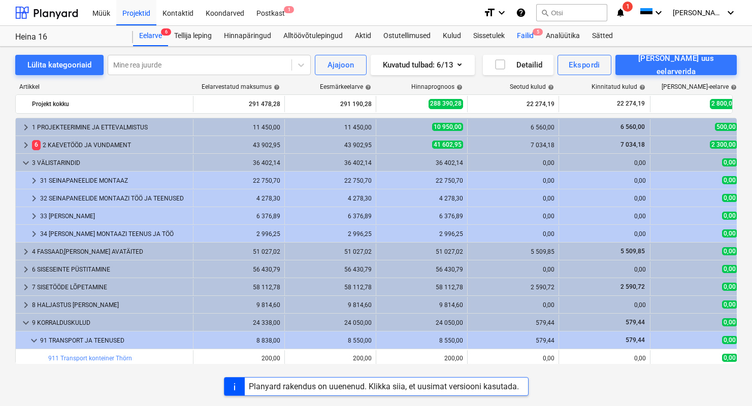
click at [519, 36] on div "Failid 5" at bounding box center [525, 36] width 29 height 20
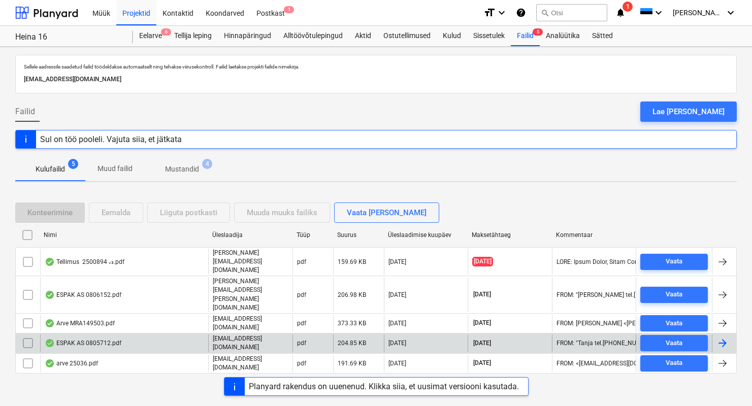
click at [90, 335] on div "ESPAK AS 0805712.pdf" at bounding box center [124, 343] width 168 height 17
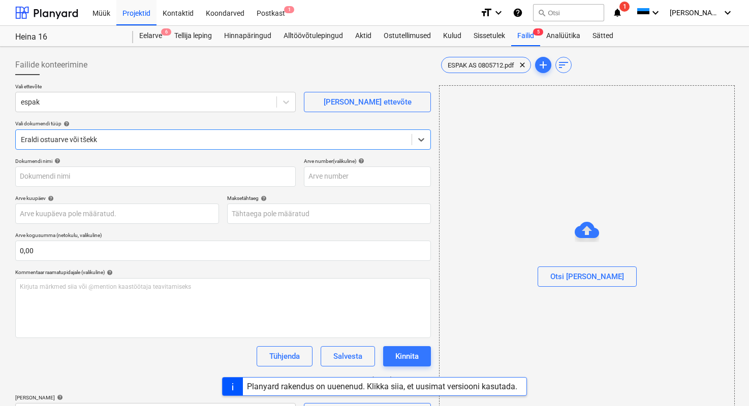
type input "0805712"
type input "[DATE]"
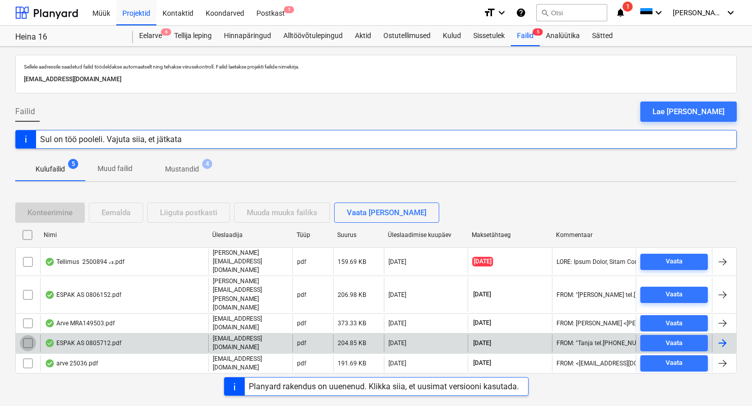
click at [26, 335] on input "checkbox" at bounding box center [28, 343] width 16 height 16
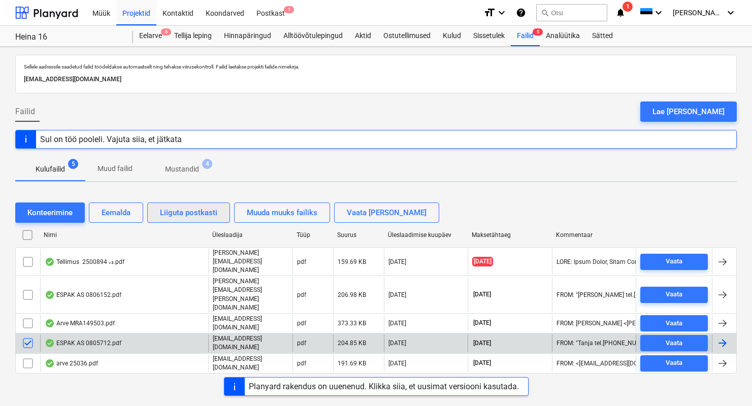
click at [189, 216] on div "Liiguta postkasti" at bounding box center [188, 212] width 57 height 13
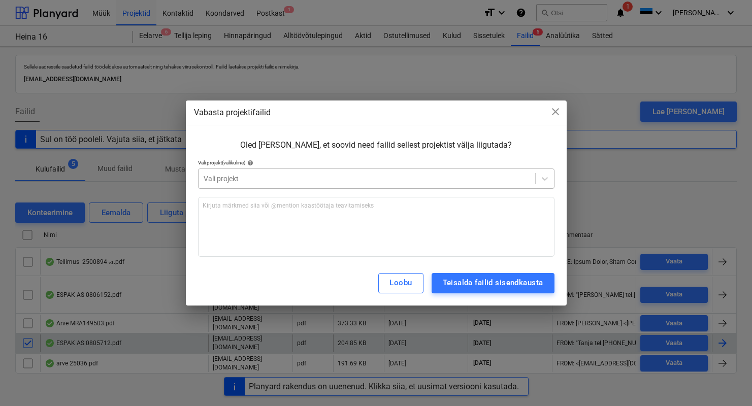
click at [269, 180] on div at bounding box center [367, 179] width 327 height 10
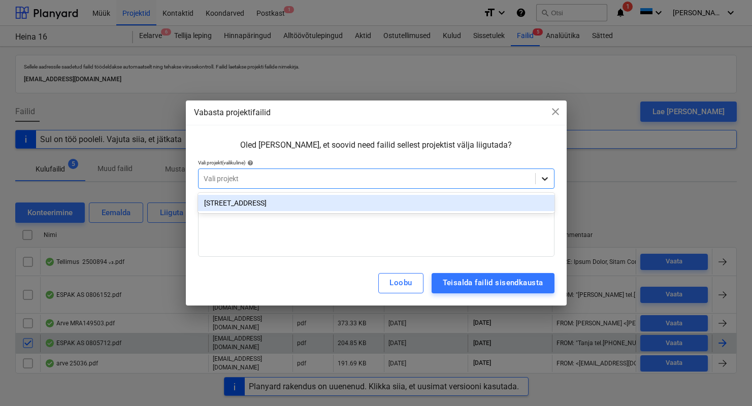
click at [549, 183] on icon at bounding box center [545, 179] width 10 height 10
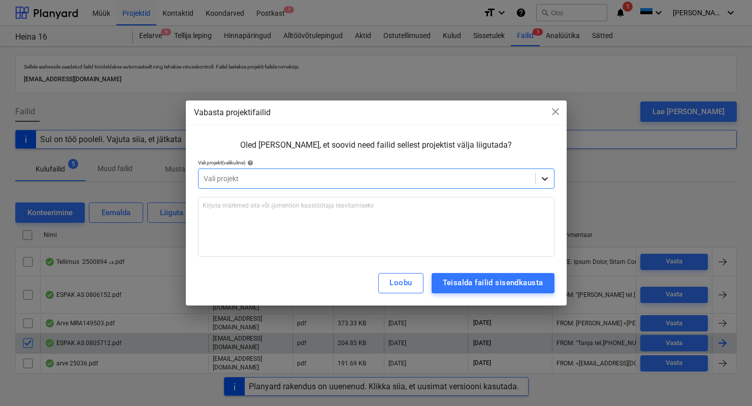
click at [549, 182] on icon at bounding box center [545, 179] width 10 height 10
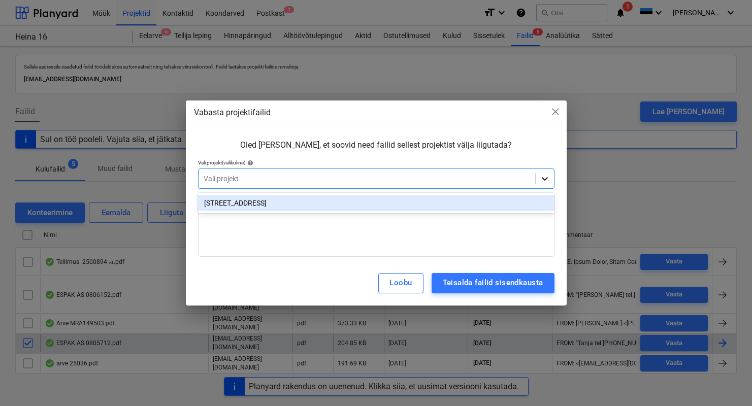
click at [549, 182] on icon at bounding box center [545, 179] width 10 height 10
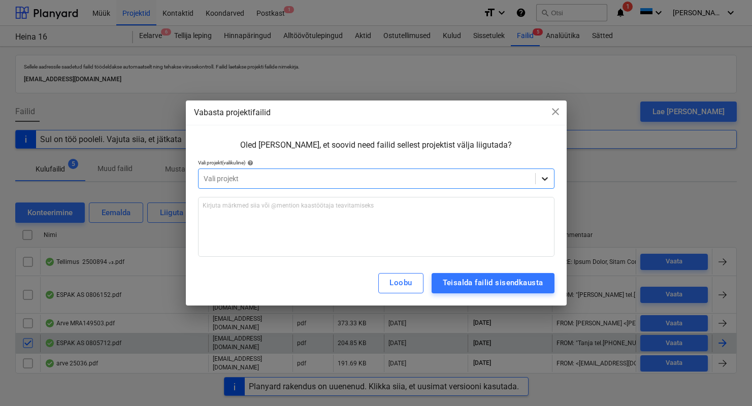
click at [549, 182] on icon at bounding box center [545, 179] width 10 height 10
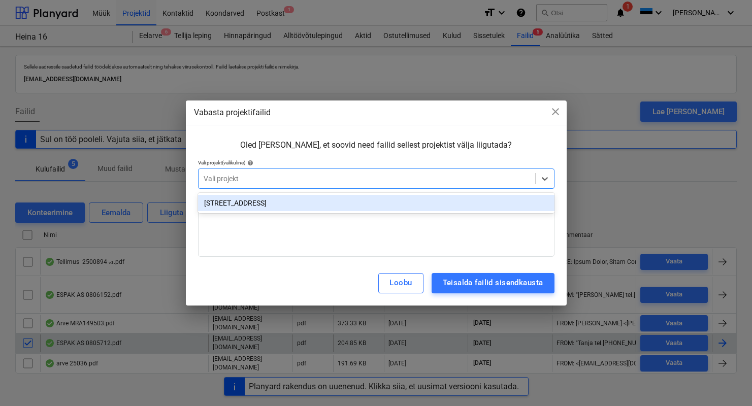
click at [547, 138] on div "Oled kindel, et soovid need failid sellest projektist välja liigutada? Vali pro…" at bounding box center [376, 198] width 381 height 125
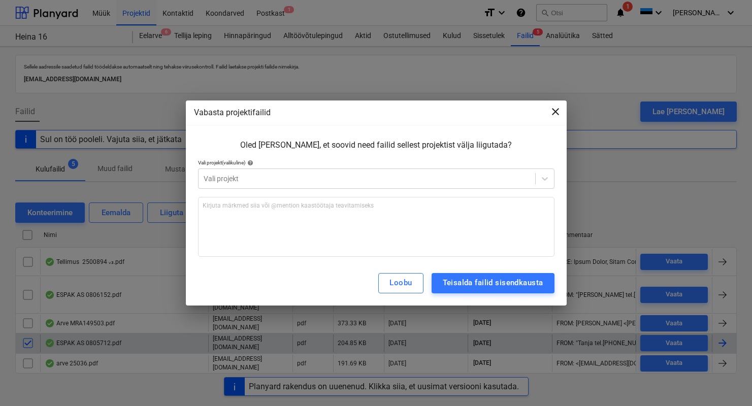
click at [557, 111] on span "close" at bounding box center [556, 112] width 12 height 12
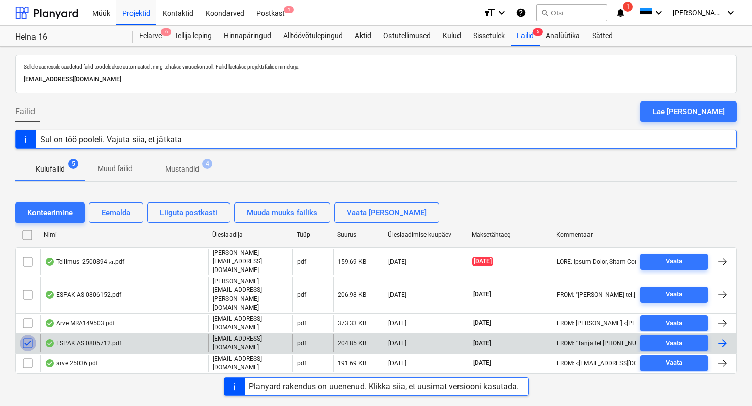
click at [32, 335] on input "checkbox" at bounding box center [28, 343] width 16 height 16
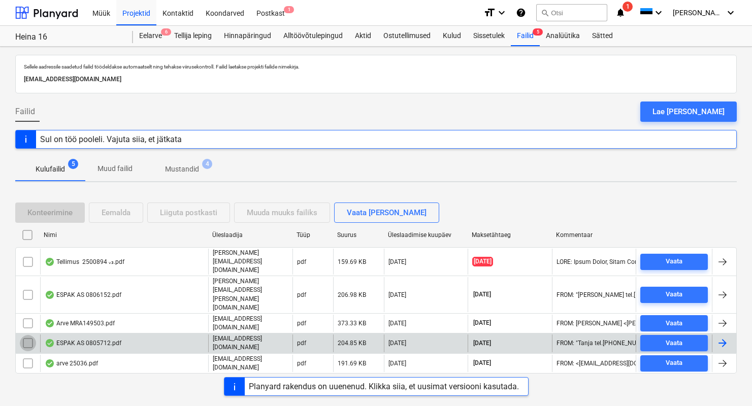
click at [28, 335] on input "checkbox" at bounding box center [28, 343] width 16 height 16
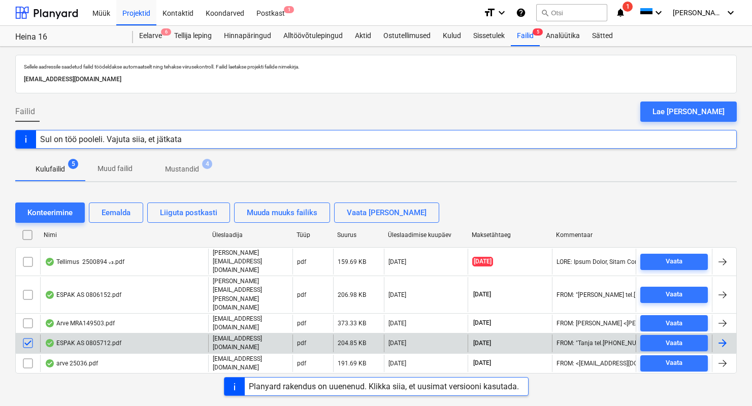
click at [28, 335] on input "checkbox" at bounding box center [28, 343] width 16 height 16
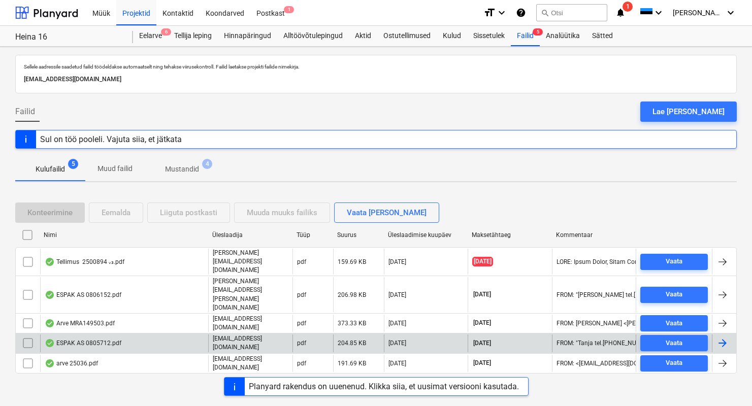
click at [731, 335] on div at bounding box center [724, 343] width 24 height 17
click at [33, 335] on input "checkbox" at bounding box center [28, 343] width 16 height 16
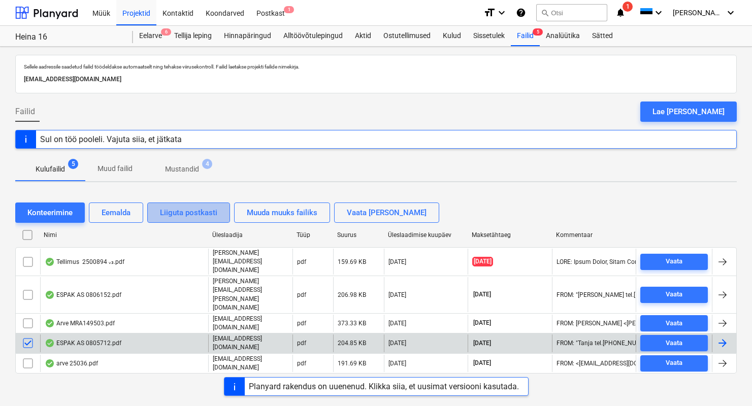
click at [180, 214] on div "Liiguta postkasti" at bounding box center [188, 212] width 57 height 13
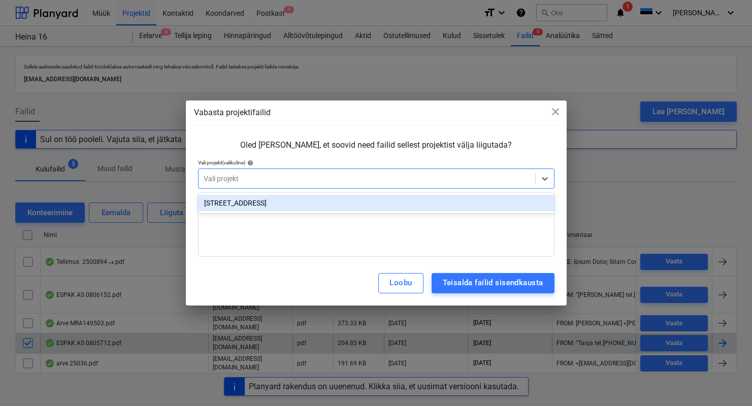
click at [269, 173] on div "Vali projekt" at bounding box center [367, 179] width 337 height 14
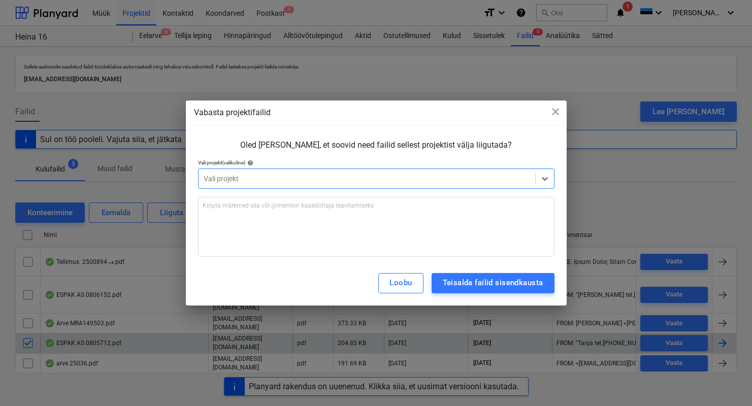
click at [269, 174] on div at bounding box center [367, 179] width 327 height 10
click at [281, 214] on div "Kirjuta märkmed siia või @mention kaastöötaja teavitamiseks ﻿" at bounding box center [376, 227] width 357 height 60
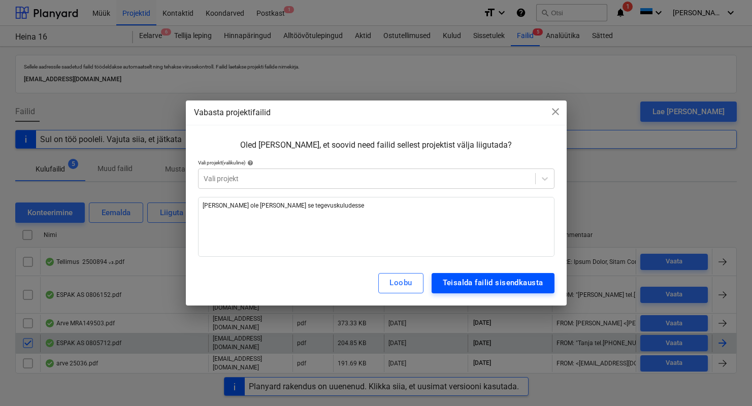
click at [445, 280] on div "Teisalda failid sisendkausta" at bounding box center [493, 282] width 101 height 13
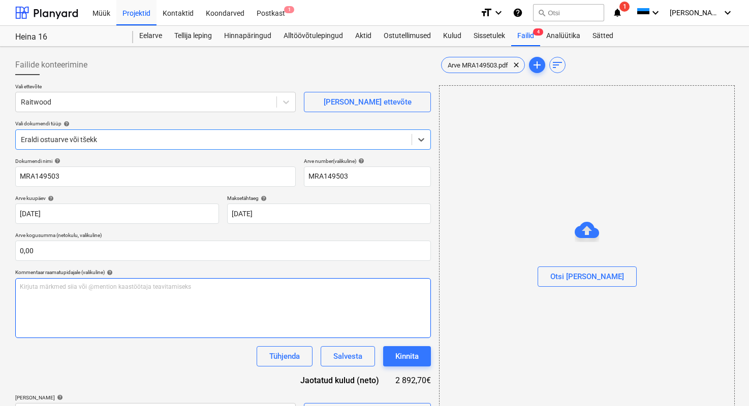
type input "MRA149503"
type input "[DATE]"
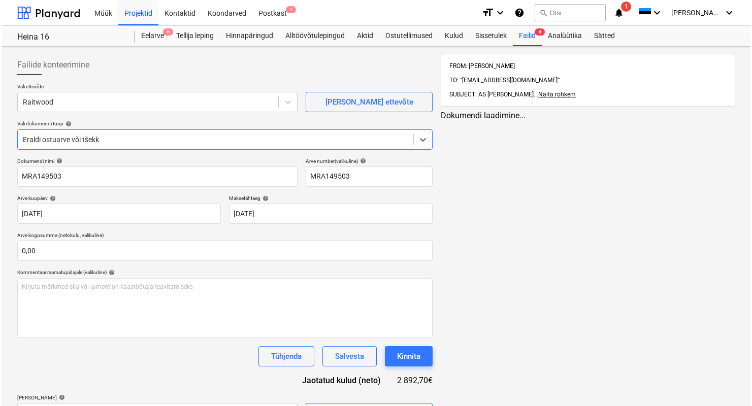
scroll to position [131, 0]
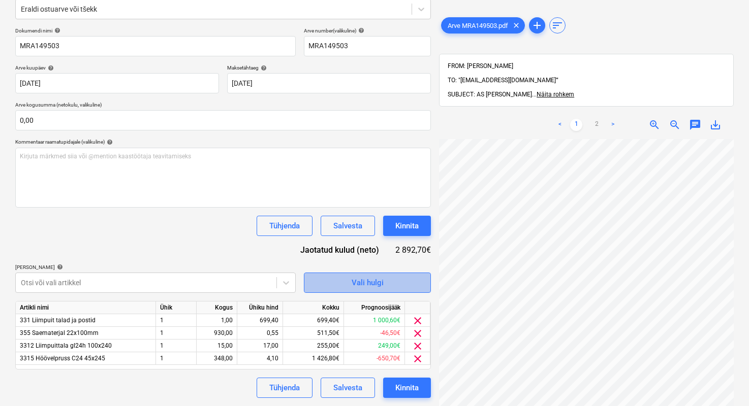
click at [325, 287] on span "Vali hulgi" at bounding box center [367, 282] width 102 height 13
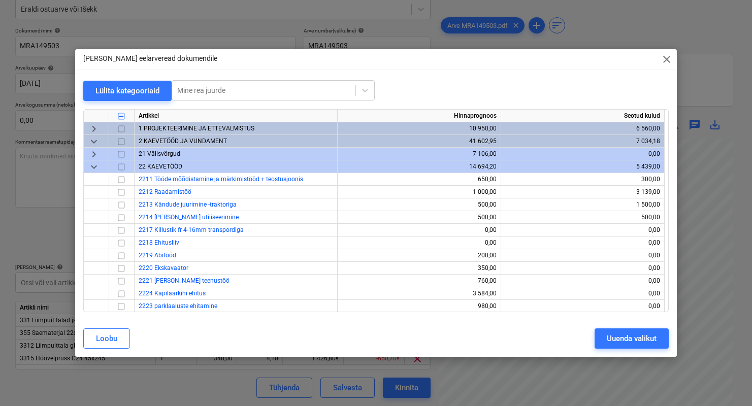
click at [97, 167] on span "keyboard_arrow_down" at bounding box center [94, 167] width 12 height 12
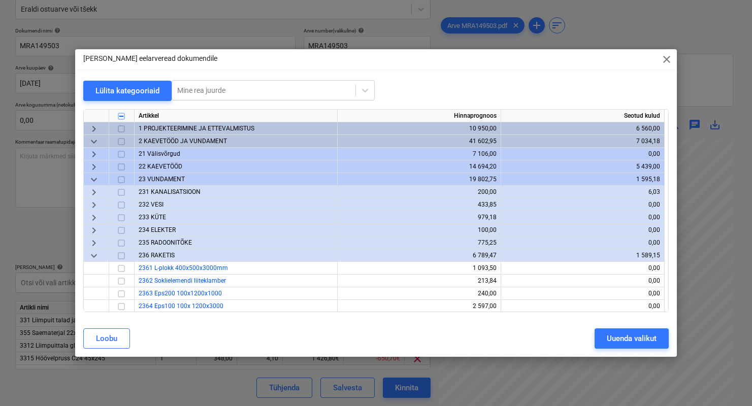
click at [89, 140] on span "keyboard_arrow_down" at bounding box center [94, 142] width 12 height 12
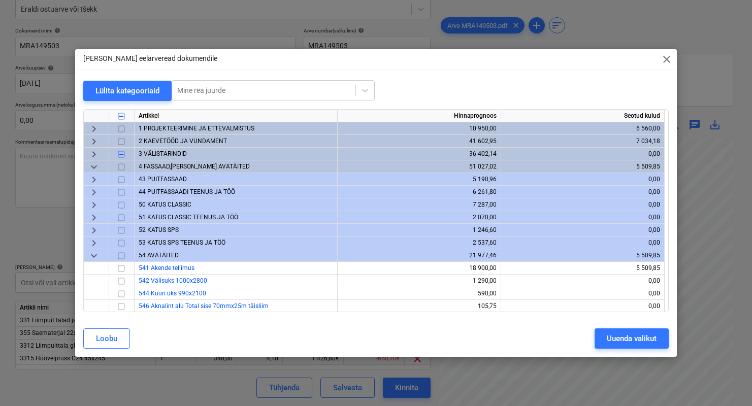
click at [146, 177] on span "43 PUITFASSAAD" at bounding box center [163, 179] width 48 height 7
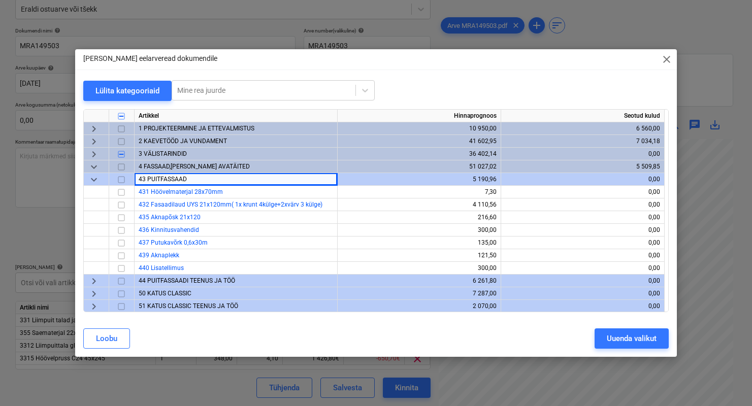
click at [95, 178] on span "keyboard_arrow_down" at bounding box center [94, 180] width 12 height 12
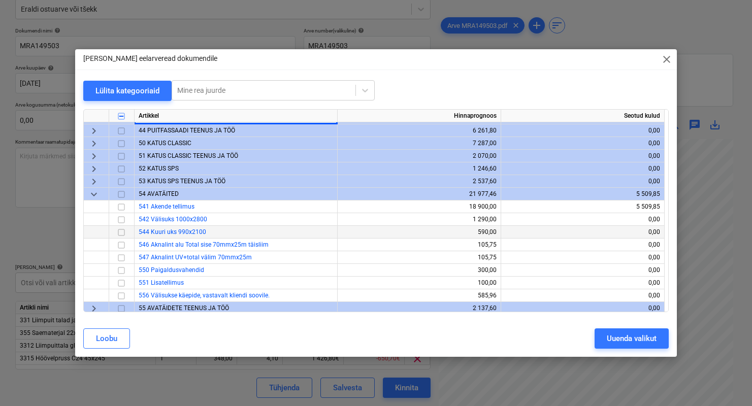
scroll to position [67, 0]
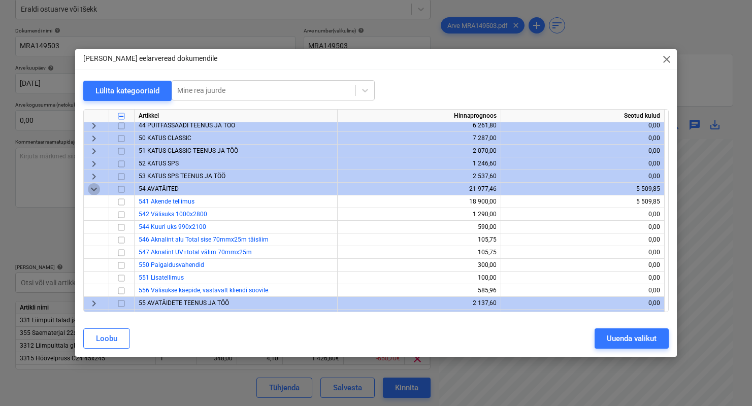
click at [95, 191] on span "keyboard_arrow_down" at bounding box center [94, 189] width 12 height 12
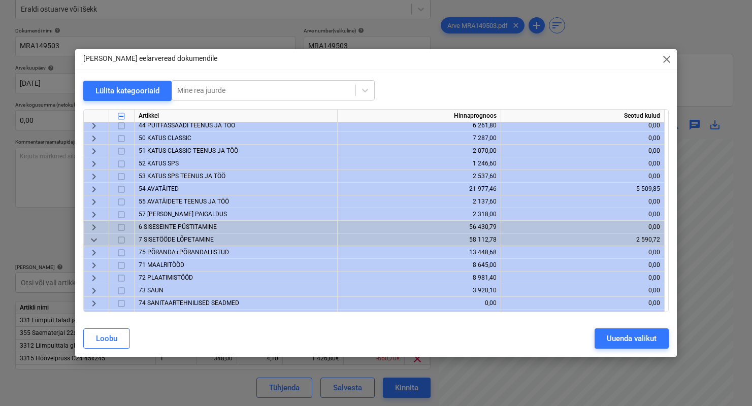
scroll to position [0, 0]
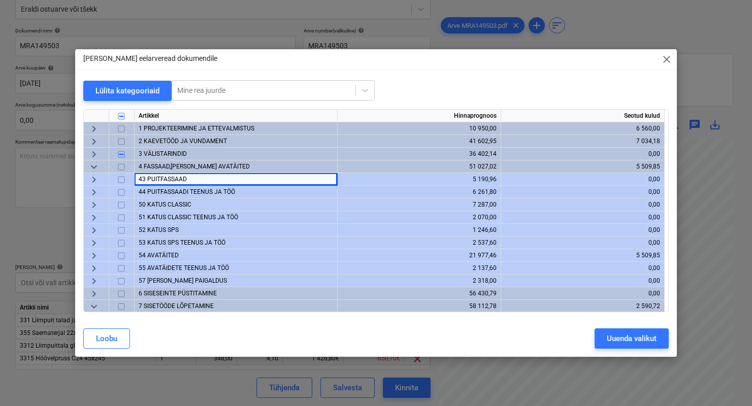
click at [153, 202] on span "50 KATUS CLASSIC" at bounding box center [165, 204] width 53 height 7
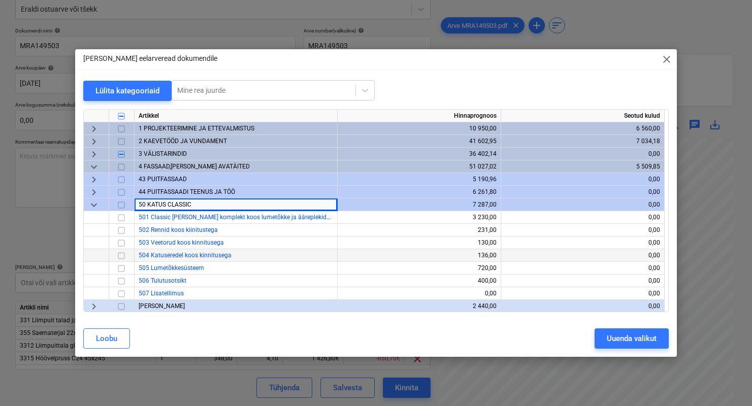
click at [99, 203] on span "keyboard_arrow_down" at bounding box center [94, 205] width 12 height 12
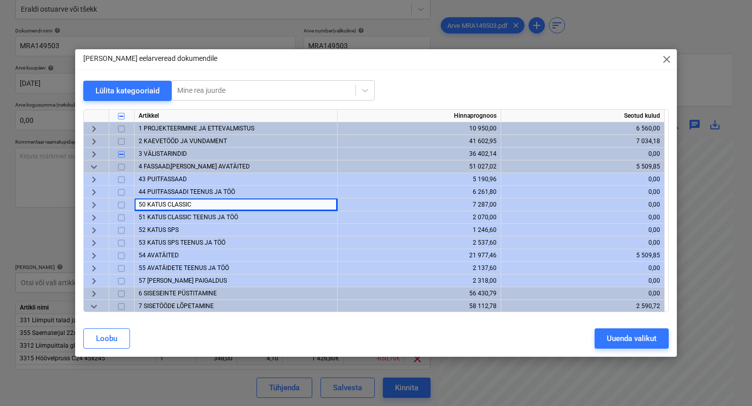
click at [155, 229] on span "52 KATUS SPS" at bounding box center [159, 230] width 40 height 7
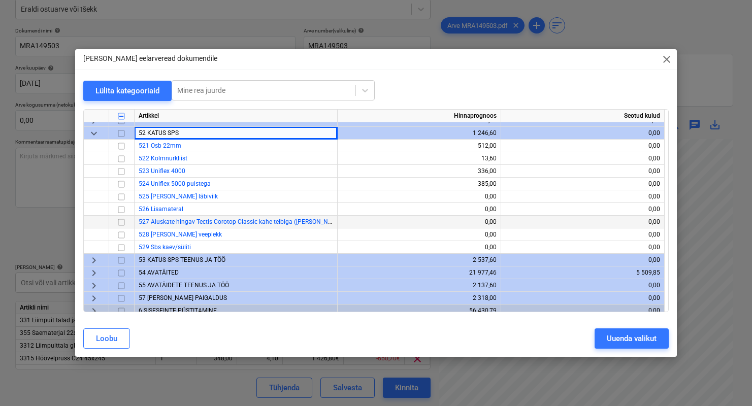
scroll to position [97, 0]
click at [91, 136] on span "keyboard_arrow_down" at bounding box center [94, 134] width 12 height 12
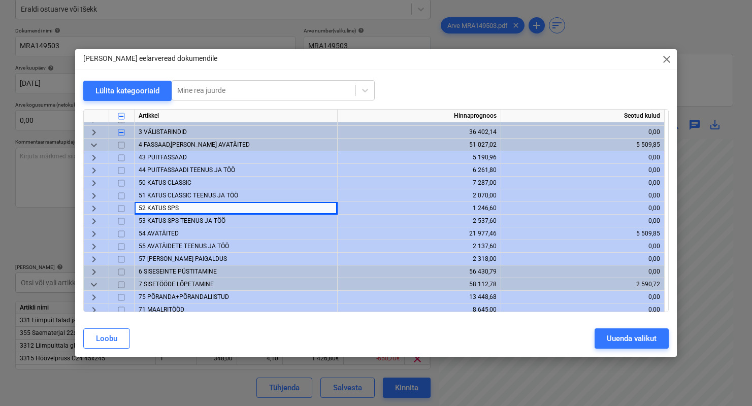
scroll to position [13, 0]
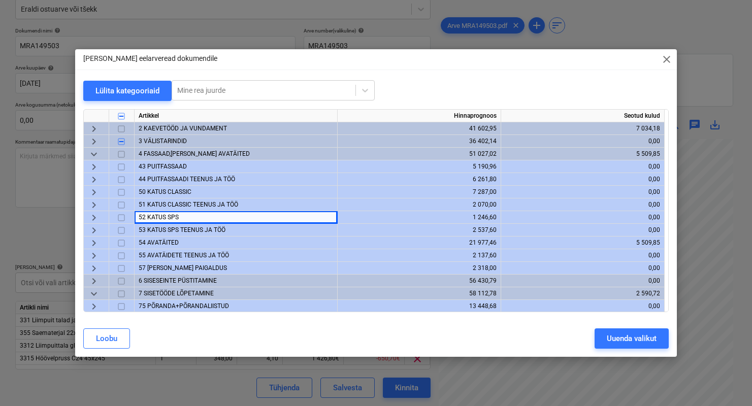
click at [152, 161] on div "43 PUITFASSAAD" at bounding box center [236, 167] width 203 height 13
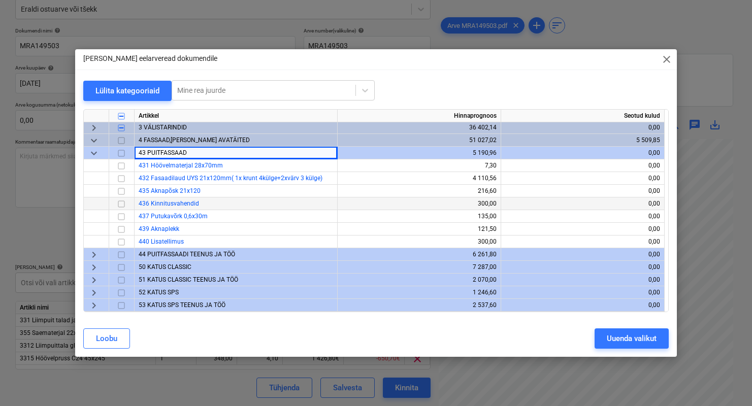
scroll to position [20, 0]
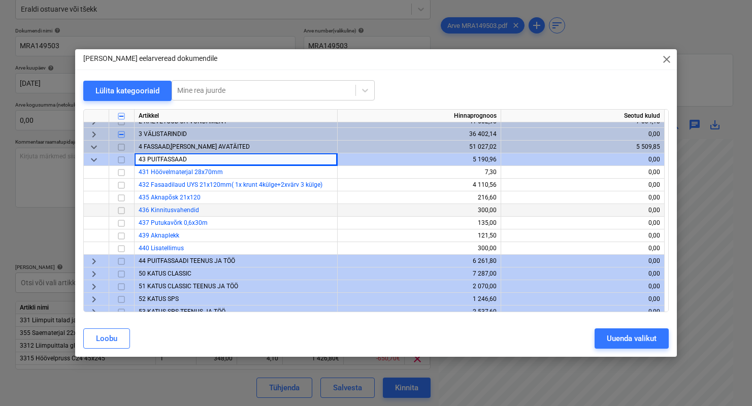
click at [172, 277] on span "50 KATUS CLASSIC" at bounding box center [165, 273] width 53 height 7
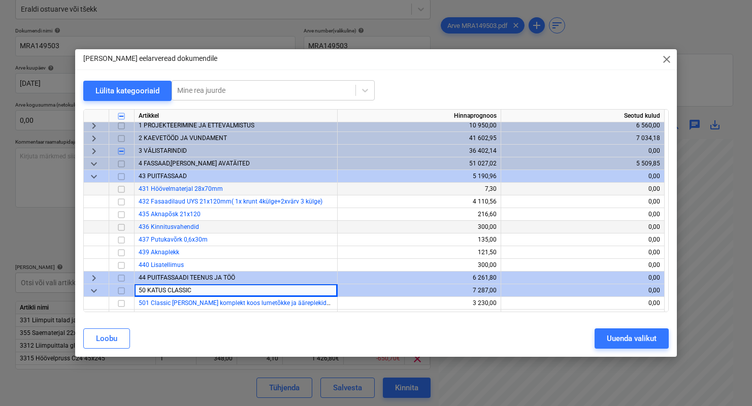
scroll to position [0, 0]
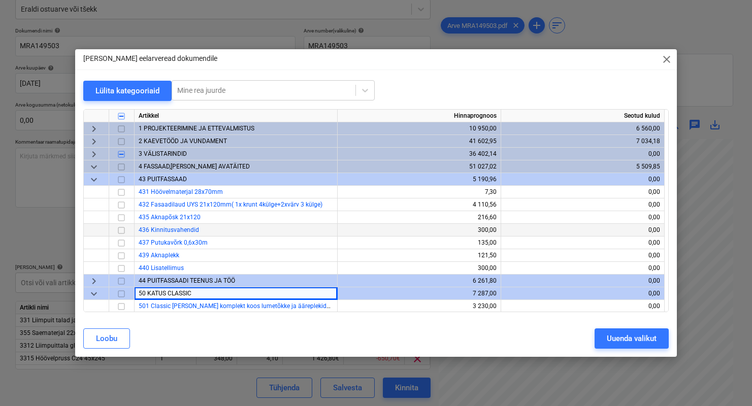
click at [164, 152] on span "3 VÄLISTARINDID" at bounding box center [163, 153] width 48 height 7
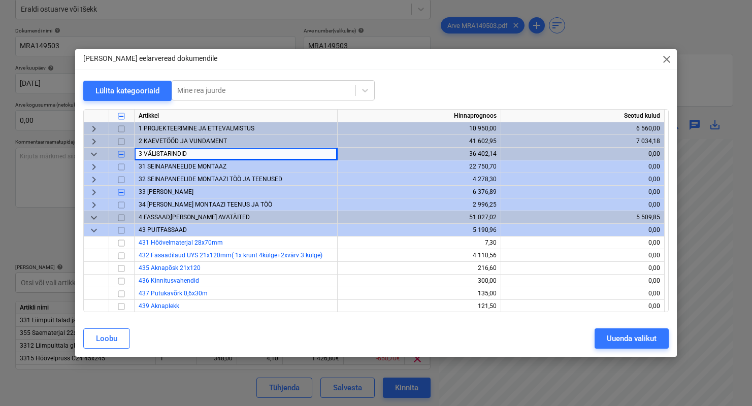
click at [163, 167] on span "31 SEINAPANEELIDE MONTAAZ" at bounding box center [183, 166] width 88 height 7
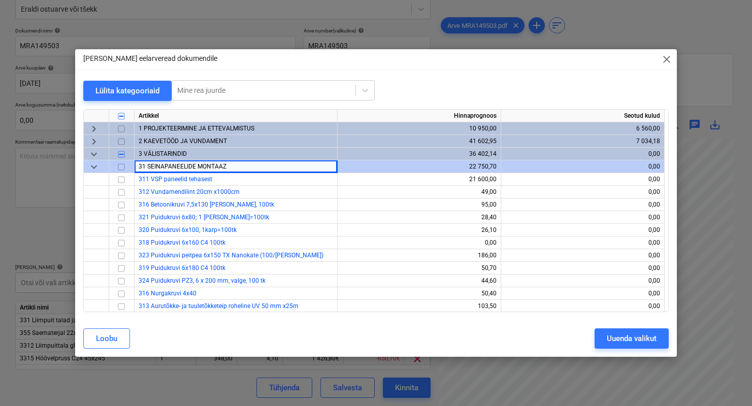
click at [98, 170] on span "keyboard_arrow_down" at bounding box center [94, 167] width 12 height 12
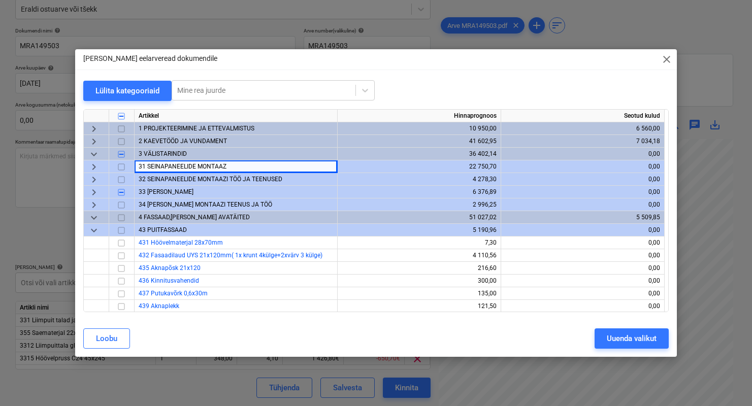
click at [166, 194] on span "33 [PERSON_NAME]" at bounding box center [166, 191] width 55 height 7
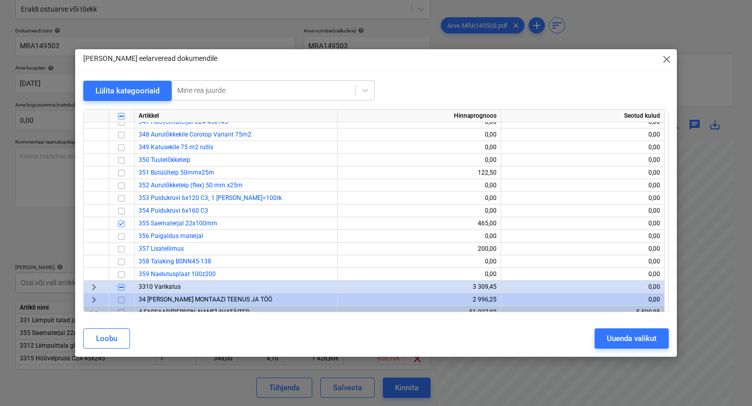
scroll to position [277, 0]
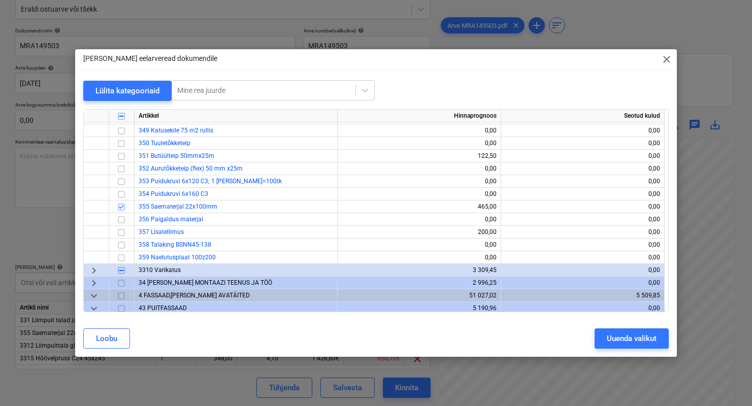
click at [175, 268] on span "3310 Varikatus" at bounding box center [160, 270] width 42 height 7
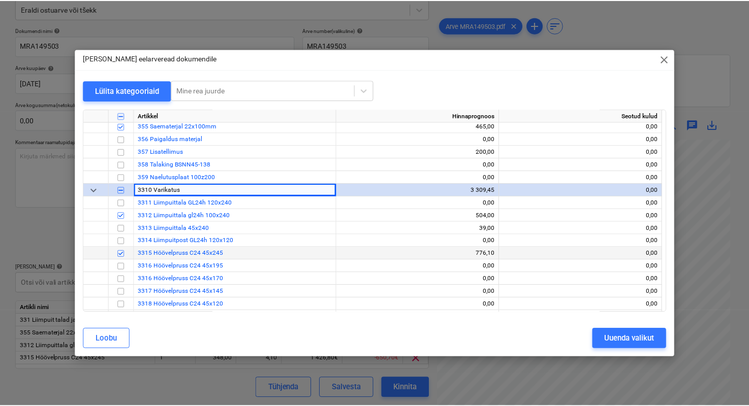
scroll to position [364, 0]
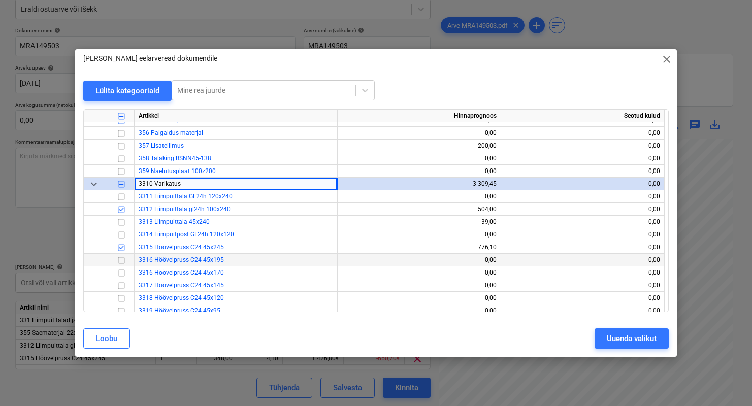
click at [122, 264] on input "checkbox" at bounding box center [121, 260] width 12 height 12
click at [607, 331] on button "Uuenda valikut" at bounding box center [632, 339] width 74 height 20
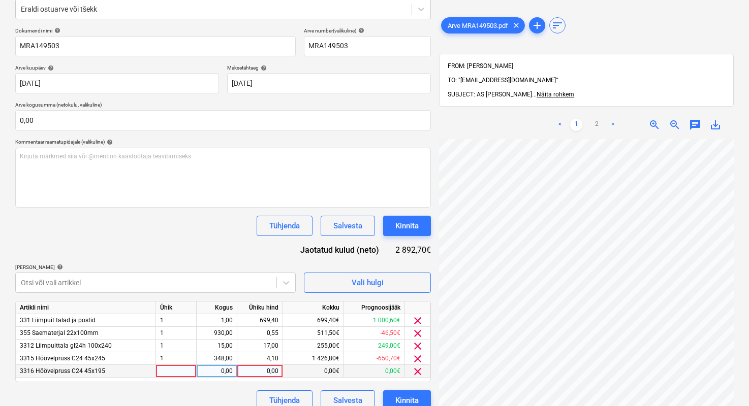
click at [188, 368] on div at bounding box center [176, 371] width 41 height 13
type input "1"
click at [223, 373] on div "0,00" at bounding box center [217, 371] width 32 height 13
type input "1"
click at [262, 375] on div "0,00" at bounding box center [259, 371] width 37 height 13
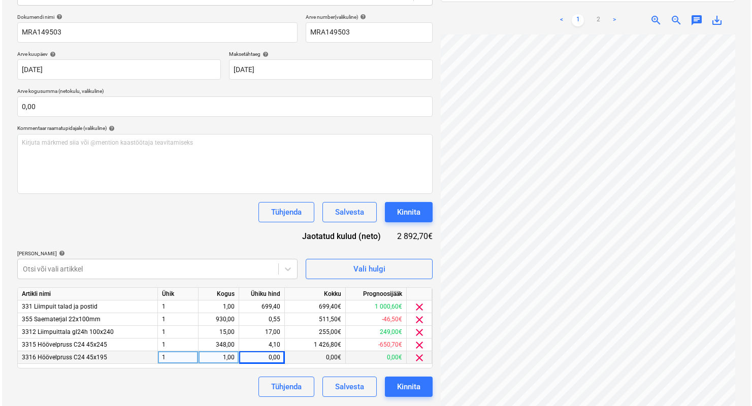
scroll to position [214, 151]
click at [267, 360] on div "0,00" at bounding box center [259, 357] width 37 height 13
type input "999,92"
click at [400, 388] on div "Kinnita" at bounding box center [406, 386] width 23 height 13
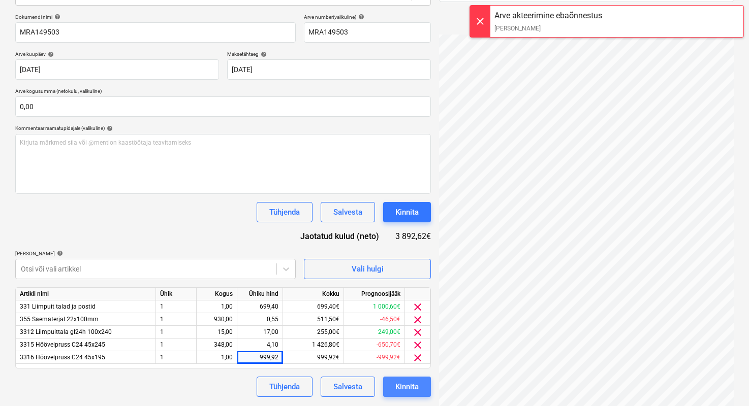
click at [412, 390] on div "Kinnita" at bounding box center [406, 386] width 23 height 13
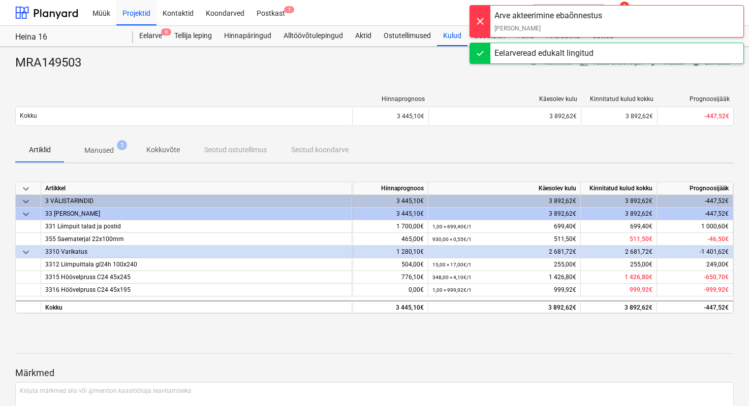
click at [417, 74] on div at bounding box center [374, 75] width 718 height 8
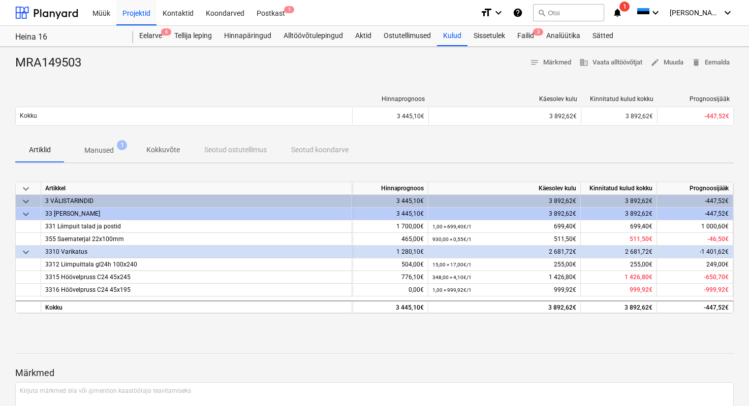
scroll to position [2, 0]
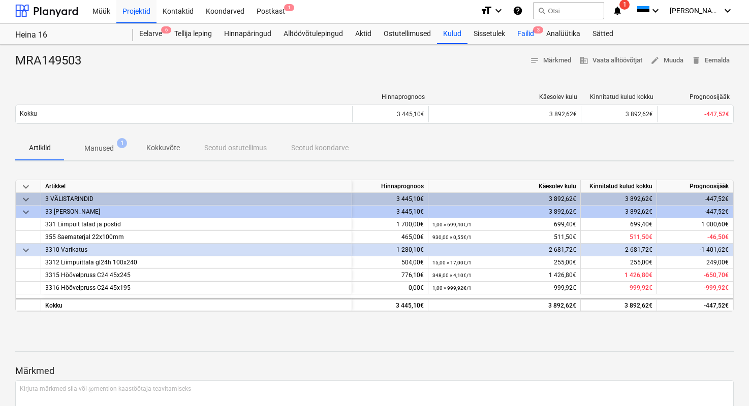
click at [533, 30] on div "Failid 3" at bounding box center [525, 34] width 29 height 20
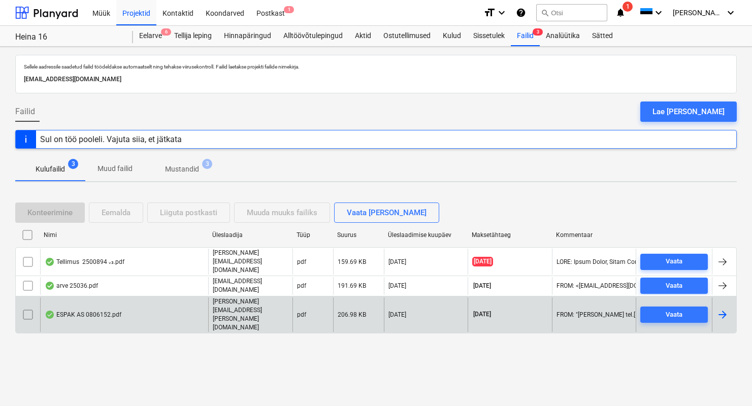
click at [109, 311] on div "ESPAK AS 0806152.pdf" at bounding box center [83, 315] width 77 height 8
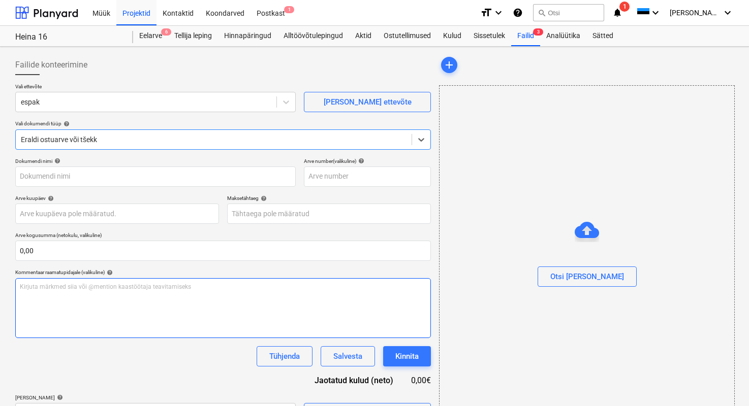
type input "0806152"
type input "[DATE]"
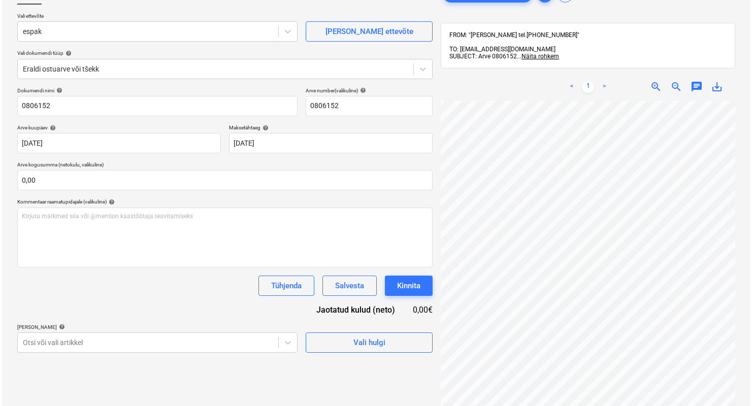
scroll to position [76, 0]
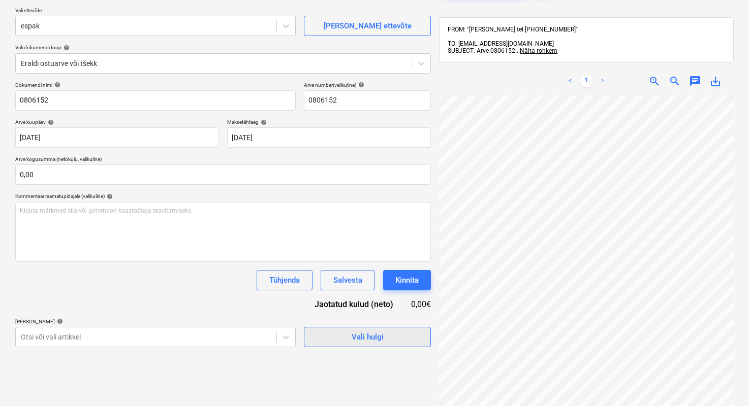
click at [407, 332] on span "Vali hulgi" at bounding box center [367, 337] width 102 height 13
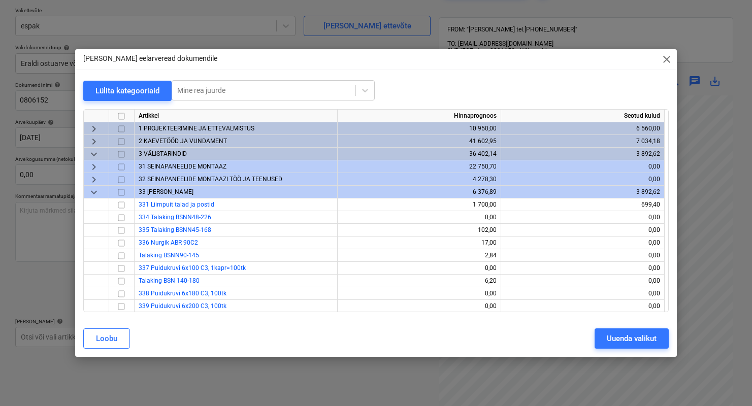
click at [174, 143] on span "2 KAEVETÖÖD JA VUNDAMENT" at bounding box center [183, 141] width 88 height 7
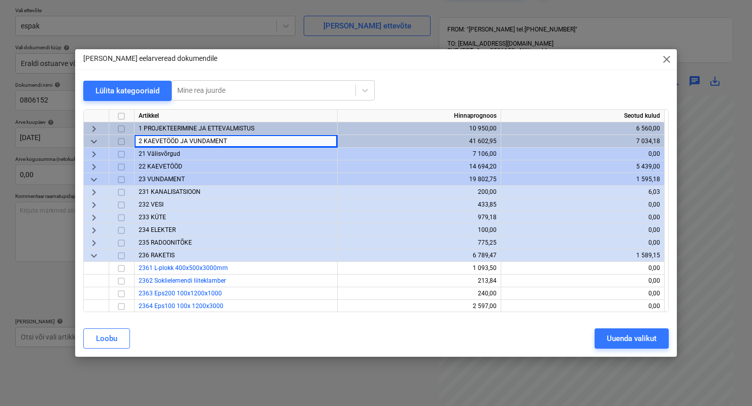
click at [164, 181] on span "23 VUNDAMENT" at bounding box center [162, 179] width 46 height 7
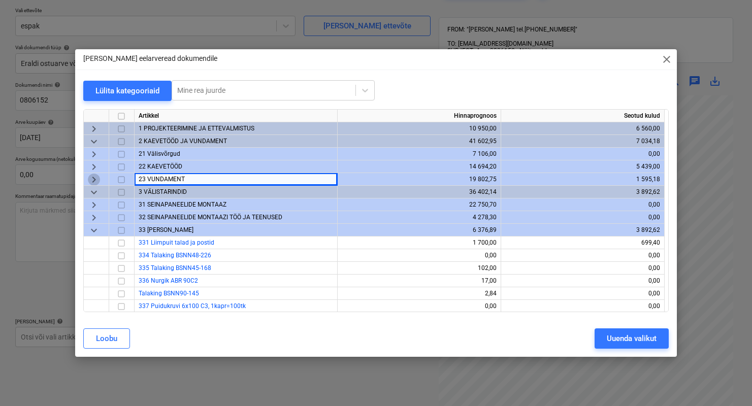
click at [97, 181] on span "keyboard_arrow_right" at bounding box center [94, 180] width 12 height 12
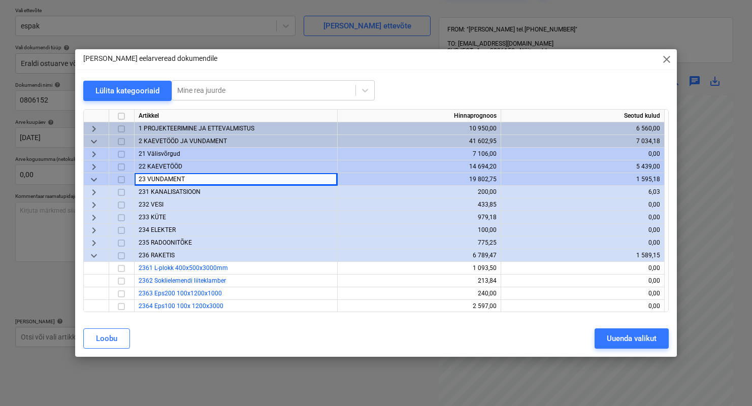
click at [171, 256] on span "236 RAKETIS" at bounding box center [157, 255] width 36 height 7
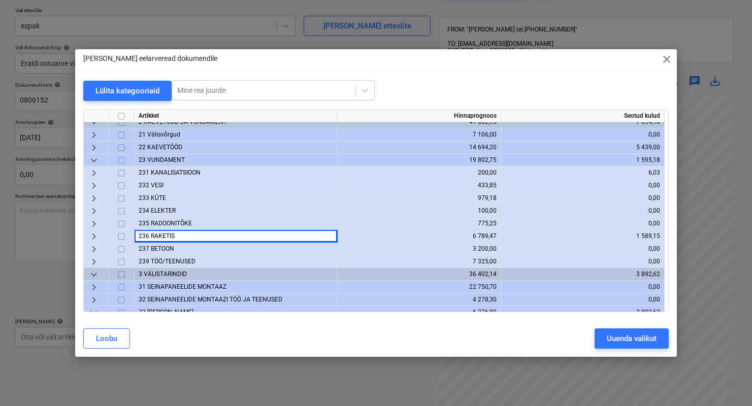
scroll to position [26, 0]
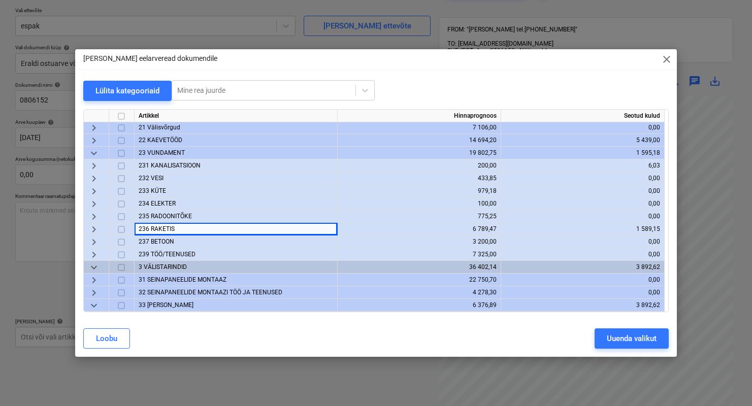
click at [173, 255] on span "239 TÖÖ/TEENUSED" at bounding box center [167, 254] width 57 height 7
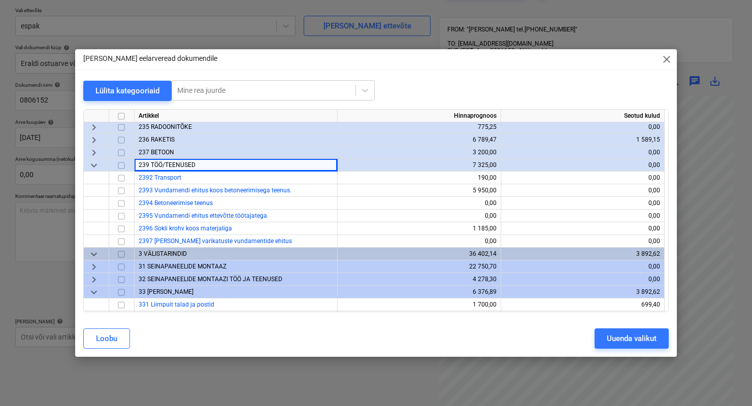
scroll to position [110, 0]
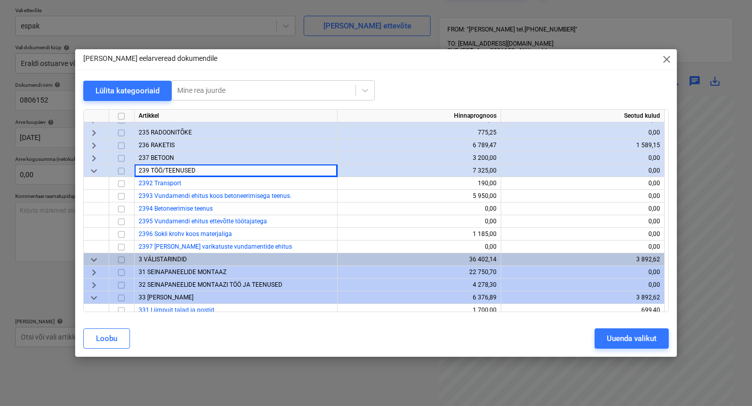
click at [160, 143] on span "236 RAKETIS" at bounding box center [157, 145] width 36 height 7
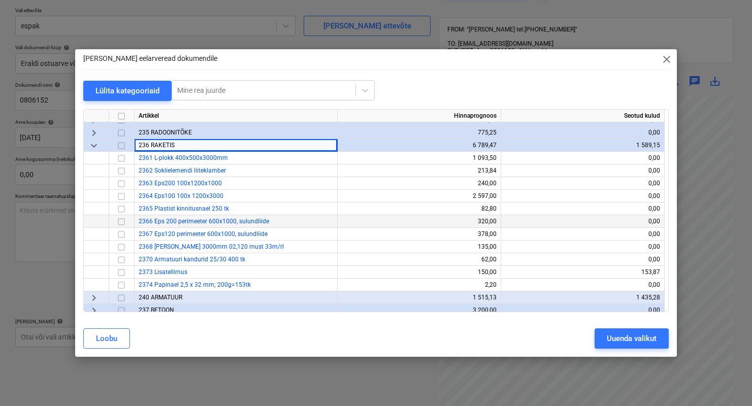
scroll to position [108, 0]
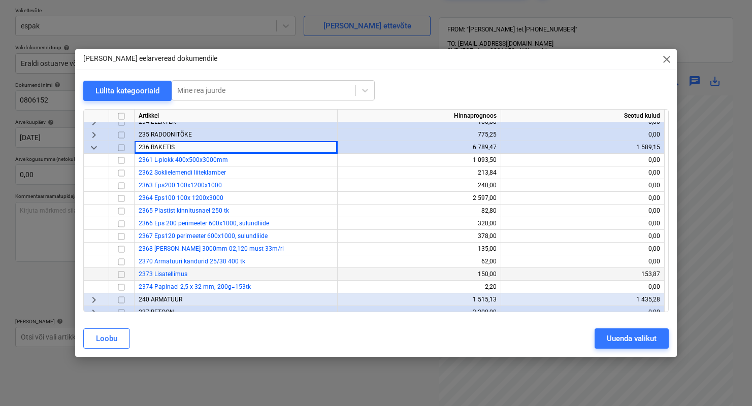
click at [124, 273] on input "checkbox" at bounding box center [121, 275] width 12 height 12
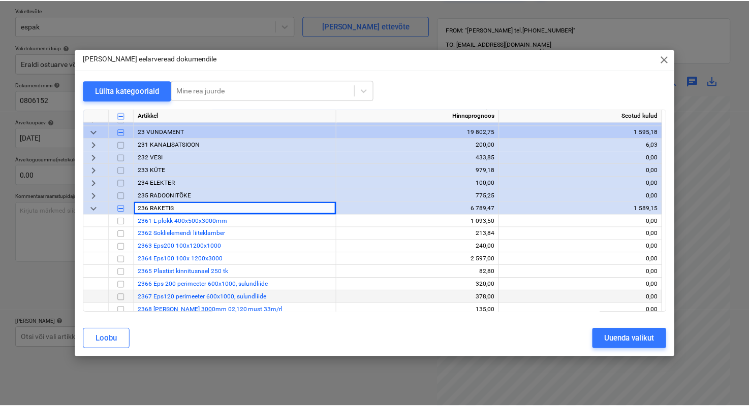
scroll to position [46, 0]
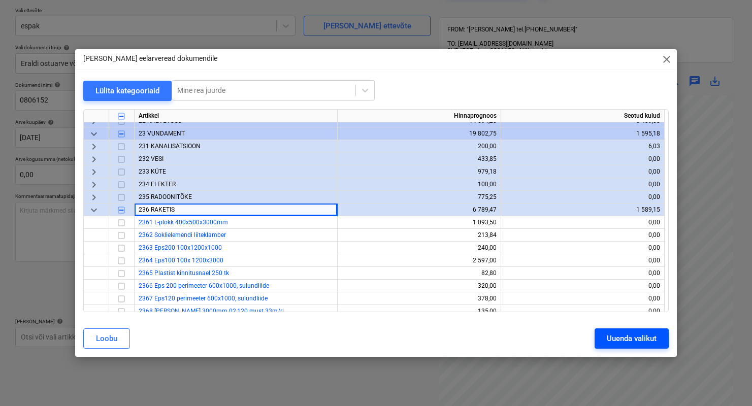
click at [609, 339] on div "Uuenda valikut" at bounding box center [632, 338] width 50 height 13
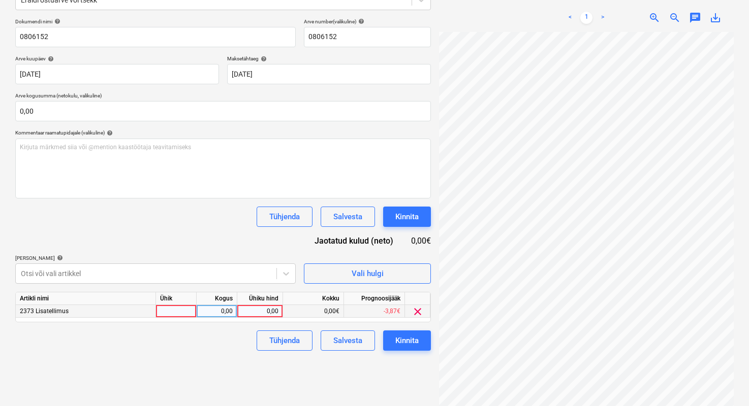
scroll to position [144, 0]
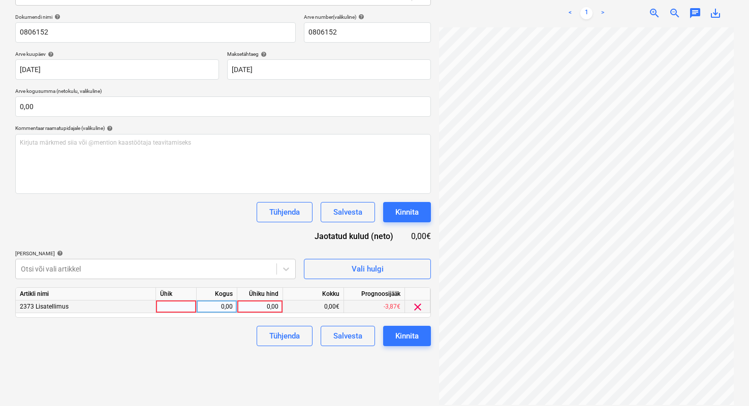
click at [190, 308] on div at bounding box center [176, 307] width 41 height 13
click at [211, 308] on div "0,00" at bounding box center [217, 307] width 32 height 13
click at [263, 307] on div "0,00" at bounding box center [259, 307] width 37 height 13
type input "368,12"
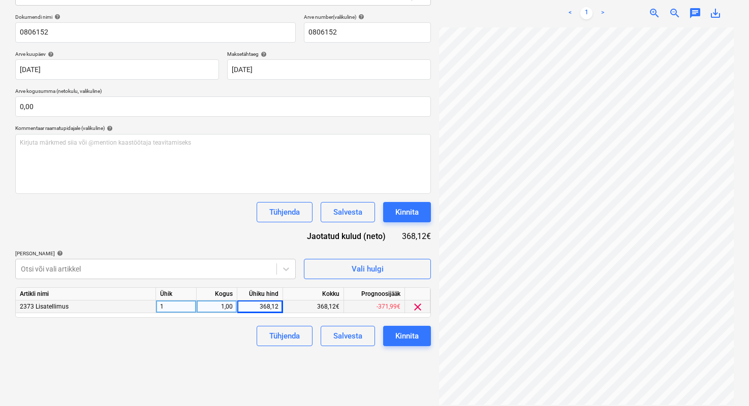
click at [226, 346] on div "Failide konteerimine Vali ettevõte espak Lisa uus ettevõte Vali dokumendi tüüp …" at bounding box center [223, 158] width 424 height 503
click at [398, 336] on div "Kinnita" at bounding box center [406, 336] width 23 height 13
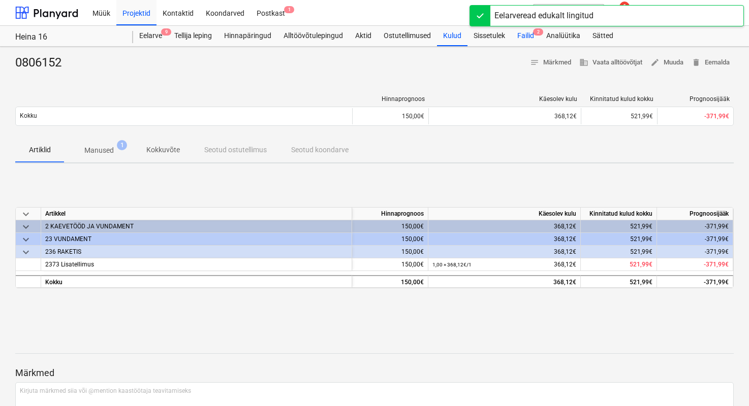
click at [529, 34] on div "Failid 2" at bounding box center [525, 36] width 29 height 20
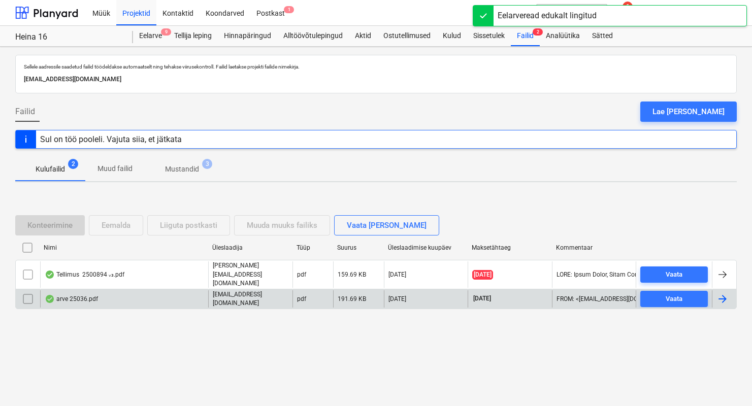
click at [70, 295] on div "arve 25036.pdf" at bounding box center [71, 299] width 53 height 8
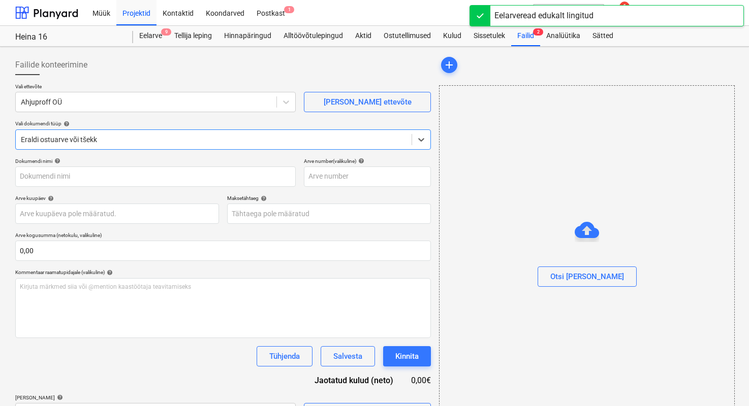
type input "25036"
type input "[DATE]"
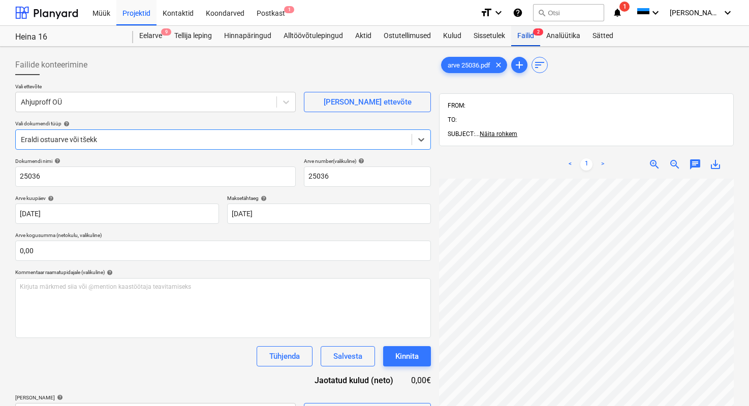
click at [529, 37] on div "Failid 2" at bounding box center [525, 36] width 29 height 20
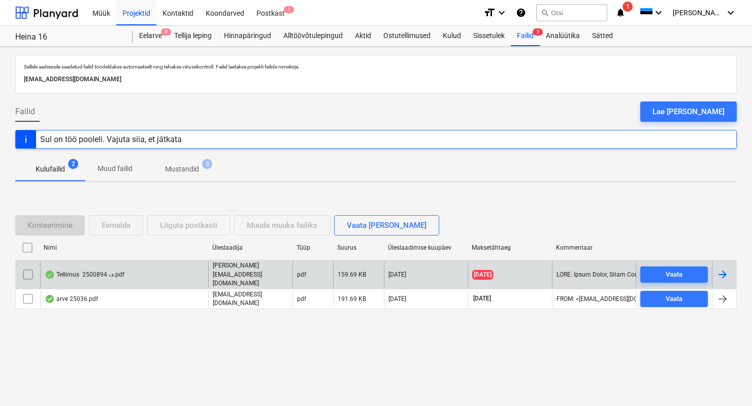
click at [82, 275] on div "Tellimus 2500894 ᵥ₃.pdf" at bounding box center [85, 275] width 80 height 8
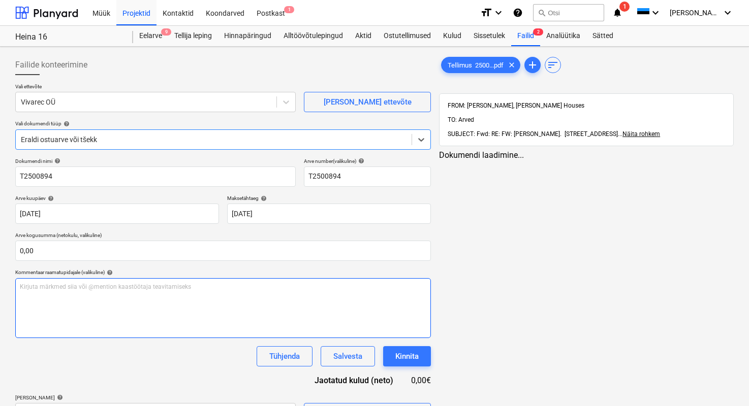
type input "T2500894"
type input "[DATE]"
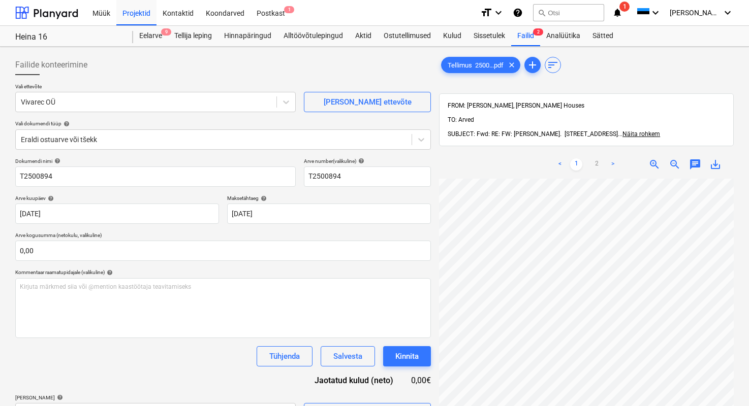
scroll to position [271, 164]
click at [87, 364] on div "Tühjenda Salvesta Kinnita" at bounding box center [222, 356] width 415 height 20
